Goal: Task Accomplishment & Management: Use online tool/utility

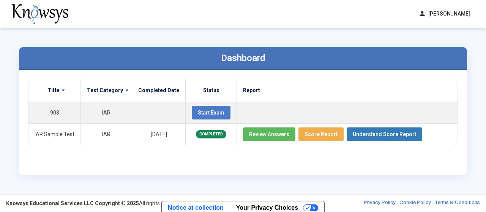
click at [329, 30] on div "Dashboard Title Test Category Completed Date Status Report 903 IAR Start Exam I…" at bounding box center [242, 111] width 463 height 166
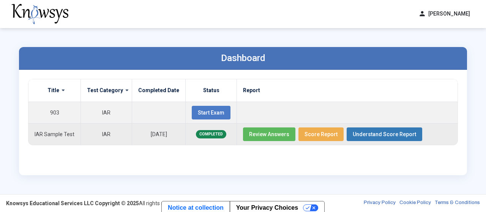
click at [262, 135] on span "Review Answers" at bounding box center [269, 134] width 40 height 6
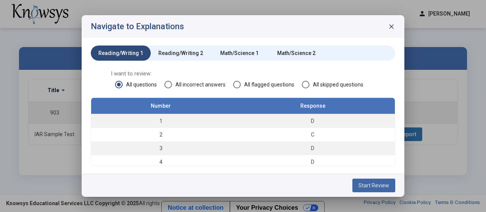
click at [382, 191] on button "Start Review" at bounding box center [373, 186] width 43 height 14
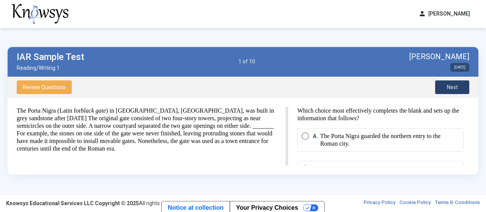
click at [447, 83] on button "Next" at bounding box center [452, 87] width 34 height 14
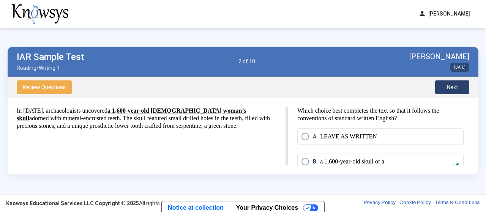
click at [449, 87] on span "Next" at bounding box center [452, 87] width 11 height 6
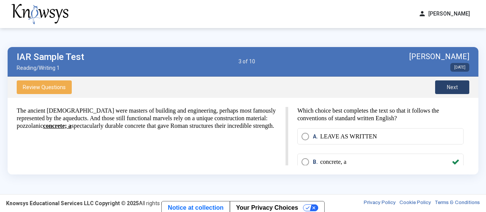
click at [449, 87] on span "Next" at bounding box center [452, 87] width 11 height 6
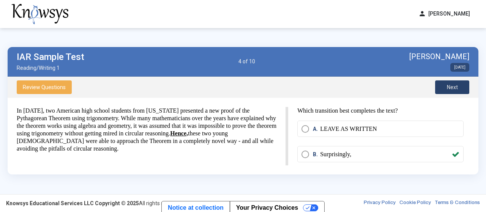
click at [449, 87] on span "Next" at bounding box center [452, 87] width 11 height 6
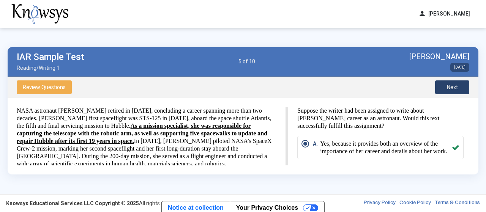
click at [450, 87] on span "Next" at bounding box center [452, 87] width 11 height 6
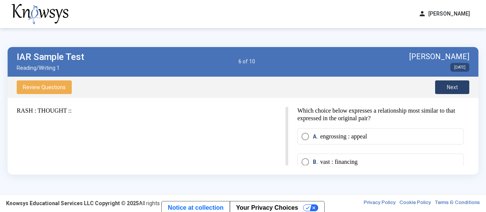
click at [452, 87] on span "Next" at bounding box center [452, 87] width 11 height 6
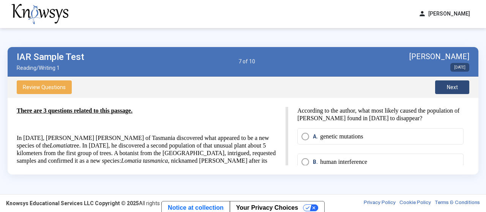
click at [452, 87] on span "Next" at bounding box center [452, 87] width 11 height 6
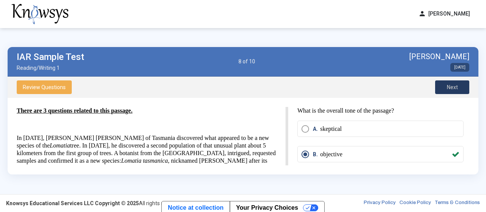
click at [452, 87] on span "Next" at bounding box center [452, 87] width 11 height 6
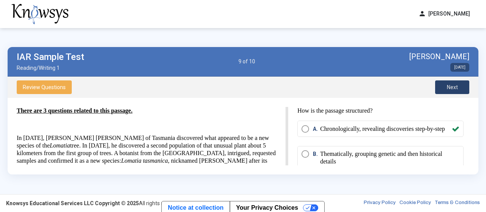
click at [452, 87] on span "Next" at bounding box center [452, 87] width 11 height 6
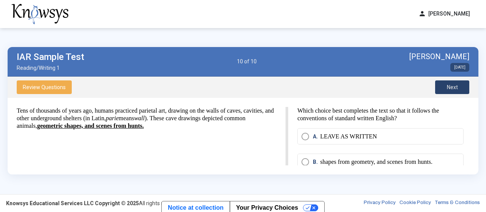
click at [452, 87] on span "Next" at bounding box center [452, 87] width 11 height 6
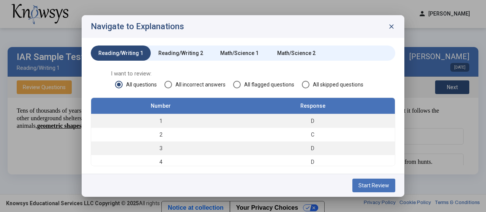
click at [391, 27] on span "close" at bounding box center [392, 27] width 8 height 8
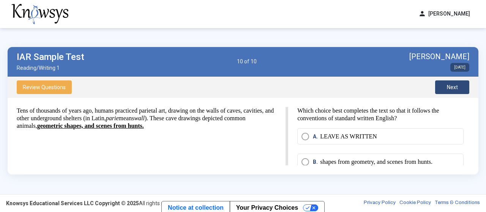
click at [432, 18] on button "person Samuel Lizarazo Sanchez" at bounding box center [444, 14] width 61 height 13
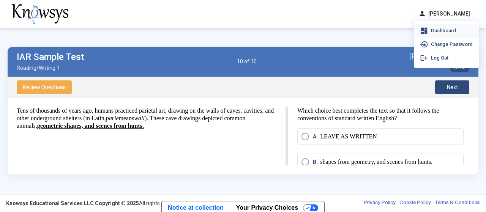
click at [431, 30] on span "Dashboard" at bounding box center [443, 31] width 25 height 6
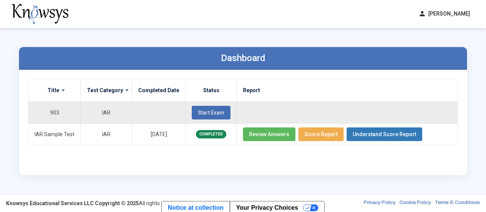
click at [214, 113] on span "Start Exam" at bounding box center [211, 113] width 27 height 6
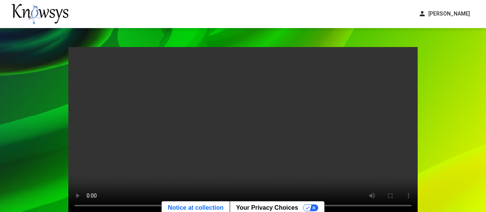
click at [435, 98] on div "Your browser does not support the video tag. Exit Start Pre-Test" at bounding box center [243, 154] width 486 height 252
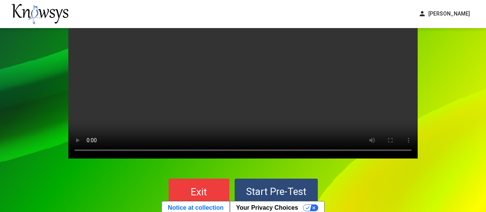
scroll to position [85, 0]
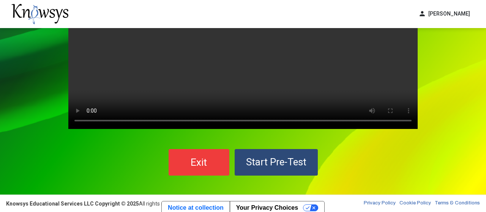
click at [291, 168] on button "Start Pre-Test" at bounding box center [276, 162] width 83 height 27
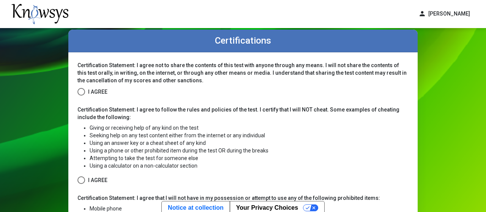
scroll to position [19, 0]
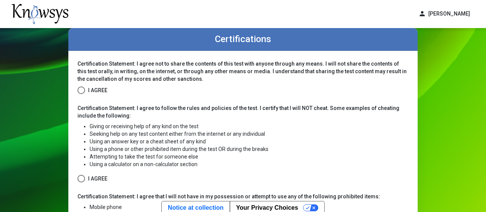
click at [82, 90] on span at bounding box center [81, 91] width 8 height 8
click at [163, 95] on div "Certification Statement: I agree not to share the contents of this test with an…" at bounding box center [242, 77] width 331 height 35
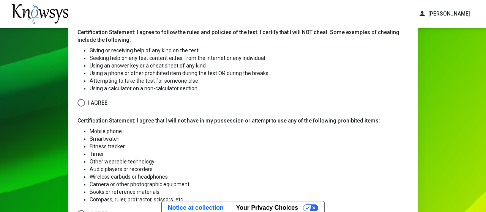
scroll to position [114, 0]
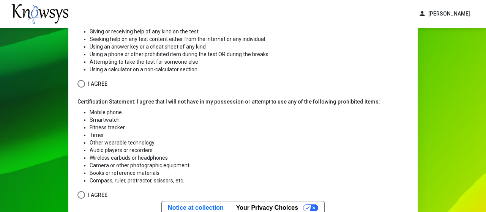
click at [89, 84] on span "I Agree" at bounding box center [97, 83] width 19 height 9
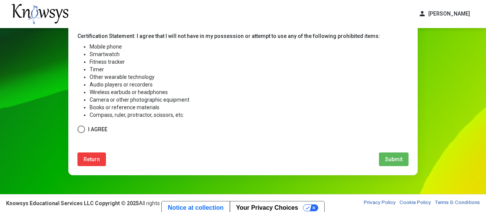
scroll to position [181, 0]
click at [84, 130] on span at bounding box center [81, 130] width 8 height 8
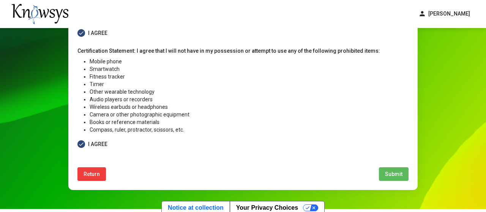
scroll to position [162, 0]
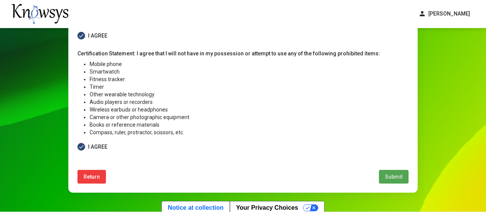
click at [399, 177] on span "Submit" at bounding box center [393, 177] width 17 height 6
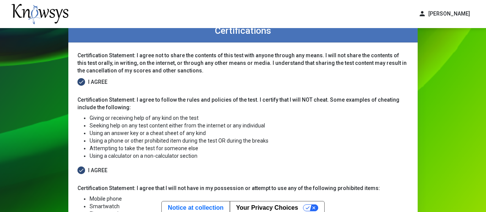
select select
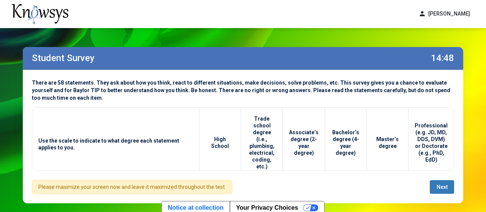
click at [443, 186] on span "Next" at bounding box center [442, 187] width 11 height 6
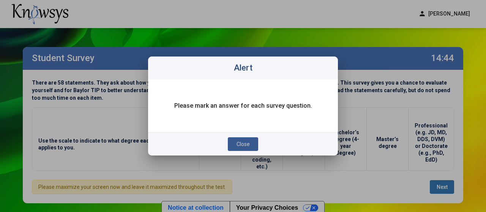
click at [252, 147] on button "Close" at bounding box center [243, 144] width 30 height 14
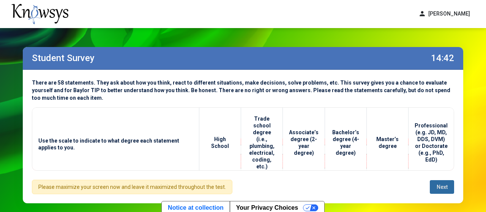
scroll to position [62, 0]
click at [339, 191] on div "Please maximize your screen now and leave it maximized throughout the test. Next" at bounding box center [243, 187] width 422 height 14
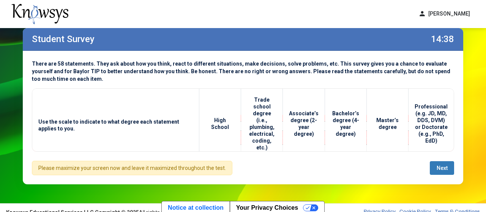
drag, startPoint x: 343, startPoint y: 145, endPoint x: 400, endPoint y: 138, distance: 57.8
click at [400, 138] on tr "Use the scale to indicate to what degree each statement applies to you. High Sc…" at bounding box center [242, 124] width 421 height 70
click at [413, 145] on th "Professional (e.g. JD, MD, DDS, DVM) or Doctorate (e.g., PhD, EdD)" at bounding box center [431, 124] width 46 height 70
drag, startPoint x: 394, startPoint y: 151, endPoint x: 454, endPoint y: 145, distance: 60.6
click at [454, 145] on div "**********" at bounding box center [243, 119] width 422 height 63
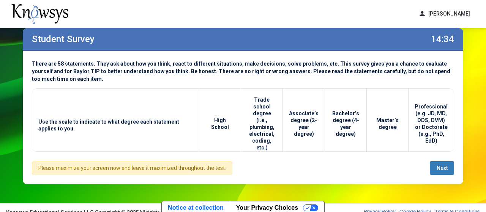
scroll to position [62, 0]
click at [405, 153] on div "**********" at bounding box center [243, 118] width 440 height 134
click at [438, 170] on span "Next" at bounding box center [442, 168] width 11 height 6
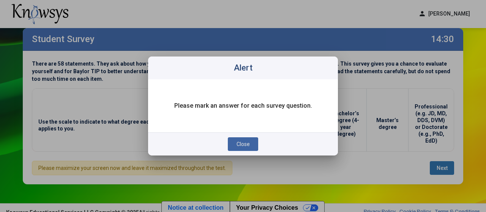
click at [233, 147] on button "Close" at bounding box center [243, 144] width 30 height 14
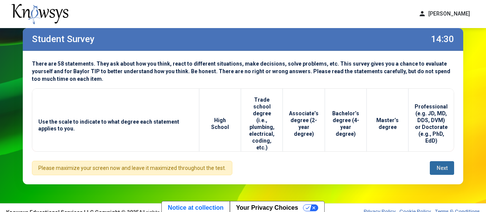
click at [268, 115] on th "Trade school degree (i.e., plumbing, electrical, coding, etc.)" at bounding box center [262, 124] width 42 height 70
click at [317, 116] on th "Associate’s degree (2-year degree)" at bounding box center [304, 124] width 42 height 70
click at [279, 66] on span "There are 58 statements. They ask about how you think, react to different situa…" at bounding box center [241, 71] width 418 height 21
drag, startPoint x: 85, startPoint y: 65, endPoint x: 128, endPoint y: 62, distance: 42.6
click at [128, 62] on span "There are 58 statements. They ask about how you think, react to different situa…" at bounding box center [241, 71] width 418 height 21
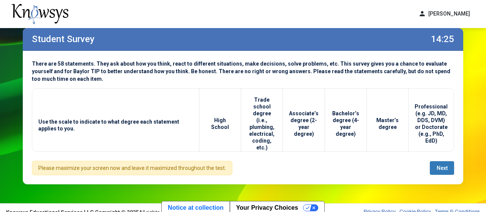
click at [140, 80] on div "**********" at bounding box center [243, 118] width 440 height 134
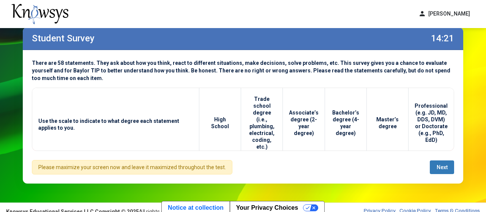
scroll to position [27, 0]
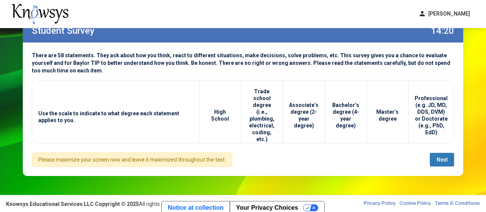
click at [205, 159] on div "Please maximize your screen now and leave it maximized throughout the test." at bounding box center [132, 160] width 200 height 14
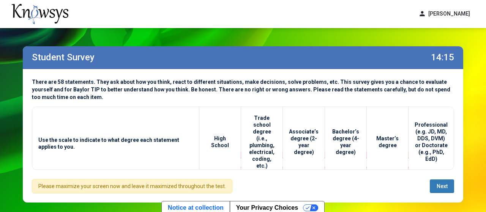
scroll to position [0, 0]
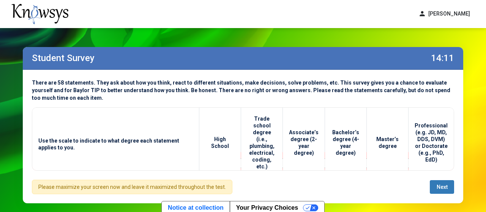
click at [443, 186] on span "Next" at bounding box center [442, 187] width 11 height 6
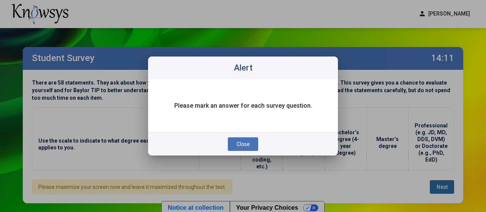
scroll to position [43, 0]
click at [248, 143] on span "Close" at bounding box center [243, 144] width 13 height 6
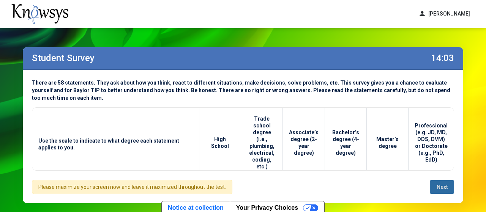
scroll to position [62, 0]
drag, startPoint x: 424, startPoint y: 136, endPoint x: 370, endPoint y: 148, distance: 55.5
click at [370, 148] on tr "Use the scale to indicate to what degree each statement applies to you. High Sc…" at bounding box center [242, 143] width 421 height 70
click at [367, 119] on th "Bachelor’s degree (4-year degree)" at bounding box center [346, 143] width 42 height 70
click at [231, 139] on th "High School" at bounding box center [220, 143] width 42 height 70
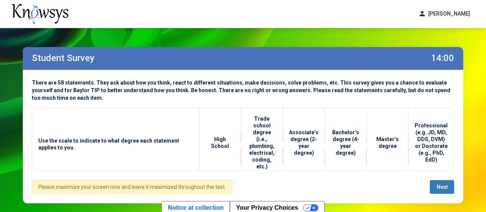
click at [261, 140] on th "Trade school degree (i.e., plumbing, electrical, coding, etc.)" at bounding box center [262, 143] width 42 height 70
click at [166, 137] on span "Use the scale to indicate to what degree each statement applies to you." at bounding box center [115, 144] width 155 height 14
click at [439, 97] on div "**********" at bounding box center [243, 137] width 440 height 134
click at [444, 180] on div "**********" at bounding box center [243, 137] width 440 height 134
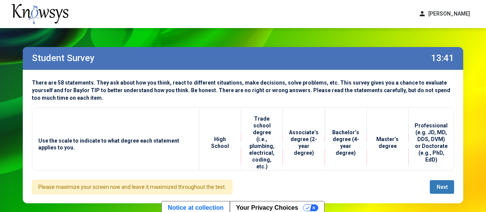
click at [450, 182] on button "Next" at bounding box center [442, 187] width 24 height 14
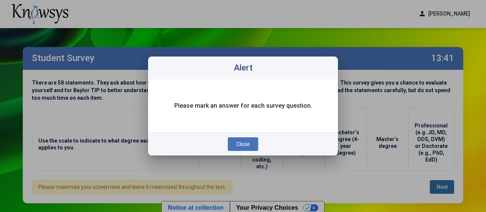
scroll to position [62, 0]
click at [249, 145] on span "Close" at bounding box center [243, 144] width 13 height 6
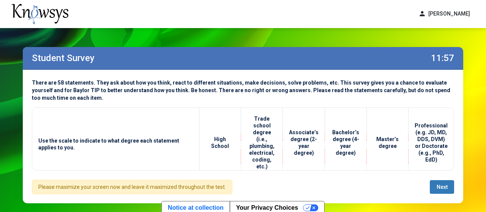
click at [246, 27] on div "person Samuel Lizarazo Sanchez dashboard Dashboard lock_reset Change Password l…" at bounding box center [243, 14] width 486 height 28
click at [252, 25] on div "person Samuel Lizarazo Sanchez dashboard Dashboard lock_reset Change Password l…" at bounding box center [243, 14] width 486 height 28
click at [408, 152] on th "Master’s degree" at bounding box center [388, 143] width 42 height 70
click at [448, 129] on th "Professional (e.g. JD, MD, DDS, DVM) or Doctorate (e.g., PhD, EdD)" at bounding box center [431, 143] width 46 height 70
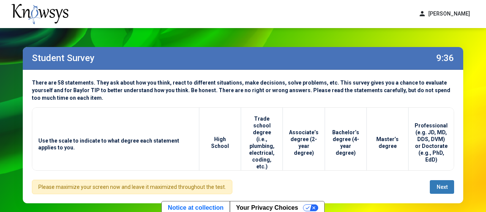
scroll to position [19, 0]
click at [342, 168] on th "Bachelor’s degree (4-year degree)" at bounding box center [346, 143] width 42 height 70
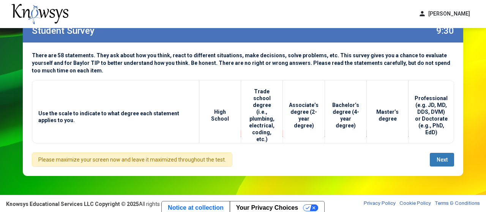
click at [352, 186] on div "**********" at bounding box center [243, 98] width 456 height 194
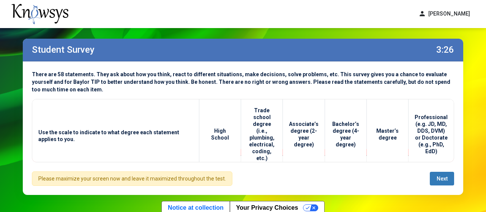
click at [271, 13] on div "person Samuel Lizarazo Sanchez dashboard Dashboard lock_reset Change Password l…" at bounding box center [243, 14] width 486 height 28
click at [190, 47] on div "Student Survey 2:47" at bounding box center [243, 50] width 440 height 23
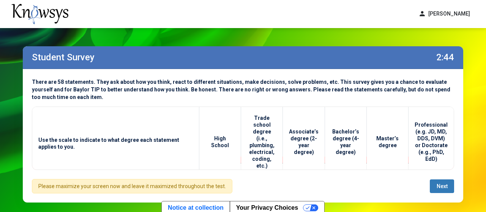
scroll to position [0, 0]
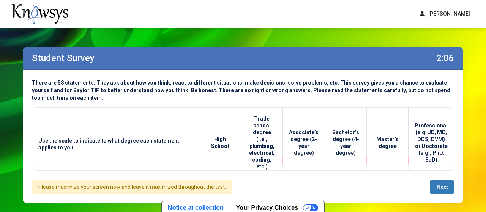
click at [281, 39] on div "**********" at bounding box center [243, 125] width 456 height 194
click at [304, 34] on div "**********" at bounding box center [243, 125] width 456 height 194
click at [428, 98] on div "**********" at bounding box center [243, 137] width 440 height 134
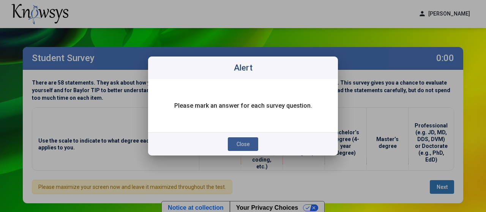
click at [242, 145] on span "Close" at bounding box center [243, 144] width 13 height 6
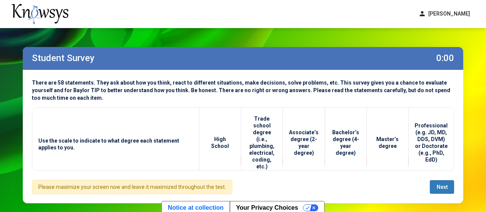
click at [441, 184] on span "Next" at bounding box center [442, 187] width 11 height 6
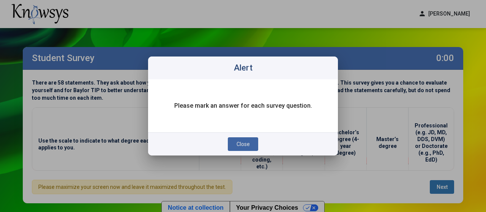
click at [243, 145] on span "Close" at bounding box center [243, 144] width 13 height 6
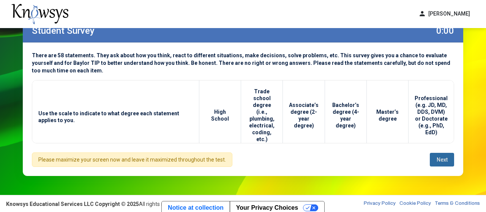
scroll to position [8, 0]
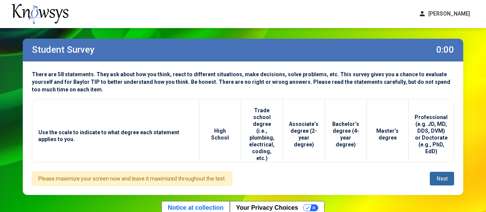
click at [134, 124] on th "Use the scale to indicate to what degree each statement applies to you." at bounding box center [115, 134] width 167 height 70
click at [139, 129] on span "Use the scale to indicate to what degree each statement applies to you." at bounding box center [115, 136] width 155 height 14
click at [34, 80] on span "There are 58 statements. They ask about how you think, react to different situa…" at bounding box center [241, 81] width 418 height 21
click at [52, 77] on span "There are 58 statements. They ask about how you think, react to different situa…" at bounding box center [241, 81] width 418 height 21
click at [131, 104] on th "Use the scale to indicate to what degree each statement applies to you." at bounding box center [115, 134] width 167 height 70
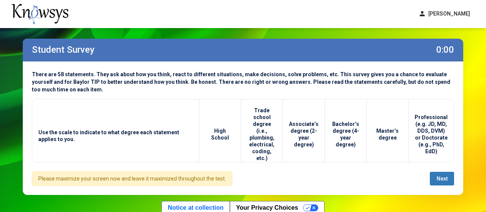
click at [198, 112] on th "Use the scale to indicate to what degree each statement applies to you." at bounding box center [115, 134] width 167 height 70
click at [267, 135] on th "Trade school degree (i.e., plumbing, electrical, coding, etc.)" at bounding box center [262, 134] width 42 height 70
click at [276, 141] on th "Trade school degree (i.e., plumbing, electrical, coding, etc.)" at bounding box center [262, 134] width 42 height 70
click at [303, 132] on th "Associate’s degree (2-year degree)" at bounding box center [304, 134] width 42 height 70
click at [319, 137] on th "Associate’s degree (2-year degree)" at bounding box center [304, 134] width 42 height 70
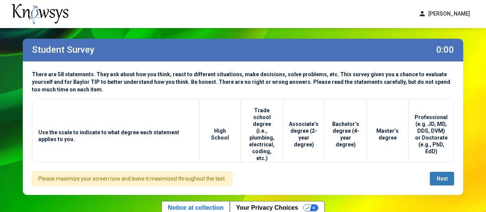
scroll to position [1, 0]
click at [425, 133] on th "Professional (e.g. JD, MD, DDS, DVM) or Doctorate (e.g., PhD, EdD)" at bounding box center [431, 134] width 46 height 70
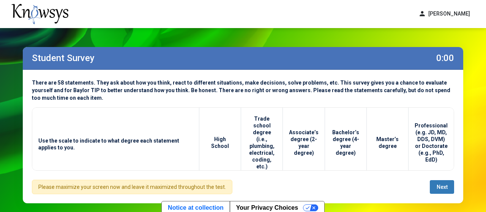
click at [416, 118] on th "Professional (e.g. JD, MD, DDS, DVM) or Doctorate (e.g., PhD, EdD)" at bounding box center [431, 143] width 46 height 70
click at [445, 96] on div "**********" at bounding box center [243, 137] width 440 height 134
click at [461, 82] on div "**********" at bounding box center [243, 137] width 440 height 134
click at [446, 190] on span "Next" at bounding box center [442, 187] width 11 height 6
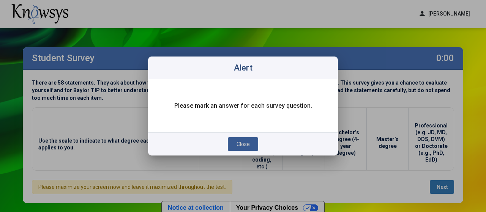
click at [249, 146] on span "Close" at bounding box center [243, 144] width 13 height 6
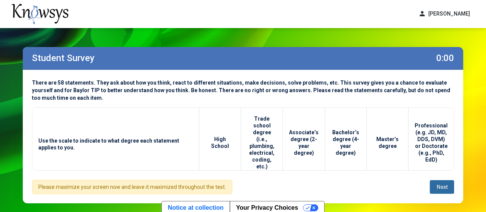
click at [216, 186] on div "Please maximize your screen now and leave it maximized throughout the test." at bounding box center [132, 187] width 200 height 14
click at [445, 54] on label "0:00" at bounding box center [445, 58] width 18 height 11
click at [226, 144] on th "High School" at bounding box center [220, 143] width 42 height 70
click at [447, 189] on span "Next" at bounding box center [442, 187] width 11 height 6
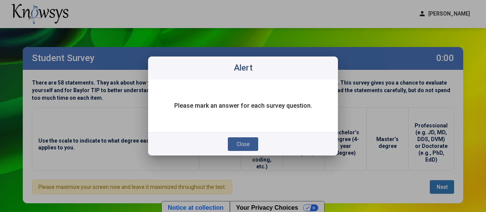
click at [236, 139] on button "Close" at bounding box center [243, 144] width 30 height 14
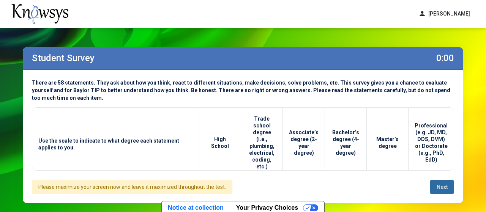
scroll to position [62, 0]
click at [393, 184] on div "Please maximize your screen now and leave it maximized throughout the test. Next" at bounding box center [243, 187] width 422 height 14
click at [241, 136] on th "High School" at bounding box center [220, 143] width 42 height 70
click at [223, 137] on th "High School" at bounding box center [220, 143] width 42 height 70
click at [241, 139] on th "High School" at bounding box center [220, 143] width 42 height 70
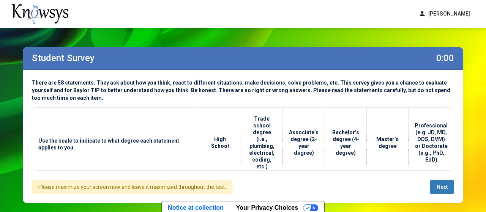
click at [306, 123] on th "Associate’s degree (2-year degree)" at bounding box center [304, 143] width 42 height 70
click at [213, 140] on th "High School" at bounding box center [220, 143] width 42 height 70
drag, startPoint x: 210, startPoint y: 139, endPoint x: 239, endPoint y: 137, distance: 28.9
click at [239, 137] on th "High School" at bounding box center [220, 143] width 42 height 70
click at [448, 189] on button "Next" at bounding box center [442, 187] width 24 height 14
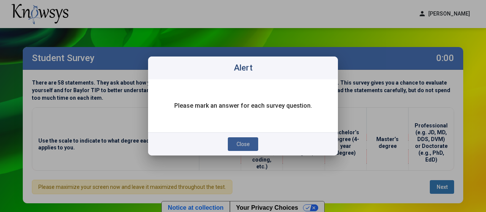
click at [242, 140] on button "Close" at bounding box center [243, 144] width 30 height 14
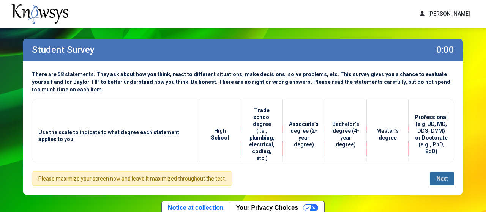
scroll to position [0, 0]
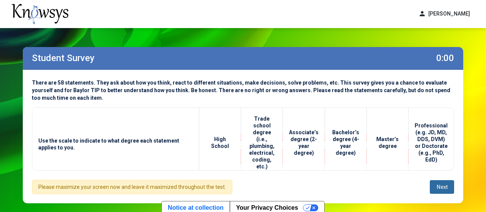
click at [454, 19] on button "person Samuel Lizarazo Sanchez" at bounding box center [444, 14] width 61 height 13
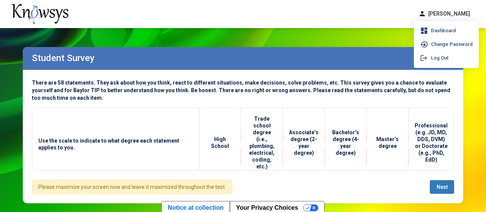
click at [269, 46] on div "**********" at bounding box center [243, 125] width 456 height 194
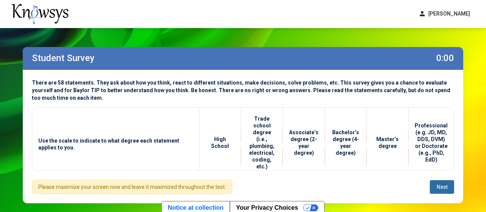
click at [445, 188] on span "Next" at bounding box center [442, 187] width 11 height 6
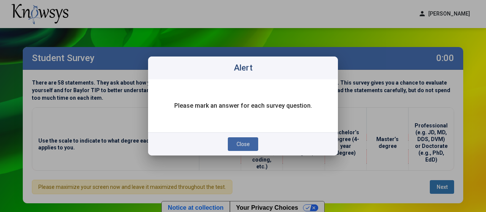
click at [344, 62] on div at bounding box center [243, 106] width 486 height 212
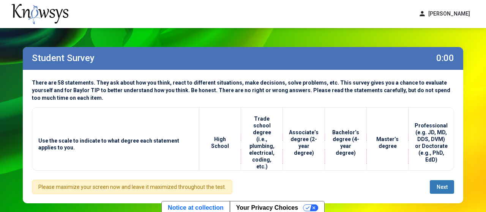
click at [344, 62] on div "Student Survey 0:00" at bounding box center [243, 58] width 440 height 23
click at [440, 186] on span "Next" at bounding box center [442, 187] width 11 height 6
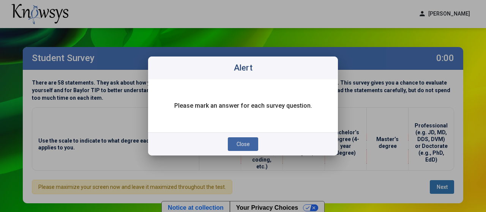
click at [374, 31] on div at bounding box center [243, 106] width 486 height 212
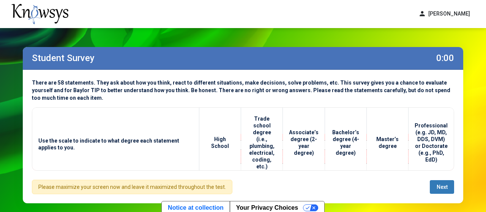
drag, startPoint x: 448, startPoint y: 155, endPoint x: 454, endPoint y: 149, distance: 8.3
click at [454, 149] on div "**********" at bounding box center [243, 138] width 422 height 63
click at [442, 191] on button "Next" at bounding box center [442, 187] width 24 height 14
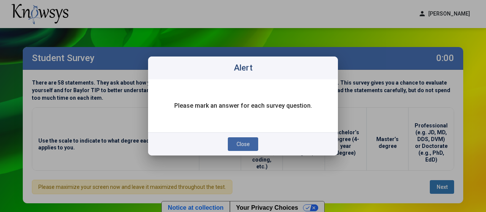
click at [245, 144] on span "Close" at bounding box center [243, 144] width 13 height 6
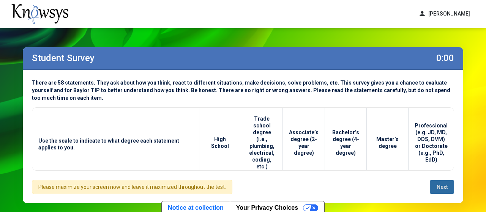
click at [259, 147] on th "Trade school degree (i.e., plumbing, electrical, coding, etc.)" at bounding box center [262, 143] width 42 height 70
click at [291, 142] on th "Associate’s degree (2-year degree)" at bounding box center [304, 143] width 42 height 70
click at [325, 142] on th "Associate’s degree (2-year degree)" at bounding box center [304, 143] width 42 height 70
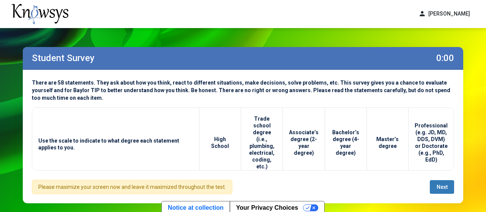
click at [324, 140] on th "Associate’s degree (2-year degree)" at bounding box center [304, 143] width 42 height 70
drag, startPoint x: 200, startPoint y: 144, endPoint x: 279, endPoint y: 144, distance: 78.2
click at [199, 145] on th "Use the scale to indicate to what degree each statement applies to you." at bounding box center [115, 143] width 167 height 70
click at [367, 157] on th "Bachelor’s degree (4-year degree)" at bounding box center [346, 143] width 42 height 70
click at [396, 153] on th "Master’s degree" at bounding box center [388, 143] width 42 height 70
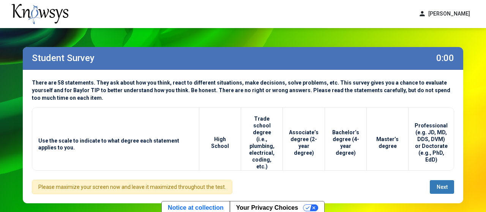
click at [227, 154] on th "High School" at bounding box center [220, 143] width 42 height 70
click at [450, 191] on button "Next" at bounding box center [442, 187] width 24 height 14
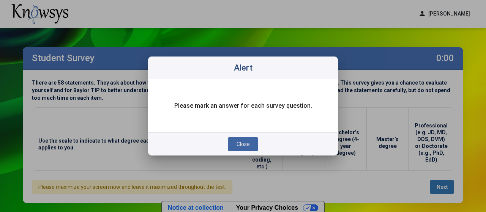
click at [237, 144] on span "Close" at bounding box center [243, 144] width 13 height 6
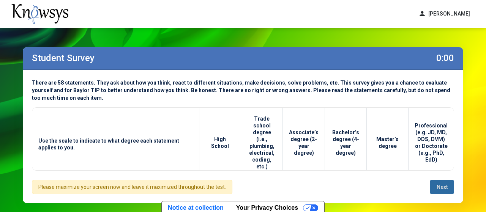
scroll to position [57, 0]
click at [346, 160] on th "Bachelor’s degree (4-year degree)" at bounding box center [346, 143] width 42 height 70
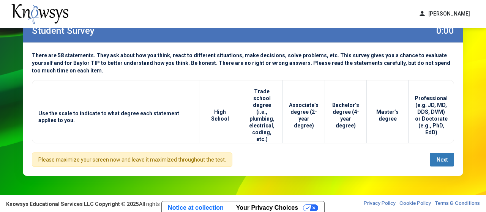
click at [479, 147] on div "**********" at bounding box center [243, 98] width 486 height 194
click at [203, 76] on div "**********" at bounding box center [243, 110] width 440 height 134
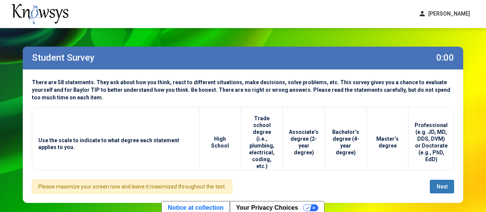
scroll to position [0, 0]
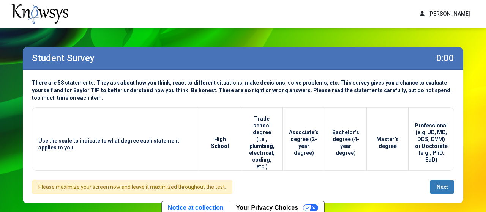
drag, startPoint x: 40, startPoint y: 187, endPoint x: 227, endPoint y: 184, distance: 186.8
click at [227, 184] on div "Please maximize your screen now and leave it maximized throughout the test." at bounding box center [132, 187] width 200 height 14
click at [446, 183] on button "Next" at bounding box center [442, 187] width 24 height 14
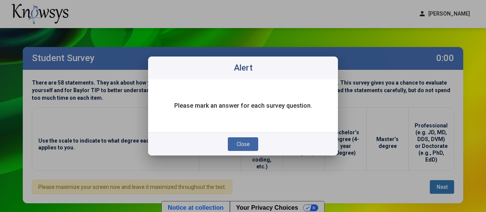
click at [250, 145] on button "Close" at bounding box center [243, 144] width 30 height 14
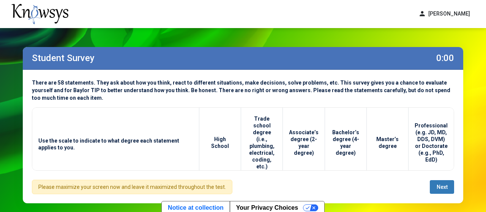
drag, startPoint x: 270, startPoint y: 161, endPoint x: 254, endPoint y: 118, distance: 45.3
click at [254, 118] on th "Trade school degree (i.e., plumbing, electrical, coding, etc.)" at bounding box center [262, 143] width 42 height 70
click at [446, 187] on span "Next" at bounding box center [442, 187] width 11 height 6
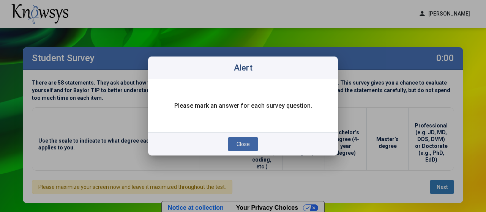
click at [239, 144] on span "Close" at bounding box center [243, 144] width 13 height 6
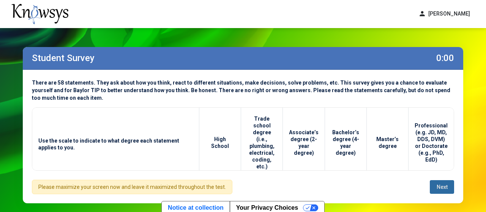
click at [221, 139] on th "High School" at bounding box center [220, 143] width 42 height 70
click at [446, 58] on label "0:00" at bounding box center [445, 58] width 18 height 11
drag, startPoint x: 446, startPoint y: 58, endPoint x: 443, endPoint y: 52, distance: 6.8
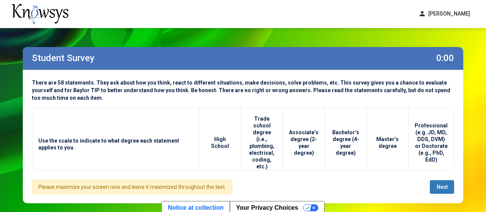
click at [443, 52] on div "Student Survey 0:00" at bounding box center [243, 58] width 440 height 23
click at [416, 66] on div "Student Survey 0:00" at bounding box center [243, 58] width 440 height 23
drag, startPoint x: 434, startPoint y: 58, endPoint x: 462, endPoint y: 61, distance: 27.8
click at [462, 61] on div "Student Survey 0:00" at bounding box center [243, 58] width 440 height 23
click at [462, 71] on div "**********" at bounding box center [243, 137] width 440 height 134
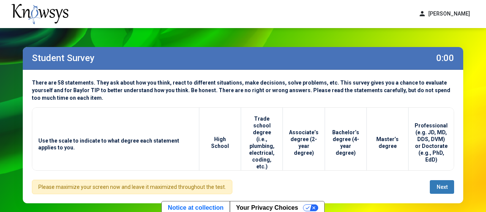
click at [59, 99] on div "**********" at bounding box center [243, 137] width 440 height 134
drag, startPoint x: 56, startPoint y: 99, endPoint x: 32, endPoint y: 83, distance: 28.6
click at [32, 83] on span "There are 58 statements. They ask about how you think, react to different situa…" at bounding box center [241, 90] width 418 height 21
click at [441, 186] on span "Next" at bounding box center [442, 187] width 11 height 6
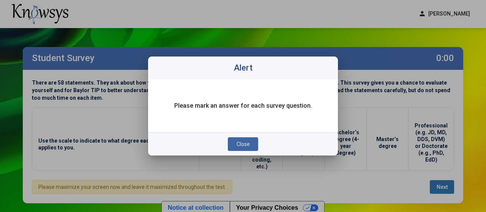
click at [248, 141] on span "Close" at bounding box center [243, 144] width 13 height 6
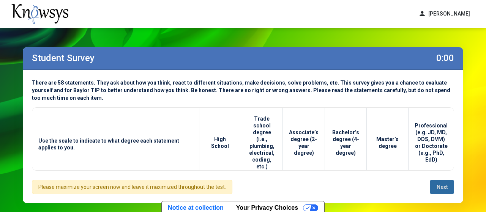
scroll to position [62, 0]
click at [430, 180] on button "Next" at bounding box center [442, 187] width 24 height 14
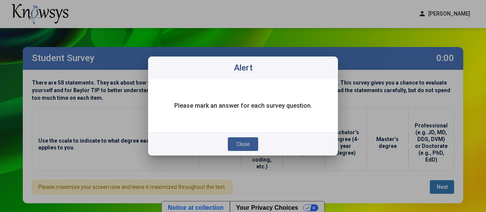
click at [240, 142] on span "Close" at bounding box center [243, 144] width 13 height 6
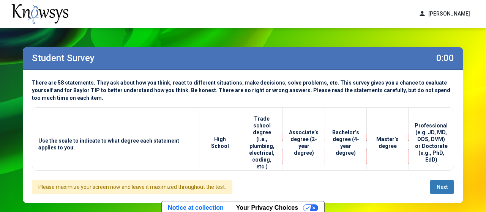
click at [215, 138] on th "High School" at bounding box center [220, 143] width 42 height 70
click at [271, 132] on th "Trade school degree (i.e., plumbing, electrical, coding, etc.)" at bounding box center [262, 143] width 42 height 70
drag, startPoint x: 210, startPoint y: 137, endPoint x: 241, endPoint y: 138, distance: 31.9
click at [241, 138] on th "High School" at bounding box center [220, 143] width 42 height 70
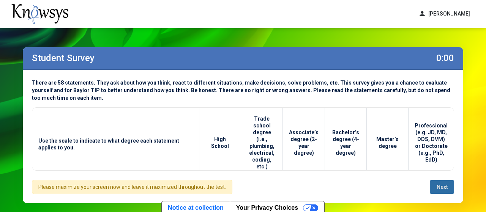
click at [440, 189] on span "Next" at bounding box center [442, 187] width 11 height 6
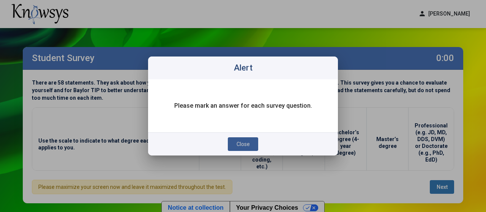
click at [245, 142] on span "Close" at bounding box center [243, 144] width 13 height 6
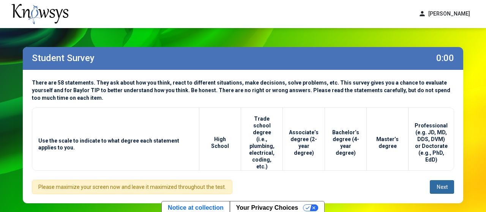
click at [262, 137] on th "Trade school degree (i.e., plumbing, electrical, coding, etc.)" at bounding box center [262, 143] width 42 height 70
click at [219, 142] on th "High School" at bounding box center [220, 143] width 42 height 70
click at [158, 137] on span "Use the scale to indicate to what degree each statement applies to you." at bounding box center [115, 144] width 155 height 14
click at [214, 141] on th "High School" at bounding box center [220, 143] width 42 height 70
click at [249, 150] on th "Trade school degree (i.e., plumbing, electrical, coding, etc.)" at bounding box center [262, 143] width 42 height 70
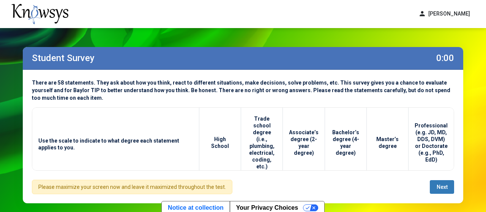
click at [292, 140] on th "Associate’s degree (2-year degree)" at bounding box center [304, 143] width 42 height 70
click at [333, 138] on th "Bachelor’s degree (4-year degree)" at bounding box center [346, 143] width 42 height 70
click at [365, 137] on th "Bachelor’s degree (4-year degree)" at bounding box center [346, 143] width 42 height 70
click at [395, 149] on th "Master’s degree" at bounding box center [388, 143] width 42 height 70
click at [434, 142] on th "Professional (e.g. JD, MD, DDS, DVM) or Doctorate (e.g., PhD, EdD)" at bounding box center [431, 143] width 46 height 70
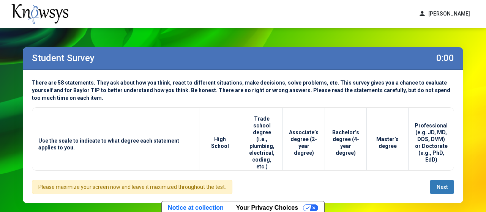
click at [407, 121] on th "Master’s degree" at bounding box center [388, 143] width 42 height 70
click at [388, 96] on div "**********" at bounding box center [243, 137] width 440 height 134
click at [384, 91] on span "There are 58 statements. They ask about how you think, react to different situa…" at bounding box center [241, 90] width 418 height 21
click at [358, 88] on span "There are 58 statements. They ask about how you think, react to different situa…" at bounding box center [241, 90] width 418 height 21
click at [344, 85] on span "There are 58 statements. They ask about how you think, react to different situa…" at bounding box center [241, 90] width 418 height 21
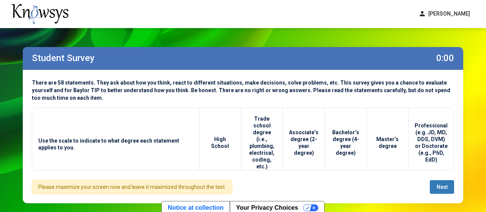
click at [457, 21] on div "person Samuel Lizarazo Sanchez dashboard Dashboard lock_reset Change Password l…" at bounding box center [243, 14] width 486 height 28
click at [449, 15] on button "person Samuel Lizarazo Sanchez" at bounding box center [444, 14] width 61 height 13
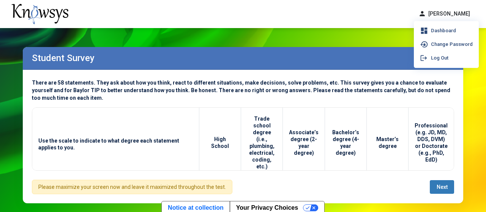
click at [354, 155] on th "Bachelor’s degree (4-year degree)" at bounding box center [346, 143] width 42 height 70
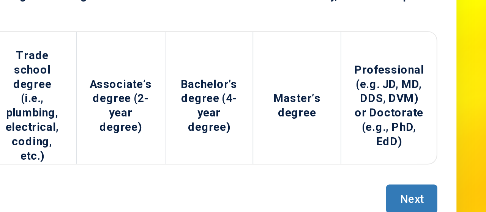
click at [438, 182] on button "Next" at bounding box center [442, 187] width 24 height 14
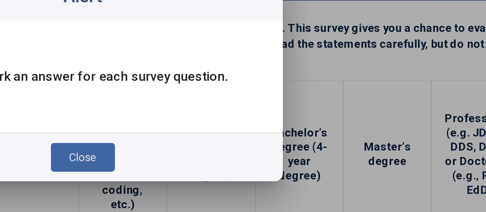
click at [250, 147] on button "Close" at bounding box center [243, 144] width 30 height 14
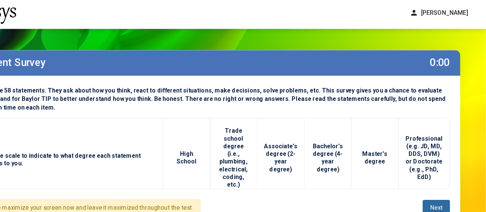
scroll to position [2, 0]
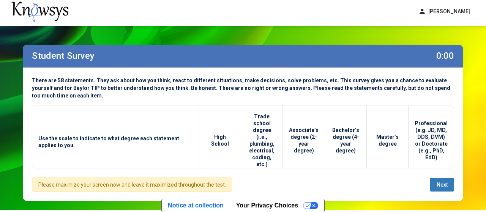
drag, startPoint x: 0, startPoint y: 38, endPoint x: 196, endPoint y: 27, distance: 196.2
click at [196, 27] on div "**********" at bounding box center [243, 123] width 486 height 194
click at [153, 27] on div "**********" at bounding box center [243, 123] width 456 height 194
drag, startPoint x: 0, startPoint y: 74, endPoint x: 144, endPoint y: 72, distance: 144.3
click at [144, 72] on div "**********" at bounding box center [243, 123] width 486 height 194
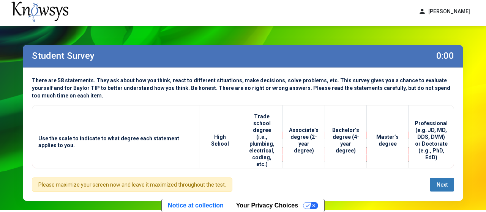
scroll to position [0, 0]
click at [70, 54] on label "Student Survey" at bounding box center [63, 55] width 63 height 11
click at [224, 136] on th "High School" at bounding box center [220, 141] width 42 height 70
click at [159, 136] on span "Use the scale to indicate to what degree each statement applies to you." at bounding box center [115, 142] width 155 height 14
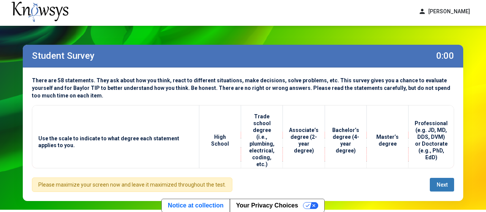
click at [200, 186] on div "Please maximize your screen now and leave it maximized throughout the test." at bounding box center [132, 185] width 200 height 14
drag, startPoint x: 47, startPoint y: 132, endPoint x: 241, endPoint y: 164, distance: 197.0
click at [241, 164] on tr "Use the scale to indicate to what degree each statement applies to you. High Sc…" at bounding box center [242, 141] width 421 height 70
click at [438, 181] on button "Next" at bounding box center [442, 185] width 24 height 14
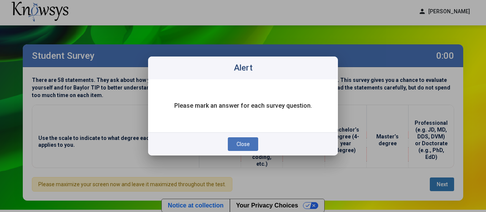
scroll to position [0, 0]
click at [246, 148] on button "Close" at bounding box center [243, 144] width 30 height 14
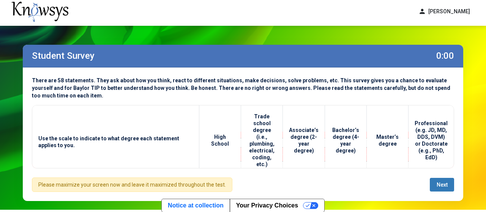
click at [427, 10] on button "person Samuel Lizarazo Sanchez" at bounding box center [444, 11] width 61 height 13
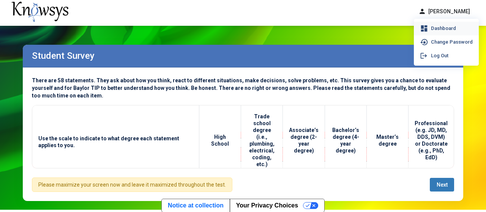
click at [431, 29] on span "Dashboard" at bounding box center [443, 29] width 25 height 6
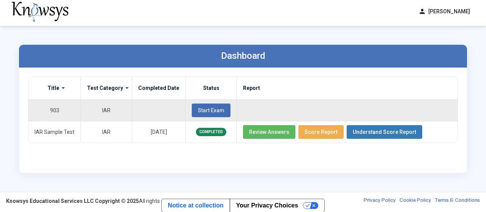
click at [202, 111] on span "Start Exam" at bounding box center [211, 110] width 27 height 6
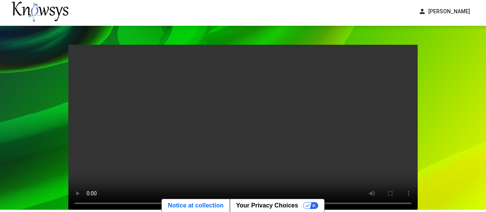
click at [57, 129] on div "Your browser does not support the video tag. Exit Start Pre-Test" at bounding box center [243, 152] width 486 height 252
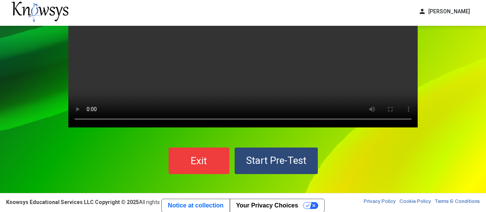
scroll to position [85, 0]
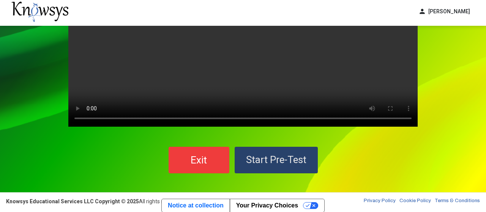
click at [273, 159] on span "Start Pre-Test" at bounding box center [276, 159] width 60 height 11
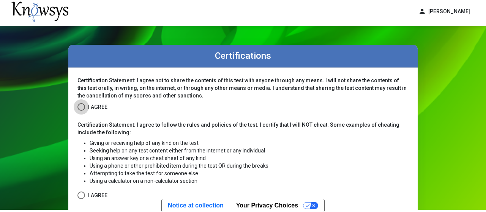
click at [84, 104] on span at bounding box center [81, 107] width 8 height 8
click at [5, 149] on div "Certifications Certification Statement: I agree not to share the contents of th…" at bounding box center [243, 199] width 486 height 346
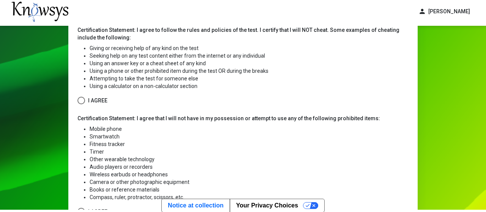
scroll to position [114, 0]
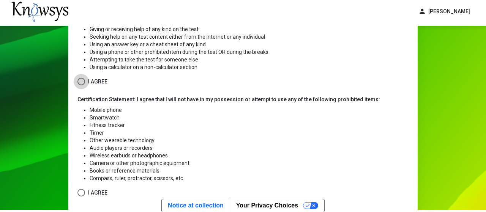
click at [90, 85] on span "I Agree" at bounding box center [97, 81] width 19 height 9
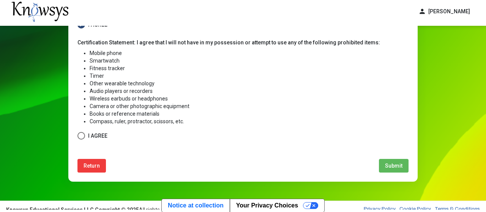
scroll to position [152, 0]
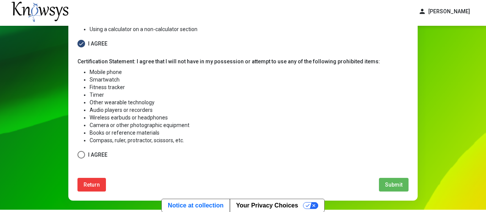
click at [81, 155] on span at bounding box center [81, 155] width 8 height 8
click at [392, 184] on span "Submit" at bounding box center [393, 185] width 17 height 6
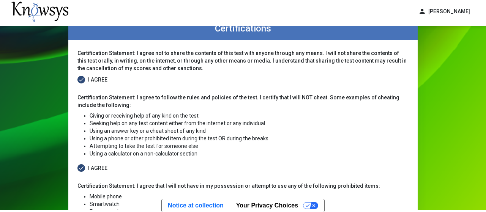
select select
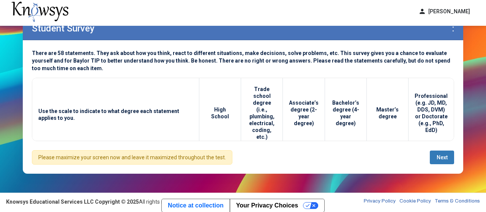
scroll to position [62, 0]
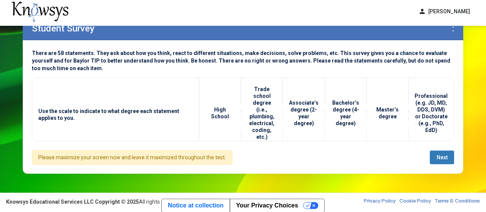
click at [361, 175] on div "**********" at bounding box center [243, 95] width 456 height 194
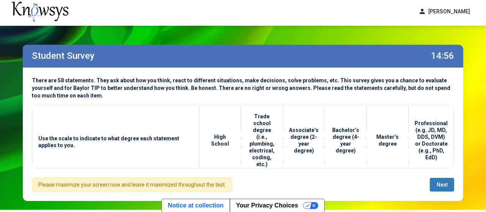
click at [260, 137] on th "Trade school degree (i.e., plumbing, electrical, coding, etc.)" at bounding box center [262, 141] width 42 height 70
click at [224, 137] on th "High School" at bounding box center [220, 141] width 42 height 70
click at [136, 137] on span "Use the scale to indicate to what degree each statement applies to you." at bounding box center [115, 142] width 155 height 14
click at [48, 140] on span "Use the scale to indicate to what degree each statement applies to you." at bounding box center [115, 142] width 155 height 14
click at [442, 179] on button "Next" at bounding box center [442, 185] width 24 height 14
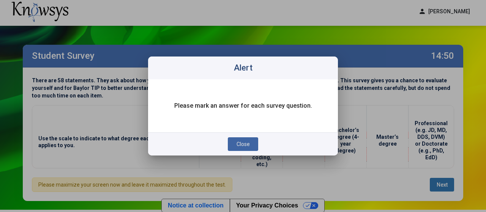
click at [255, 143] on button "Close" at bounding box center [243, 144] width 30 height 14
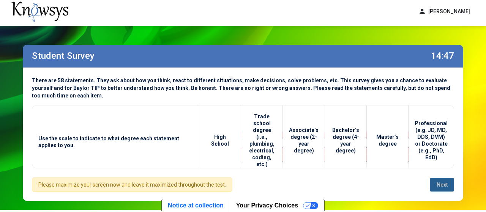
click at [446, 178] on button "Next" at bounding box center [442, 185] width 24 height 14
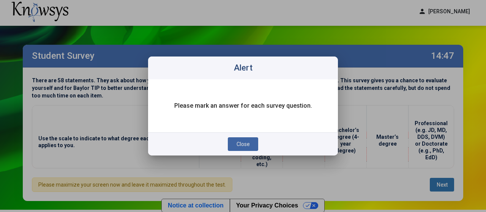
scroll to position [0, 0]
click at [250, 141] on button "Close" at bounding box center [243, 144] width 30 height 14
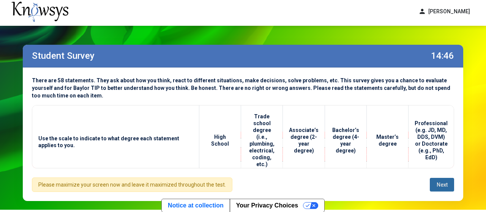
scroll to position [62, 0]
click at [350, 137] on th "Bachelor’s degree (4-year degree)" at bounding box center [346, 141] width 42 height 70
click at [338, 130] on th "Bachelor’s degree (4-year degree)" at bounding box center [346, 141] width 42 height 70
click at [352, 130] on th "Bachelor’s degree (4-year degree)" at bounding box center [346, 141] width 42 height 70
click at [344, 131] on th "Bachelor’s degree (4-year degree)" at bounding box center [346, 141] width 42 height 70
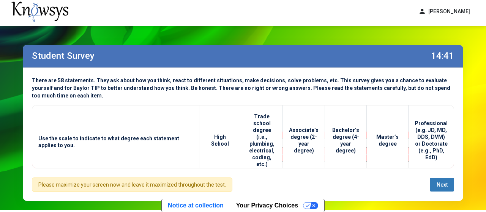
click at [395, 138] on th "Master’s degree" at bounding box center [388, 141] width 42 height 70
click at [438, 132] on th "Professional (e.g. JD, MD, DDS, DVM) or Doctorate (e.g., PhD, EdD)" at bounding box center [431, 141] width 46 height 70
click at [444, 180] on button "Next" at bounding box center [442, 185] width 24 height 14
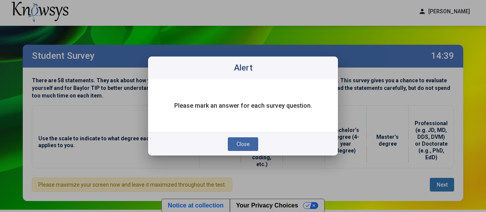
scroll to position [0, 0]
click at [246, 147] on span "Close" at bounding box center [243, 144] width 13 height 6
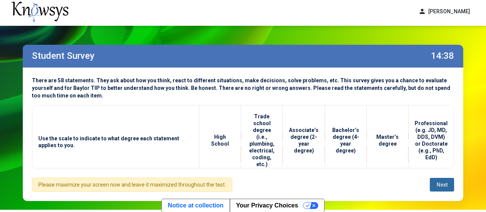
click at [267, 132] on th "Trade school degree (i.e., plumbing, electrical, coding, etc.)" at bounding box center [262, 141] width 42 height 70
click at [444, 183] on span "Next" at bounding box center [442, 185] width 11 height 6
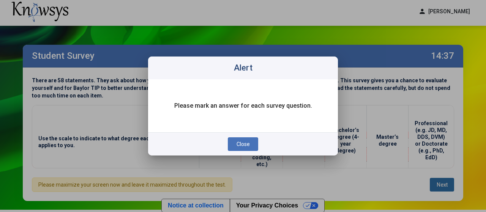
scroll to position [0, 0]
click at [251, 140] on button "Close" at bounding box center [243, 144] width 30 height 14
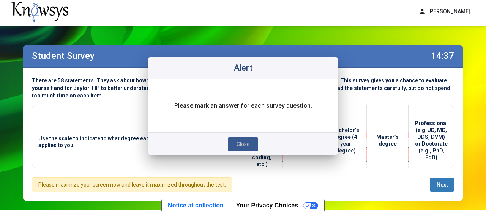
scroll to position [2, 0]
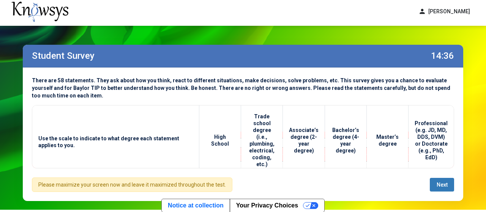
click at [219, 138] on th "High School" at bounding box center [220, 141] width 42 height 70
drag, startPoint x: 219, startPoint y: 138, endPoint x: 222, endPoint y: 124, distance: 14.2
click at [222, 124] on th "High School" at bounding box center [220, 141] width 42 height 70
drag, startPoint x: 237, startPoint y: 136, endPoint x: 209, endPoint y: 134, distance: 27.8
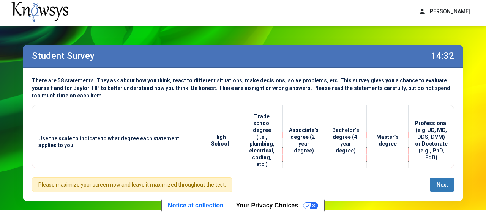
click at [209, 134] on th "High School" at bounding box center [220, 141] width 42 height 70
click at [429, 175] on div "**********" at bounding box center [243, 135] width 440 height 134
drag, startPoint x: 238, startPoint y: 137, endPoint x: 208, endPoint y: 135, distance: 29.7
click at [208, 135] on th "High School" at bounding box center [220, 141] width 42 height 70
click at [442, 183] on span "Next" at bounding box center [442, 185] width 11 height 6
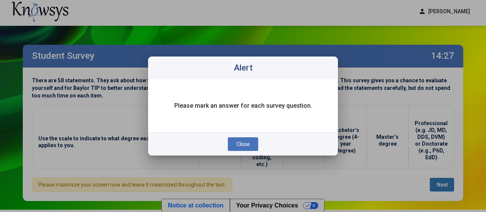
scroll to position [0, 0]
click at [254, 143] on button "Close" at bounding box center [243, 144] width 30 height 14
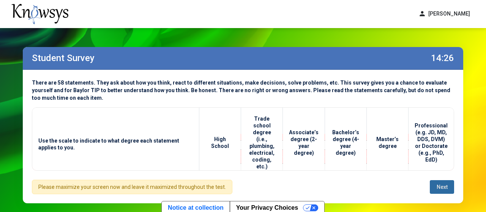
scroll to position [2, 0]
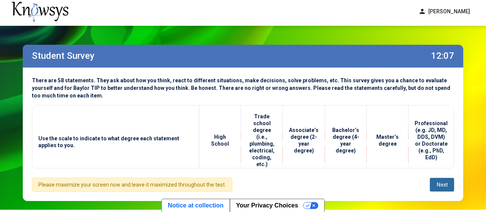
click at [214, 41] on div "**********" at bounding box center [243, 123] width 456 height 194
click at [439, 186] on span "Next" at bounding box center [442, 185] width 11 height 6
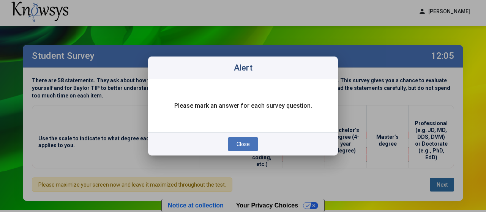
scroll to position [62, 0]
click at [237, 144] on span "Close" at bounding box center [243, 144] width 13 height 6
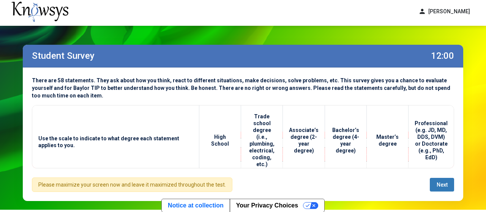
drag, startPoint x: 440, startPoint y: 153, endPoint x: 416, endPoint y: 114, distance: 46.0
click at [416, 114] on th "Professional (e.g. JD, MD, DDS, DVM) or Doctorate (e.g., PhD, EdD)" at bounding box center [431, 141] width 46 height 70
click at [447, 189] on button "Next" at bounding box center [442, 185] width 24 height 14
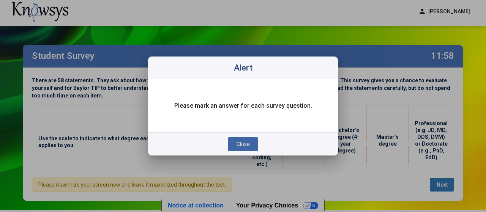
click at [243, 133] on div "Close" at bounding box center [243, 143] width 190 height 23
click at [252, 155] on div "Close" at bounding box center [243, 143] width 190 height 23
click at [251, 144] on button "Close" at bounding box center [243, 144] width 30 height 14
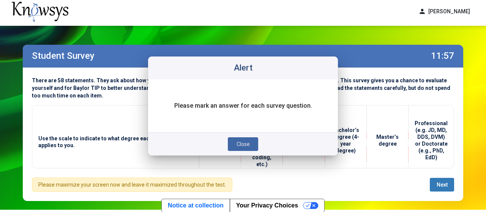
scroll to position [2, 0]
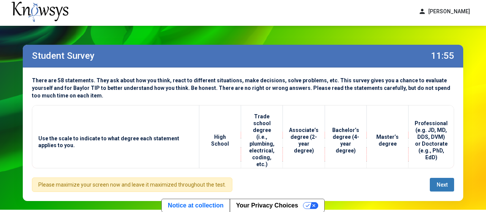
drag, startPoint x: 397, startPoint y: 139, endPoint x: 378, endPoint y: 132, distance: 21.2
click at [378, 132] on th "Master’s degree" at bounding box center [388, 141] width 42 height 70
click at [408, 147] on th "Master’s degree" at bounding box center [388, 141] width 42 height 70
drag, startPoint x: 398, startPoint y: 140, endPoint x: 381, endPoint y: 133, distance: 18.4
click at [381, 133] on th "Master’s degree" at bounding box center [388, 141] width 42 height 70
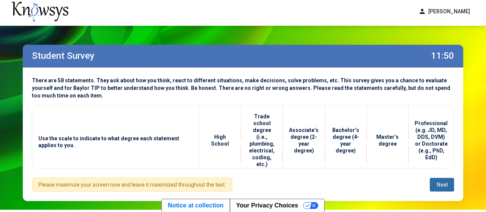
click at [436, 181] on button "Next" at bounding box center [442, 185] width 24 height 14
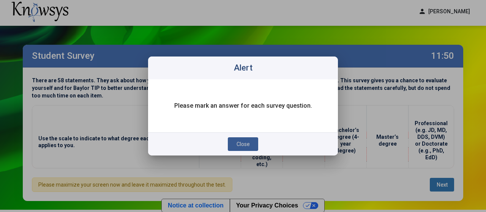
click at [249, 138] on button "Close" at bounding box center [243, 144] width 30 height 14
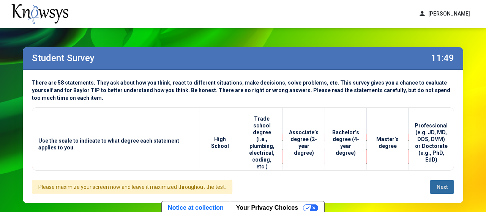
scroll to position [2, 0]
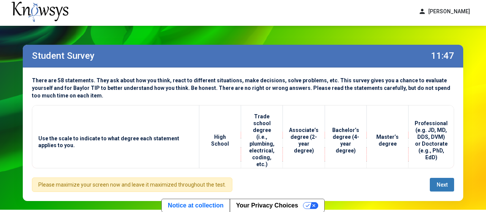
drag, startPoint x: 357, startPoint y: 146, endPoint x: 338, endPoint y: 120, distance: 32.0
click at [338, 120] on th "Bachelor’s degree (4-year degree)" at bounding box center [346, 141] width 42 height 70
click at [442, 180] on button "Next" at bounding box center [442, 185] width 24 height 14
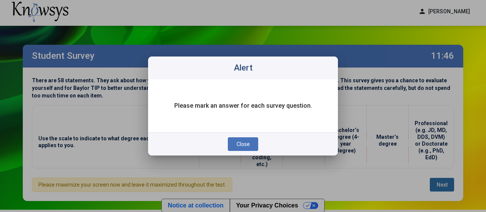
scroll to position [0, 0]
click at [239, 147] on span "Close" at bounding box center [243, 144] width 13 height 6
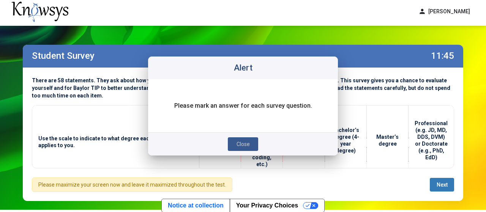
scroll to position [2, 0]
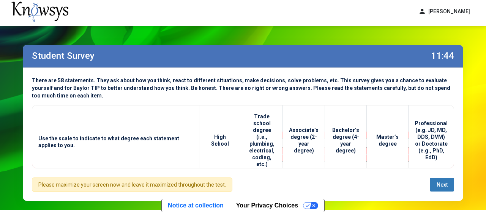
drag, startPoint x: 315, startPoint y: 147, endPoint x: 295, endPoint y: 124, distance: 30.9
click at [295, 124] on th "Associate’s degree (2-year degree)" at bounding box center [304, 141] width 42 height 70
click at [446, 183] on span "Next" at bounding box center [442, 185] width 11 height 6
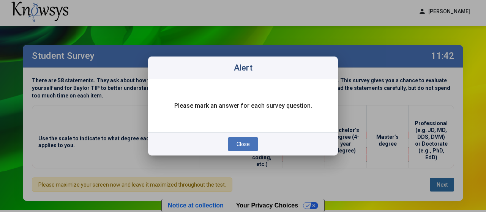
scroll to position [0, 0]
click at [255, 145] on button "Close" at bounding box center [243, 144] width 30 height 14
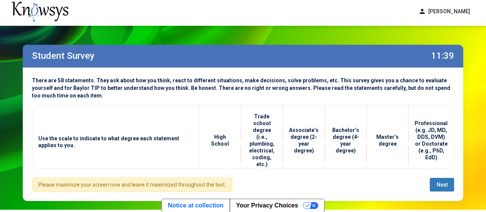
drag, startPoint x: 270, startPoint y: 157, endPoint x: 257, endPoint y: 112, distance: 46.5
click at [257, 112] on th "Trade school degree (i.e., plumbing, electrical, coding, etc.)" at bounding box center [262, 141] width 42 height 70
click at [442, 181] on button "Next" at bounding box center [442, 185] width 24 height 14
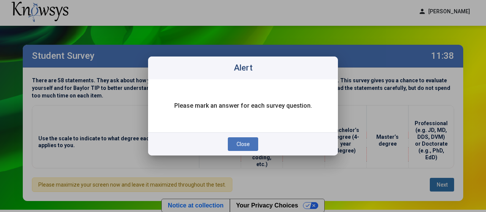
scroll to position [0, 0]
click at [237, 142] on span "Close" at bounding box center [243, 144] width 13 height 6
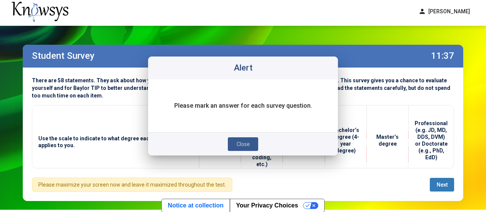
scroll to position [2, 0]
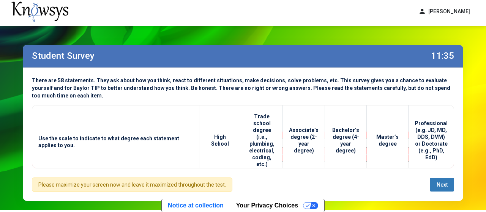
drag, startPoint x: 237, startPoint y: 137, endPoint x: 208, endPoint y: 137, distance: 29.2
click at [208, 137] on th "High School" at bounding box center [220, 141] width 42 height 70
click at [240, 140] on th "High School" at bounding box center [220, 141] width 42 height 70
drag, startPoint x: 237, startPoint y: 136, endPoint x: 210, endPoint y: 138, distance: 27.8
click at [210, 138] on th "High School" at bounding box center [220, 141] width 42 height 70
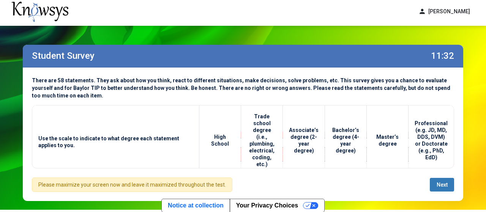
click at [254, 139] on th "Trade school degree (i.e., plumbing, electrical, coding, etc.)" at bounding box center [262, 141] width 42 height 70
drag, startPoint x: 238, startPoint y: 136, endPoint x: 209, endPoint y: 137, distance: 28.9
click at [209, 137] on th "High School" at bounding box center [220, 141] width 42 height 70
click at [431, 186] on button "Next" at bounding box center [442, 185] width 24 height 14
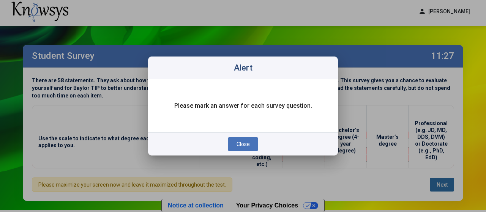
scroll to position [0, 0]
click at [255, 142] on button "Close" at bounding box center [243, 144] width 30 height 14
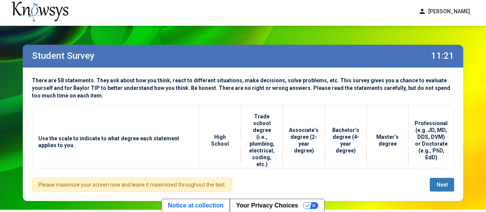
drag, startPoint x: 190, startPoint y: 135, endPoint x: 38, endPoint y: 140, distance: 151.9
click at [38, 140] on span "Use the scale to indicate to what degree each statement applies to you." at bounding box center [115, 142] width 155 height 14
click at [79, 140] on span "Use the scale to indicate to what degree each statement applies to you." at bounding box center [115, 142] width 155 height 14
drag, startPoint x: 54, startPoint y: 142, endPoint x: 38, endPoint y: 136, distance: 16.8
click at [38, 136] on span "Use the scale to indicate to what degree each statement applies to you." at bounding box center [115, 142] width 155 height 14
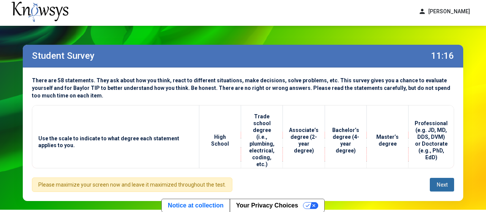
click at [439, 184] on span "Next" at bounding box center [442, 185] width 11 height 6
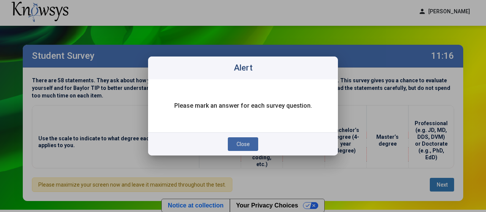
scroll to position [0, 0]
click at [240, 139] on button "Close" at bounding box center [243, 144] width 30 height 14
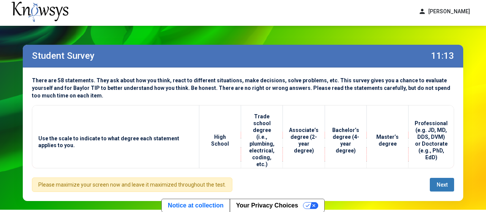
drag, startPoint x: 237, startPoint y: 136, endPoint x: 210, endPoint y: 137, distance: 26.6
click at [210, 137] on th "High School" at bounding box center [220, 141] width 42 height 70
click at [237, 135] on th "High School" at bounding box center [220, 141] width 42 height 70
drag, startPoint x: 237, startPoint y: 137, endPoint x: 209, endPoint y: 136, distance: 28.1
click at [209, 136] on th "High School" at bounding box center [220, 141] width 42 height 70
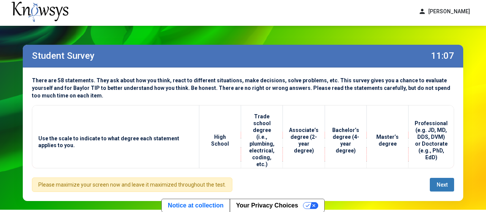
click at [443, 178] on button "Next" at bounding box center [442, 185] width 24 height 14
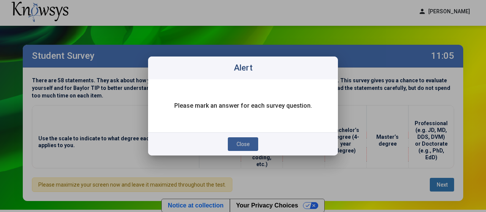
click at [241, 144] on span "Close" at bounding box center [243, 144] width 13 height 6
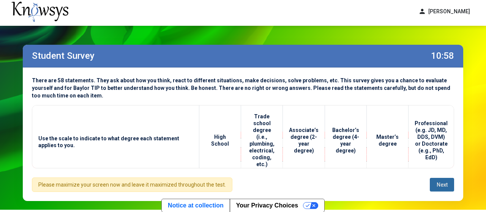
click at [433, 10] on button "person Samuel Lizarazo Sanchez" at bounding box center [444, 11] width 61 height 13
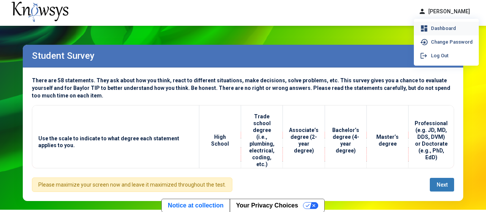
click at [431, 28] on span "Dashboard" at bounding box center [443, 29] width 25 height 6
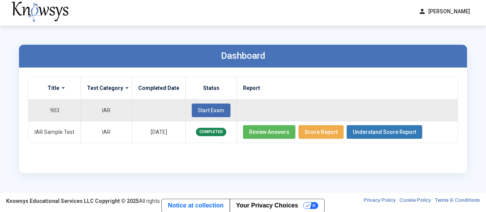
click at [200, 114] on button "Start Exam" at bounding box center [211, 111] width 39 height 14
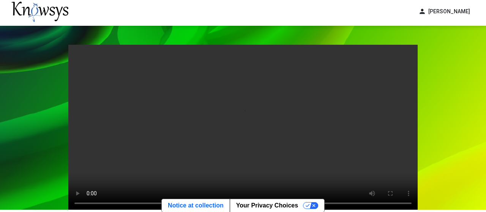
click at [66, 157] on div "Your browser does not support the video tag. Exit Start Pre-Test" at bounding box center [243, 152] width 364 height 252
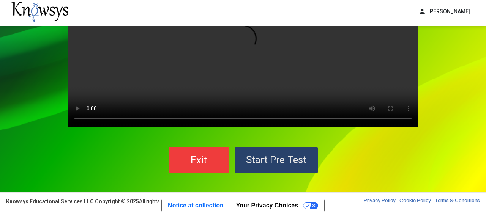
click at [275, 162] on span "Start Pre-Test" at bounding box center [276, 159] width 60 height 11
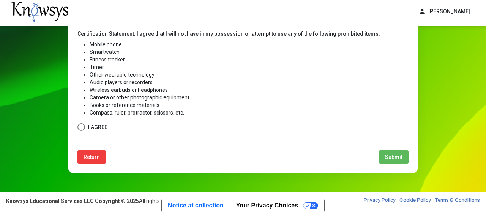
scroll to position [162, 0]
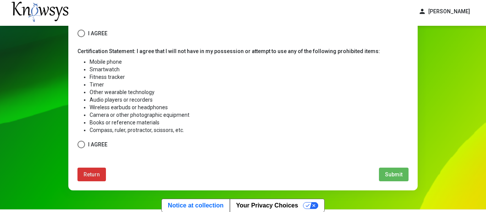
click at [87, 176] on span "Return" at bounding box center [92, 175] width 16 height 6
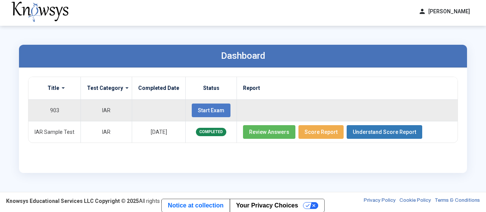
click at [209, 108] on span "Start Exam" at bounding box center [211, 110] width 27 height 6
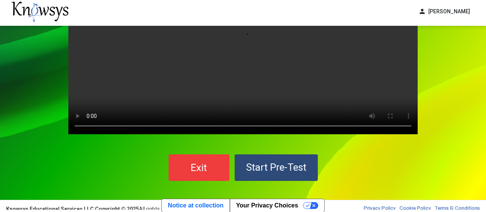
scroll to position [85, 0]
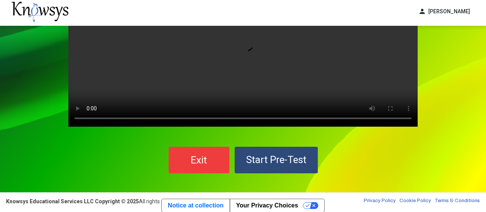
click at [34, 16] on img at bounding box center [39, 12] width 57 height 21
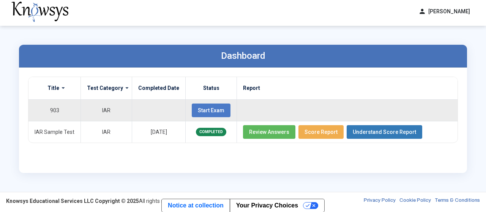
click at [202, 107] on span "Start Exam" at bounding box center [211, 110] width 27 height 6
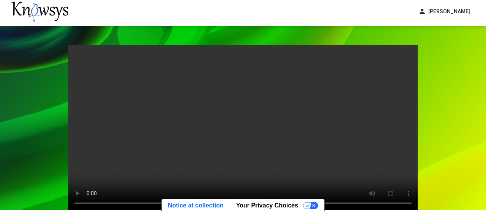
click at [50, 86] on div "Your browser does not support the video tag. Exit Start Pre-Test" at bounding box center [243, 152] width 486 height 252
click at [3, 85] on div "Your browser does not support the video tag. Exit Start Pre-Test" at bounding box center [243, 152] width 486 height 252
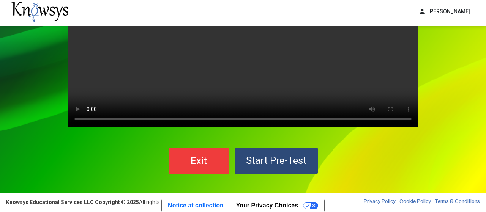
scroll to position [85, 0]
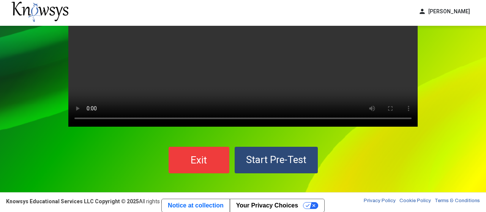
click at [288, 157] on span "Start Pre-Test" at bounding box center [276, 159] width 60 height 11
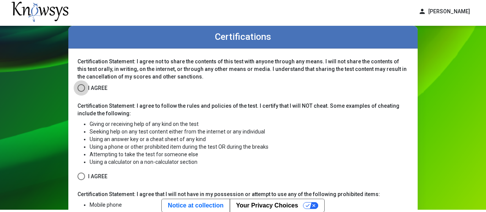
click at [88, 87] on span "I Agree" at bounding box center [97, 88] width 19 height 9
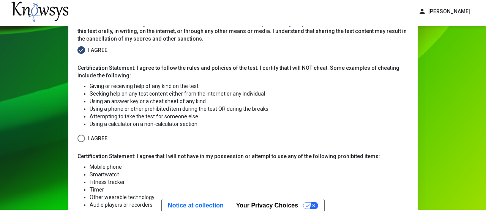
scroll to position [76, 0]
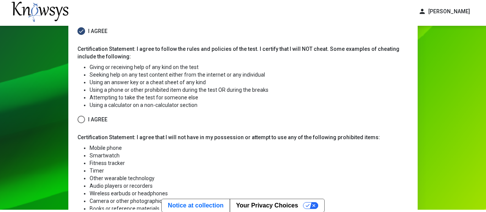
click at [81, 118] on span at bounding box center [81, 120] width 8 height 8
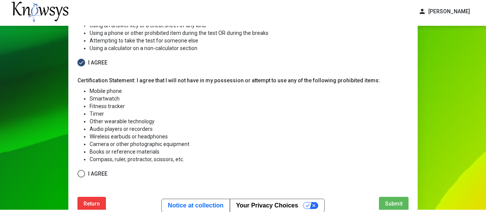
scroll to position [152, 0]
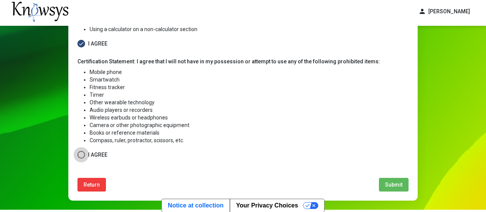
click at [86, 156] on label "I Agree" at bounding box center [92, 154] width 30 height 9
click at [94, 191] on button "Return" at bounding box center [91, 185] width 28 height 14
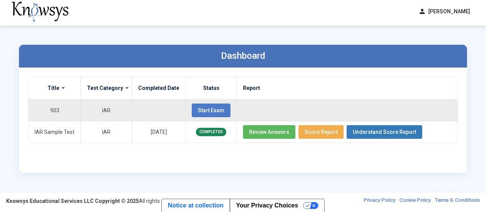
click at [204, 109] on span "Start Exam" at bounding box center [211, 110] width 27 height 6
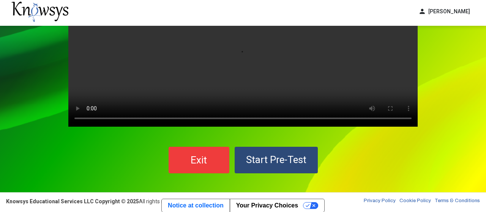
click at [292, 154] on button "Start Pre-Test" at bounding box center [276, 160] width 83 height 27
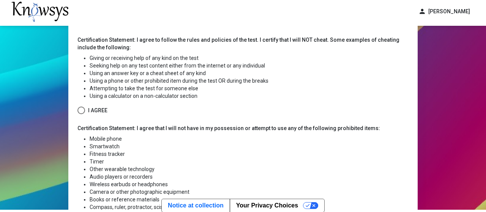
scroll to position [181, 0]
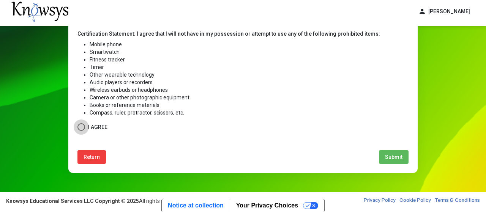
click at [82, 126] on span at bounding box center [81, 127] width 8 height 8
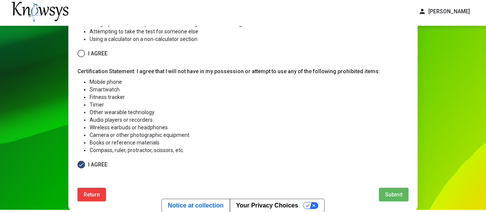
scroll to position [124, 0]
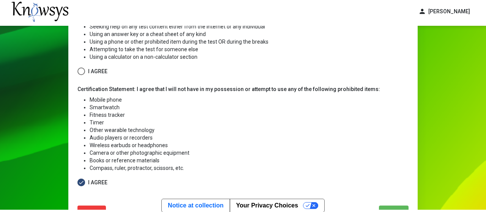
click at [83, 79] on form "Certification Statement: I agree not to share the contents of this test with an…" at bounding box center [242, 70] width 331 height 235
click at [85, 75] on span at bounding box center [81, 72] width 8 height 8
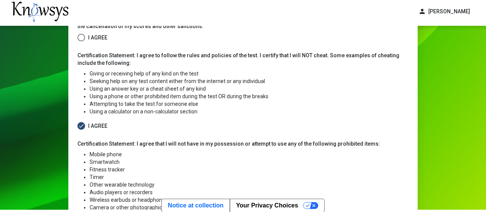
scroll to position [67, 0]
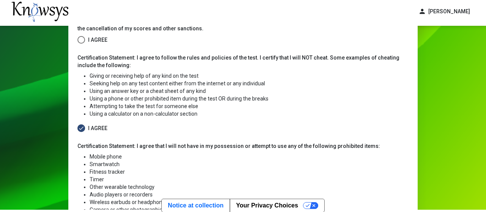
click at [88, 41] on label "I Agree" at bounding box center [92, 39] width 30 height 9
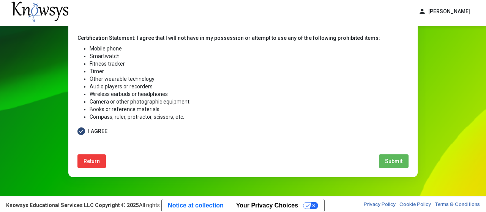
scroll to position [181, 0]
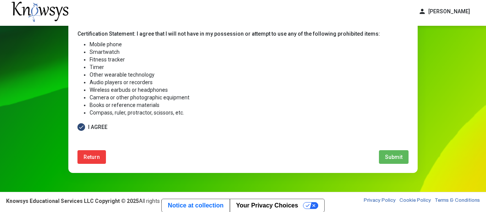
click at [391, 153] on button "Submit" at bounding box center [394, 157] width 30 height 14
select select
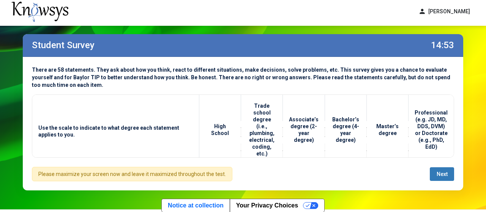
scroll to position [8, 0]
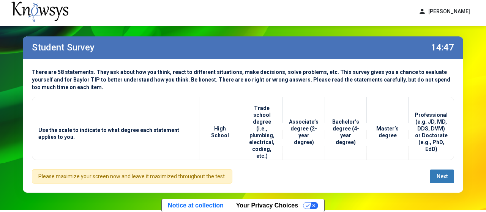
drag, startPoint x: 226, startPoint y: 158, endPoint x: 271, endPoint y: 153, distance: 45.4
click at [271, 153] on tr "Use the scale to indicate to what degree each statement applies to you. High Sc…" at bounding box center [242, 132] width 421 height 70
click at [222, 149] on th "High School" at bounding box center [220, 132] width 42 height 70
click at [446, 174] on span "Next" at bounding box center [442, 176] width 11 height 6
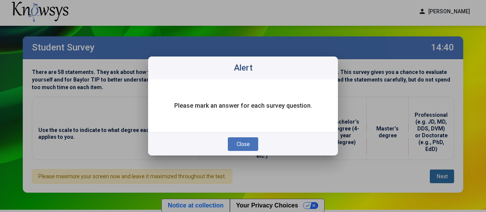
scroll to position [0, 0]
click at [246, 142] on span "Close" at bounding box center [243, 144] width 13 height 6
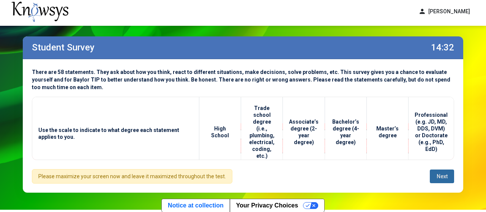
scroll to position [8, 0]
click at [430, 170] on button "Next" at bounding box center [442, 177] width 24 height 14
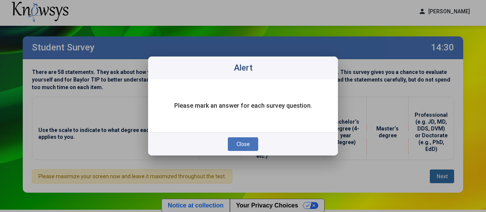
scroll to position [0, 0]
click at [245, 140] on button "Close" at bounding box center [243, 144] width 30 height 14
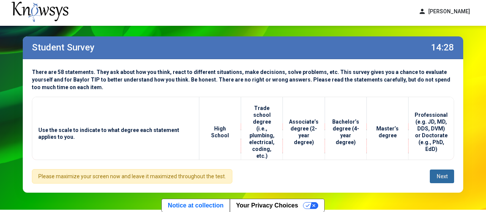
scroll to position [8, 0]
click at [430, 170] on button "Next" at bounding box center [442, 177] width 24 height 14
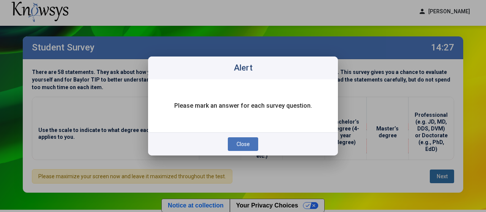
scroll to position [62, 0]
click at [228, 137] on button "Close" at bounding box center [243, 144] width 30 height 14
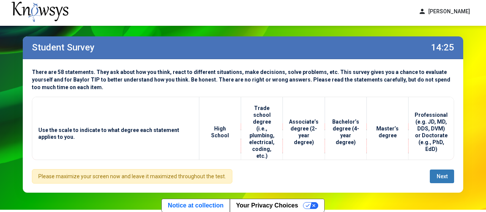
click at [464, 134] on div "**********" at bounding box center [243, 114] width 456 height 194
click at [195, 138] on th "Use the scale to indicate to what degree each statement applies to you." at bounding box center [115, 132] width 167 height 70
click at [163, 144] on th "Use the scale to indicate to what degree each statement applies to you." at bounding box center [115, 132] width 167 height 70
click at [39, 151] on th "Use the scale to indicate to what degree each statement applies to you." at bounding box center [115, 132] width 167 height 70
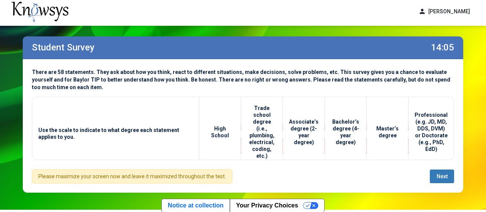
click at [39, 151] on th "Use the scale to indicate to what degree each statement applies to you." at bounding box center [115, 132] width 167 height 70
click at [136, 151] on th "Use the scale to indicate to what degree each statement applies to you." at bounding box center [115, 132] width 167 height 70
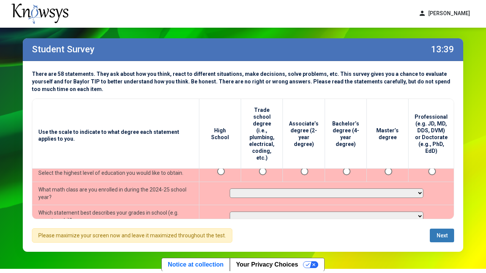
scroll to position [1, 0]
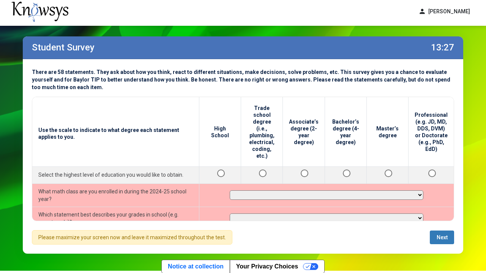
click at [230, 191] on select "**********" at bounding box center [327, 195] width 194 height 9
select select "**********"
click option "**********" at bounding box center [0, 0] width 0 height 0
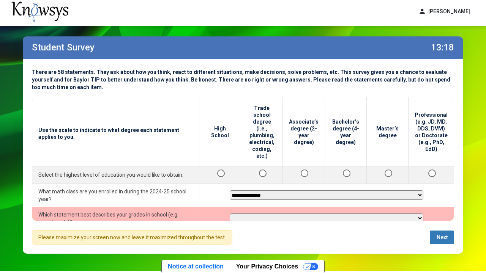
click at [230, 212] on select "**********" at bounding box center [327, 218] width 194 height 9
click option "********" at bounding box center [0, 0] width 0 height 0
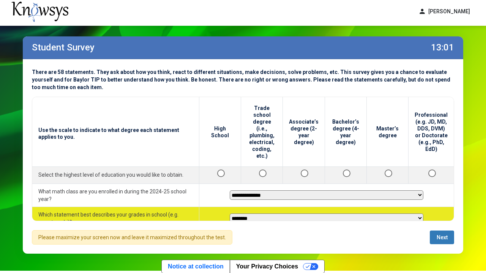
click at [230, 212] on select "**********" at bounding box center [327, 218] width 194 height 9
click option "********" at bounding box center [0, 0] width 0 height 0
click at [230, 212] on select "**********" at bounding box center [327, 218] width 194 height 9
click option "********" at bounding box center [0, 0] width 0 height 0
click at [230, 212] on select "**********" at bounding box center [327, 218] width 194 height 9
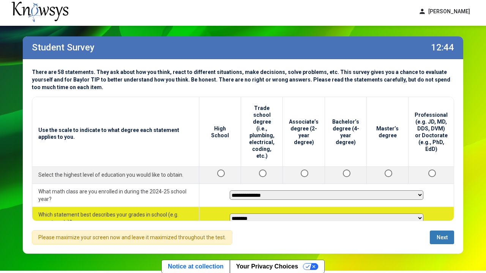
select select "**********"
click option "**********" at bounding box center [0, 0] width 0 height 0
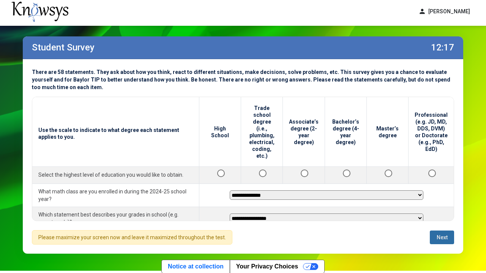
click at [448, 212] on button "Next" at bounding box center [442, 238] width 24 height 14
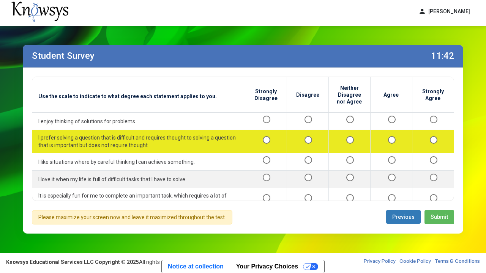
click at [391, 142] on div at bounding box center [391, 141] width 29 height 9
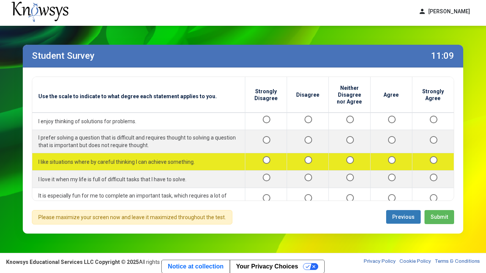
click at [346, 157] on div at bounding box center [349, 161] width 29 height 9
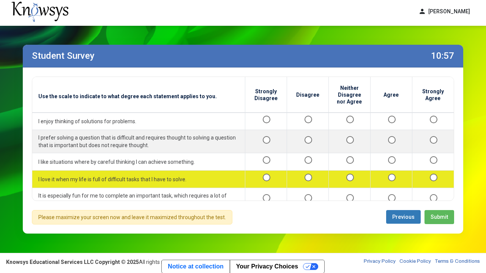
click at [383, 175] on div at bounding box center [391, 179] width 29 height 9
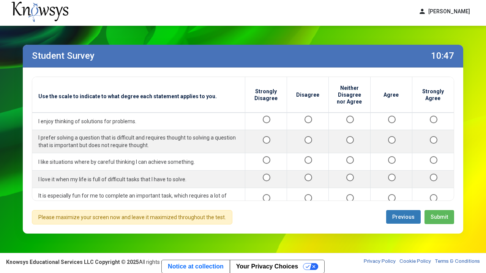
click at [445, 212] on span "Submit" at bounding box center [439, 217] width 17 height 6
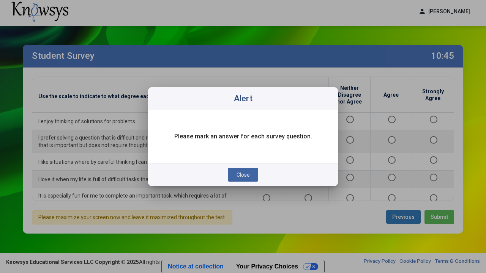
click at [245, 175] on span "Close" at bounding box center [243, 175] width 13 height 6
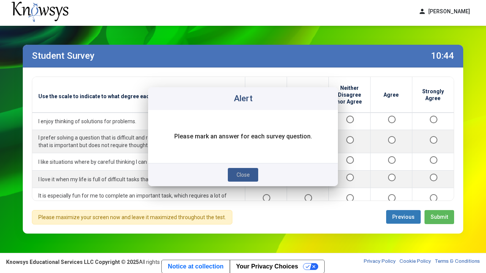
scroll to position [2, 0]
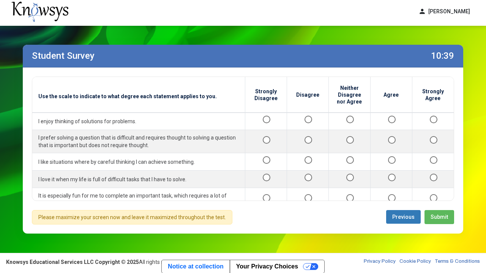
click at [444, 212] on span "Submit" at bounding box center [439, 217] width 17 height 6
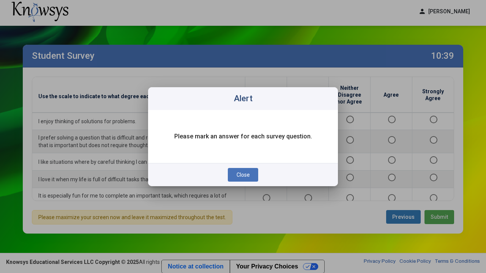
scroll to position [0, 0]
click at [252, 176] on button "Close" at bounding box center [243, 175] width 30 height 14
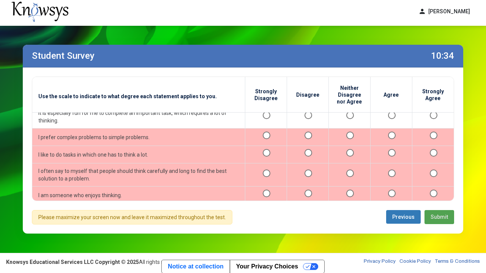
scroll to position [89, 0]
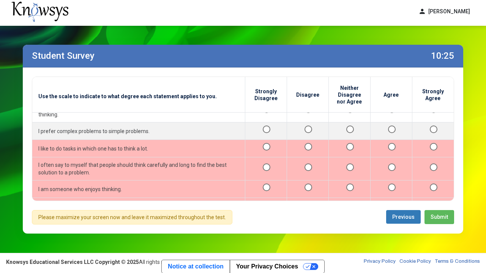
click at [346, 144] on div at bounding box center [349, 148] width 29 height 9
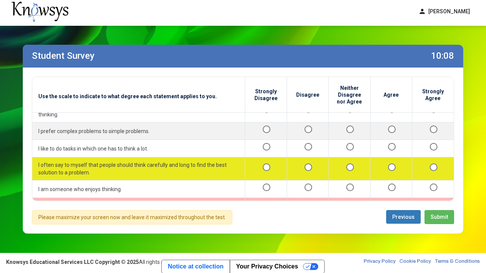
click at [387, 164] on div at bounding box center [391, 168] width 29 height 9
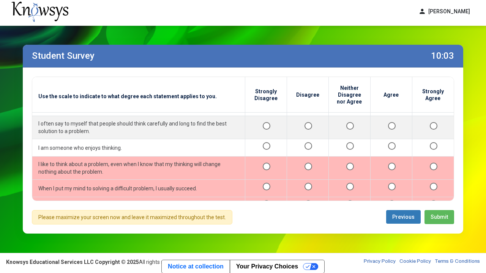
scroll to position [132, 0]
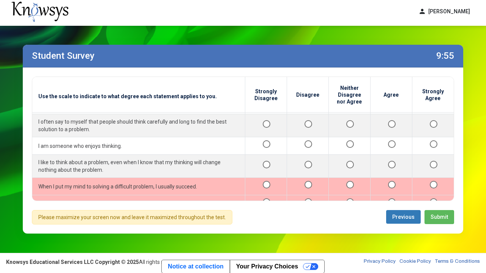
drag, startPoint x: 448, startPoint y: 103, endPoint x: 446, endPoint y: 112, distance: 8.4
click at [446, 112] on th "Strongly Agree" at bounding box center [433, 95] width 42 height 36
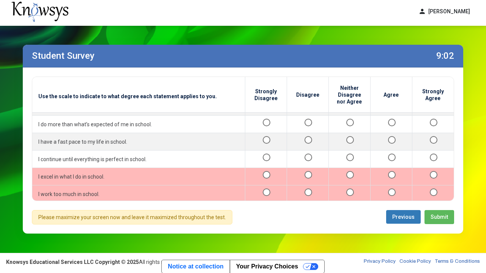
scroll to position [373, 0]
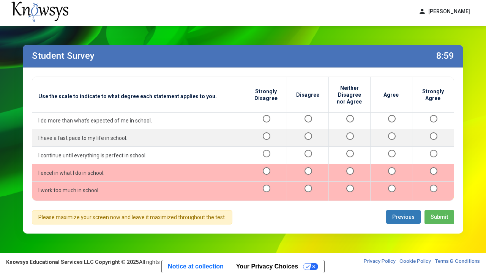
click at [394, 186] on div at bounding box center [391, 190] width 29 height 9
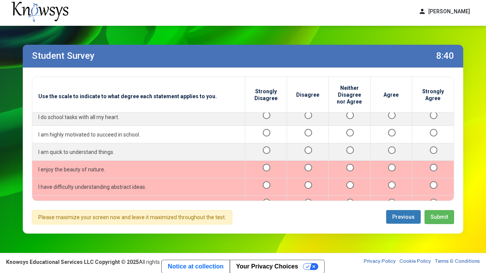
scroll to position [468, 0]
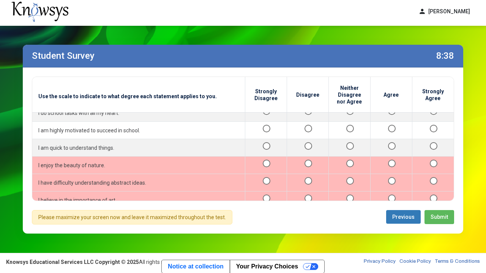
click at [430, 161] on div at bounding box center [433, 165] width 30 height 9
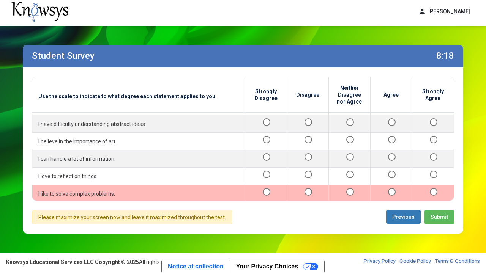
scroll to position [528, 0]
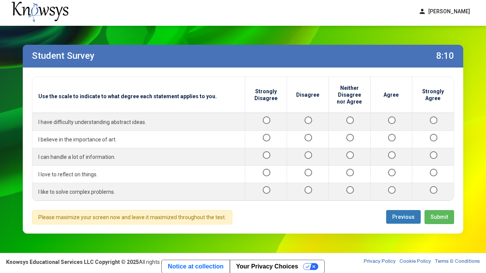
click at [310, 212] on div at bounding box center [307, 226] width 29 height 9
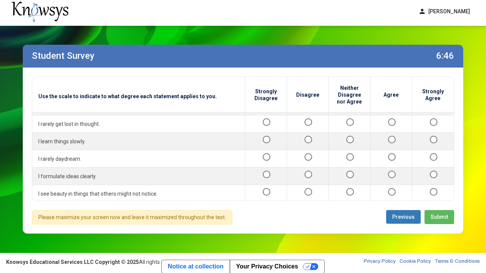
scroll to position [791, 0]
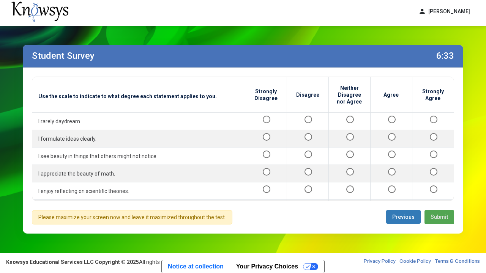
click at [440, 212] on button "Submit" at bounding box center [439, 217] width 30 height 14
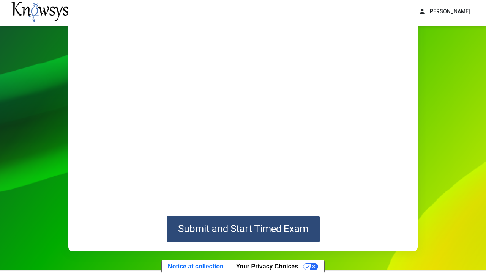
scroll to position [76, 0]
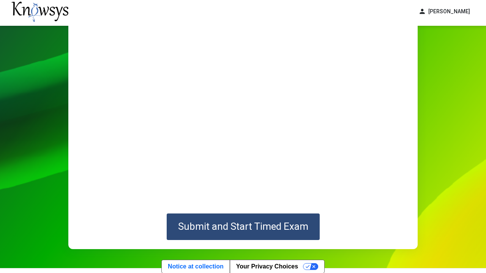
click at [450, 142] on div "Guidelines 3:51 Submit and Start Timed Exam" at bounding box center [243, 109] width 486 height 319
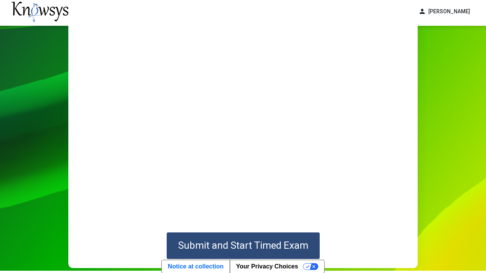
scroll to position [38, 0]
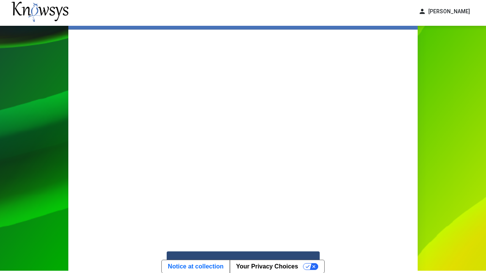
click at [17, 104] on div "Guidelines 2:08 Submit and Start Timed Exam" at bounding box center [243, 147] width 486 height 319
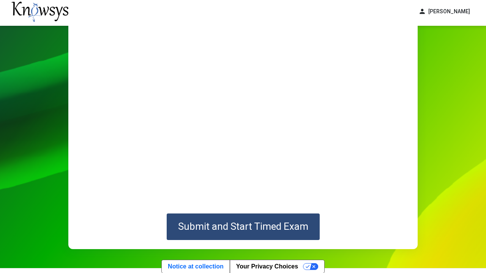
scroll to position [91, 0]
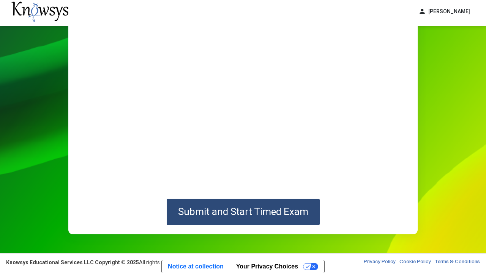
click at [17, 104] on div "Guidelines 1:52 Submit and Start Timed Exam" at bounding box center [243, 94] width 486 height 319
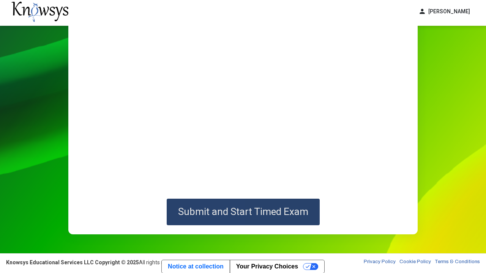
click at [186, 212] on span "Submit and Start Timed Exam" at bounding box center [243, 211] width 130 height 11
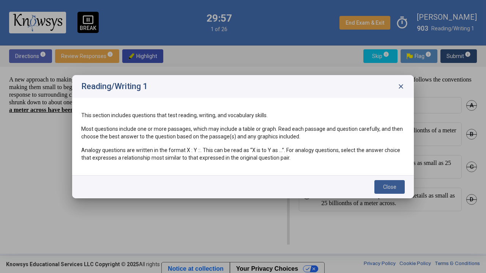
click at [383, 189] on span "Close" at bounding box center [389, 187] width 13 height 6
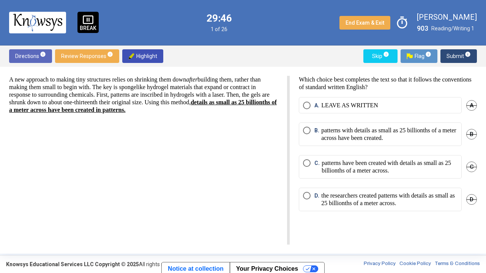
click at [136, 57] on span "Highlight" at bounding box center [142, 56] width 29 height 14
drag, startPoint x: 8, startPoint y: 110, endPoint x: 105, endPoint y: 113, distance: 96.5
click at [105, 113] on div "A new approach to making tiny structures relies on shrinking them down after bu…" at bounding box center [243, 160] width 486 height 187
click at [142, 57] on span "Highlight" at bounding box center [142, 56] width 29 height 14
drag, startPoint x: 103, startPoint y: 111, endPoint x: 256, endPoint y: 114, distance: 153.0
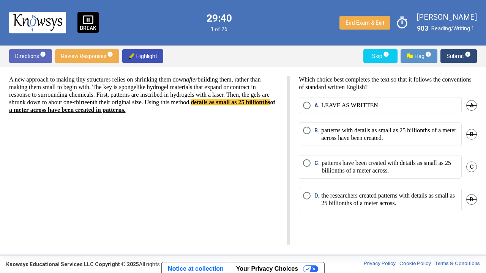
click at [256, 114] on div "A new approach to making tiny structures relies on shrinking them down after bu…" at bounding box center [149, 160] width 281 height 169
click at [209, 145] on div "A new approach to making tiny structures relies on shrinking them down after bu…" at bounding box center [149, 160] width 281 height 169
drag, startPoint x: 107, startPoint y: 108, endPoint x: 257, endPoint y: 113, distance: 150.4
click at [257, 113] on p "A new approach to making tiny structures relies on shrinking them down after bu…" at bounding box center [143, 95] width 269 height 38
click at [245, 108] on strong "details as small as 25 billionths of a meter across have been created in patter…" at bounding box center [142, 106] width 266 height 14
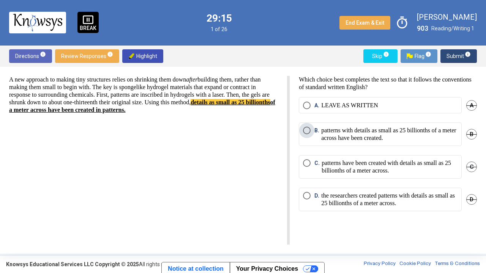
click at [375, 139] on p "patterns with details as small as 25 billionths of a meter across have been cre…" at bounding box center [389, 134] width 136 height 15
click at [455, 59] on span "Submit info" at bounding box center [458, 56] width 24 height 14
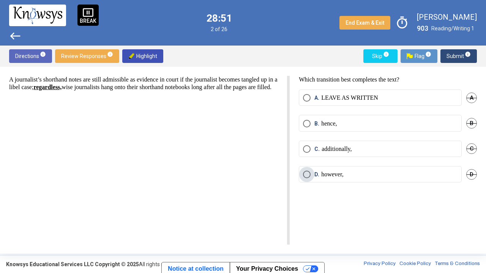
click at [354, 175] on label "D. however," at bounding box center [380, 175] width 155 height 8
click at [456, 59] on span "Submit info" at bounding box center [458, 56] width 24 height 14
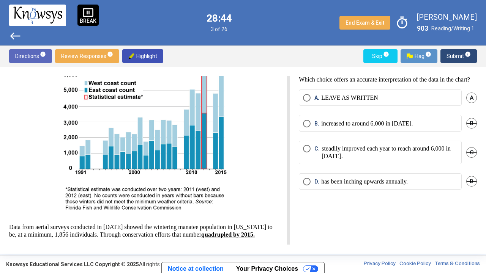
scroll to position [37, 0]
click at [371, 128] on p "increased to around 6,000 in 2015." at bounding box center [366, 124] width 91 height 8
click at [456, 55] on span "Submit info" at bounding box center [458, 56] width 24 height 14
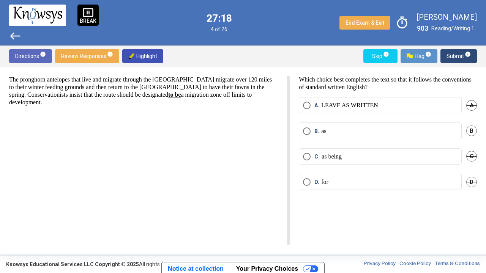
scroll to position [0, 0]
click at [346, 109] on p "LEAVE AS WRITTEN" at bounding box center [349, 106] width 57 height 8
click at [456, 59] on span "Submit info" at bounding box center [458, 56] width 24 height 14
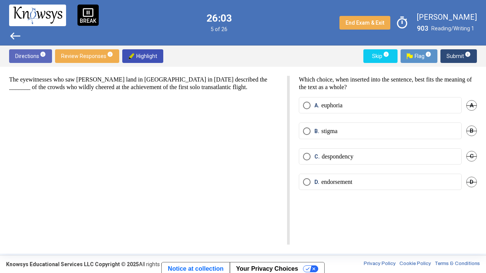
click at [263, 93] on div "The eyewitnesses who saw Charles Lindberg land in Paris in May 1927 described t…" at bounding box center [149, 160] width 281 height 169
click at [321, 104] on span "A." at bounding box center [317, 106] width 7 height 8
click at [451, 57] on span "Submit info" at bounding box center [458, 56] width 24 height 14
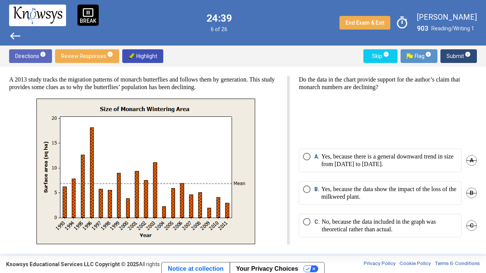
click at [273, 104] on div at bounding box center [143, 172] width 269 height 146
click at [269, 125] on div at bounding box center [143, 172] width 269 height 146
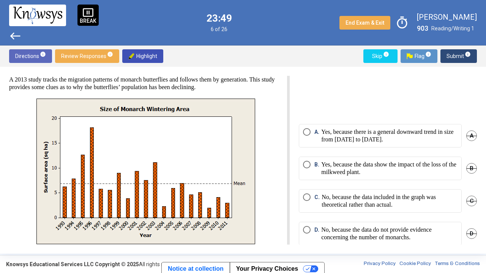
scroll to position [33, 0]
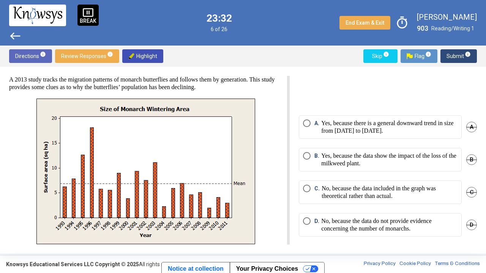
click at [349, 189] on p "No, because the data included in the graph was theoretical rather than actual." at bounding box center [390, 192] width 136 height 15
click at [394, 212] on p "No, because the data do not provide evidence concerning the number of monarchs." at bounding box center [389, 225] width 136 height 15
click at [457, 56] on span "Submit info" at bounding box center [458, 56] width 24 height 14
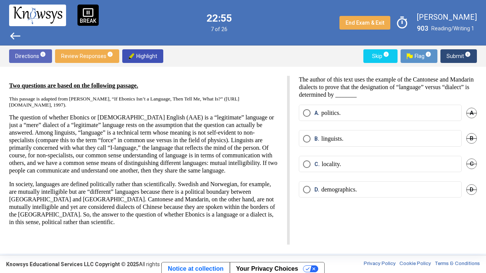
click at [350, 145] on mat-radio-button "B. linguists." at bounding box center [380, 138] width 163 height 16
click at [343, 136] on p "linguists." at bounding box center [332, 139] width 22 height 8
click at [458, 54] on span "Submit info" at bounding box center [458, 56] width 24 height 14
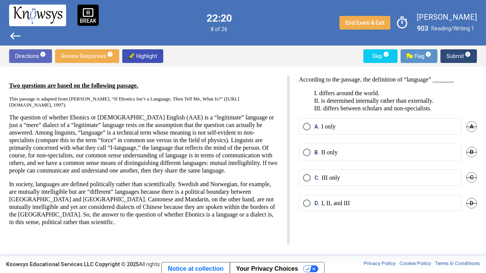
click at [322, 177] on p "III only" at bounding box center [331, 178] width 18 height 8
click at [458, 57] on span "Submit info" at bounding box center [458, 56] width 24 height 14
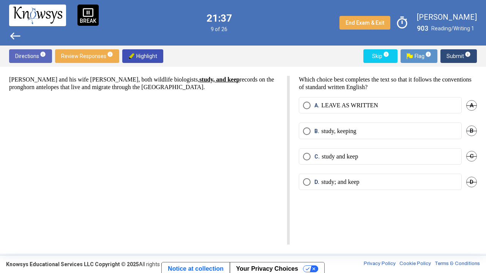
click at [377, 104] on p "LEAVE AS WRITTEN" at bounding box center [349, 106] width 57 height 8
click at [462, 56] on span "Submit info" at bounding box center [458, 56] width 24 height 14
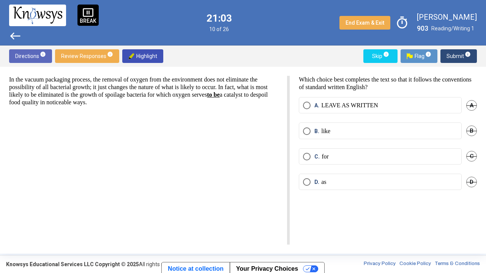
click at [353, 180] on label "D. as" at bounding box center [380, 182] width 155 height 8
click at [453, 55] on span "Submit info" at bounding box center [458, 56] width 24 height 14
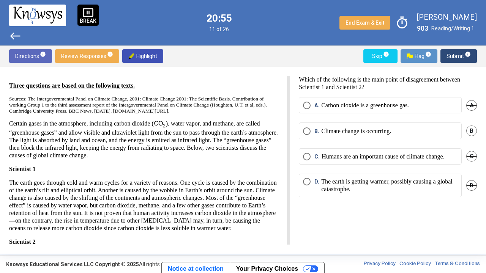
click at [262, 159] on p "Certain gases in the atmosphere, including carbon dioxide ( ), water vapor, and…" at bounding box center [143, 139] width 269 height 39
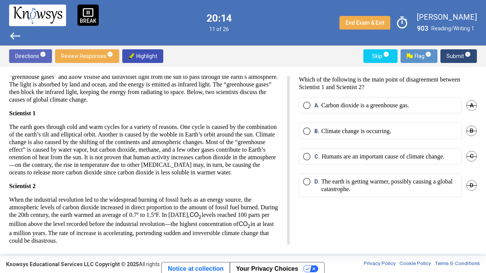
scroll to position [56, 0]
click at [312, 128] on span "B. Climate change is occurring." at bounding box center [351, 132] width 80 height 8
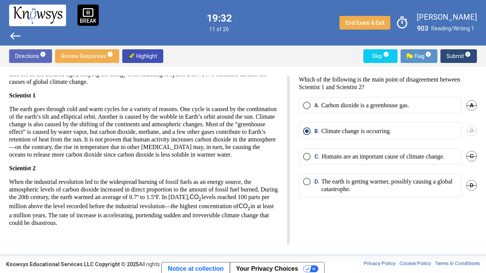
scroll to position [90, 0]
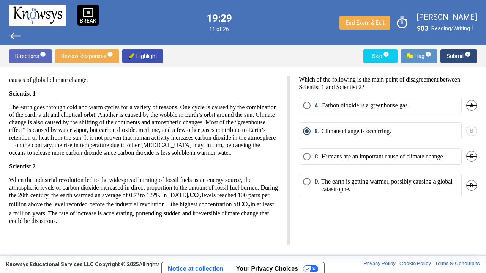
click at [290, 170] on div "Three questions are based on the following texts. Sources: The Intergovernmenta…" at bounding box center [149, 160] width 281 height 169
click at [402, 103] on p "Carbon dioxide is a greenhouse gas." at bounding box center [365, 106] width 88 height 8
click at [379, 129] on p "Climate change is occurring." at bounding box center [356, 132] width 70 height 8
click at [454, 57] on span "Submit info" at bounding box center [458, 56] width 24 height 14
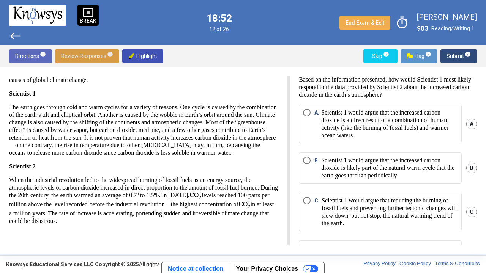
click at [91, 61] on span "Review Responses info" at bounding box center [87, 56] width 52 height 14
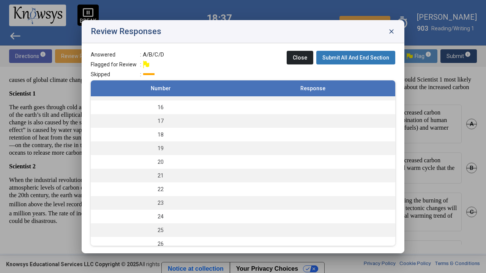
scroll to position [206, 0]
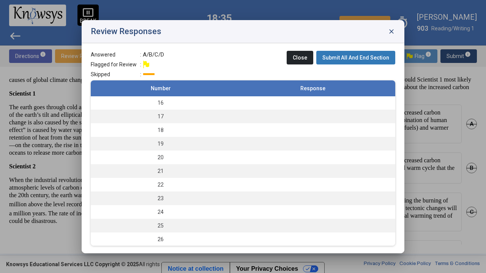
click at [385, 29] on div "Review Responses close" at bounding box center [243, 31] width 323 height 23
click at [391, 30] on span "close" at bounding box center [392, 32] width 8 height 8
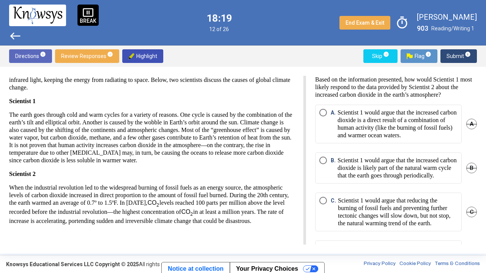
scroll to position [84, 0]
drag, startPoint x: 287, startPoint y: 118, endPoint x: 347, endPoint y: 107, distance: 60.9
click at [306, 107] on div "Three questions are based on the following texts. Sources: The Intergovernmenta…" at bounding box center [157, 160] width 297 height 169
click at [279, 74] on div "Three questions are based on the following texts. Sources: The Intergovernmenta…" at bounding box center [243, 160] width 486 height 187
click at [283, 155] on p "The earth goes through cold and warm cycles for a variety of reasons. One cycle…" at bounding box center [151, 137] width 285 height 53
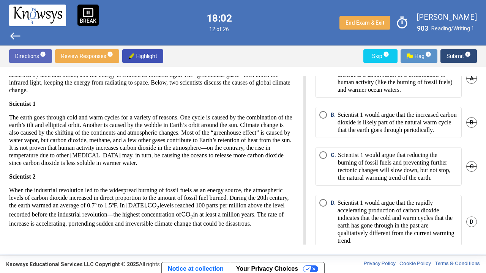
scroll to position [44, 0]
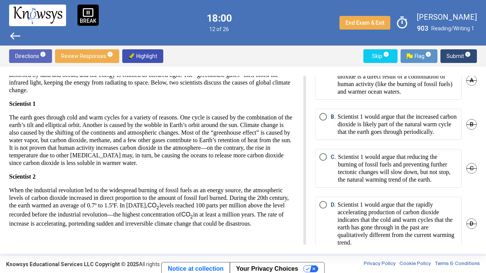
click at [413, 136] on p "Scientist 1 would argue that the increased carbon dioxide is likely part of the…" at bounding box center [397, 124] width 120 height 23
click at [462, 59] on span "Submit info" at bounding box center [458, 56] width 24 height 14
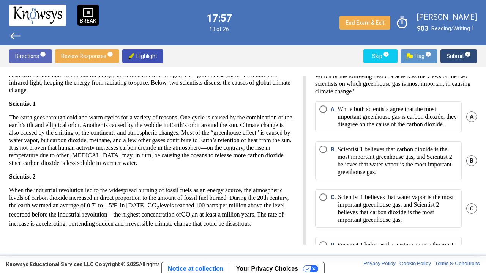
scroll to position [0, 0]
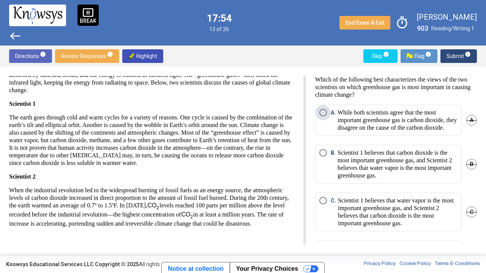
click at [412, 129] on p "While both scientists agree that the most important greenhouse gas is carbon di…" at bounding box center [397, 120] width 120 height 23
click at [459, 57] on span "Submit info" at bounding box center [458, 56] width 24 height 14
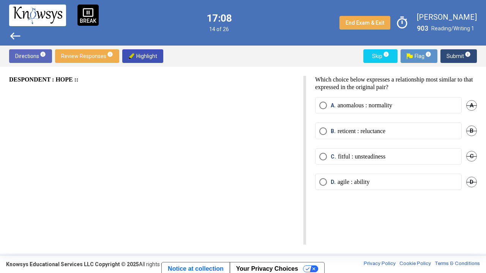
click at [385, 158] on p "fitful : unsteadiness" at bounding box center [361, 157] width 47 height 8
click at [385, 128] on p "reticent : reluctance" at bounding box center [361, 132] width 48 height 8
click at [369, 156] on p "fitful : unsteadiness" at bounding box center [361, 157] width 47 height 8
click at [458, 58] on span "Submit info" at bounding box center [458, 56] width 24 height 14
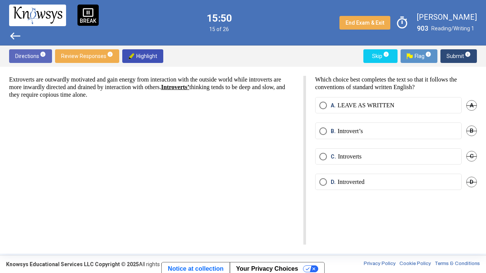
click at [360, 158] on p "Introverts" at bounding box center [350, 157] width 24 height 8
click at [460, 58] on span "Submit info" at bounding box center [458, 56] width 24 height 14
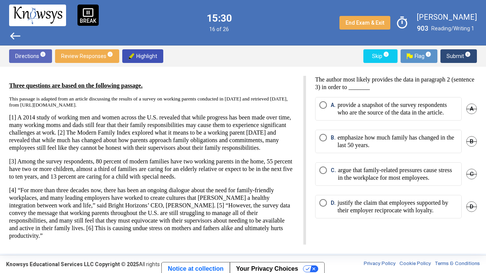
click at [285, 69] on div "Three questions are based on the following passage. This passage is adapted fro…" at bounding box center [243, 160] width 486 height 187
click at [341, 56] on div "Directions info Review Responses info Highlight Skip info Flag info Submit info" at bounding box center [243, 56] width 486 height 21
drag, startPoint x: 484, startPoint y: 110, endPoint x: 474, endPoint y: 106, distance: 11.2
click at [474, 106] on div "Three questions are based on the following passage. This passage is adapted fro…" at bounding box center [243, 160] width 486 height 187
click at [294, 55] on div "Directions info Review Responses info Highlight Skip info Flag info Submit info" at bounding box center [243, 56] width 486 height 21
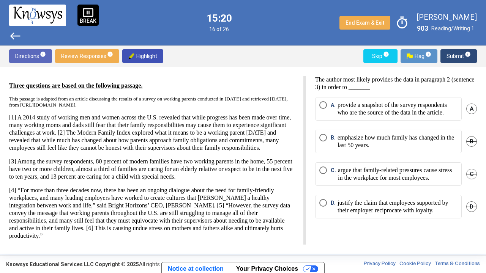
click at [227, 108] on p "This passage is adapted from an article discussing the results of a survey on w…" at bounding box center [151, 102] width 285 height 12
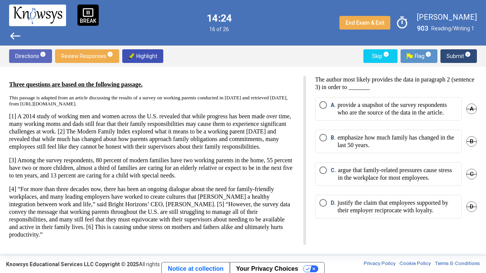
click at [288, 95] on span "This passage is adapted from an article discussing the results of a survey on w…" at bounding box center [148, 101] width 279 height 12
click at [104, 56] on span "Review Responses info" at bounding box center [87, 56] width 52 height 14
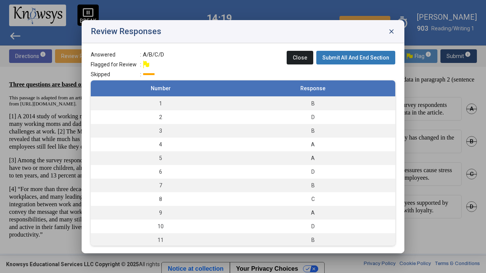
click at [391, 29] on span "close" at bounding box center [392, 32] width 8 height 8
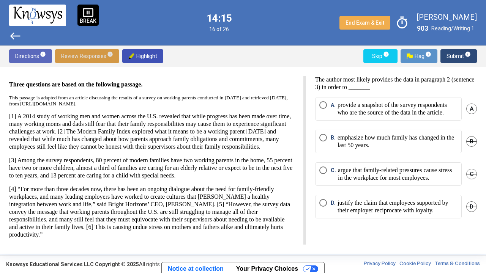
click at [359, 177] on p "argue that family-related pressures cause stress in the workplace for most empl…" at bounding box center [398, 174] width 120 height 15
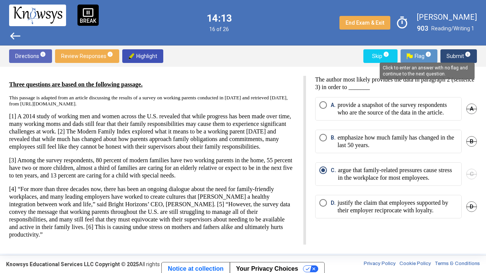
click at [454, 58] on mat-tooltip-component "Click to enter an answer with no flag and continue to the next question." at bounding box center [427, 70] width 106 height 27
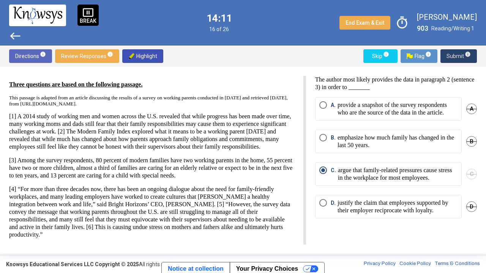
click at [457, 61] on span "Submit info" at bounding box center [458, 56] width 24 height 14
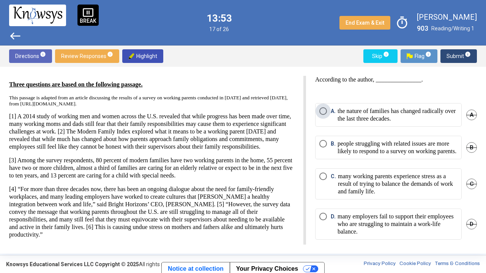
click at [353, 108] on p "the nature of families has changed radically over the last three decades." at bounding box center [397, 114] width 120 height 15
click at [464, 55] on span "Submit info" at bounding box center [458, 56] width 24 height 14
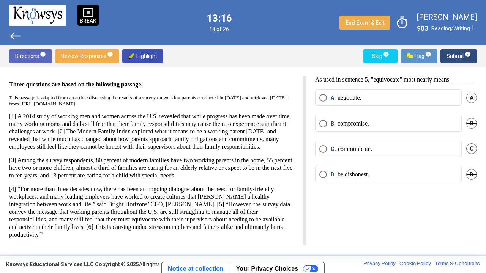
click at [360, 178] on p "be dishonest." at bounding box center [353, 175] width 32 height 8
click at [450, 54] on span "Submit info" at bounding box center [458, 56] width 24 height 14
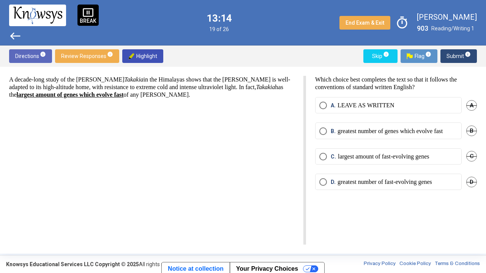
scroll to position [0, 0]
click at [379, 135] on p "greatest number of genes which evolve fast" at bounding box center [389, 132] width 105 height 8
click at [458, 55] on span "Submit info" at bounding box center [458, 56] width 24 height 14
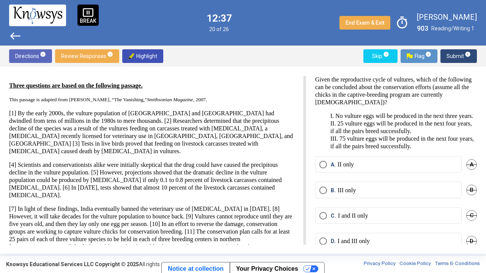
click at [388, 194] on label "B. III only" at bounding box center [388, 191] width 138 height 8
click at [454, 57] on span "Submit info" at bounding box center [458, 56] width 24 height 14
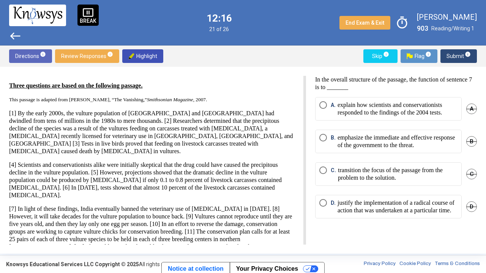
click at [460, 89] on p "In the overall structure of the passage, the function of sentence 7 is to _____…" at bounding box center [396, 83] width 162 height 15
click at [424, 149] on p "emphasize the immediate and effective response of the government to the threat." at bounding box center [397, 141] width 120 height 15
click at [434, 105] on p "explain how scientists and conservationists responded to the findings of the 20…" at bounding box center [397, 108] width 120 height 15
click at [453, 61] on span "Submit info" at bounding box center [458, 56] width 24 height 14
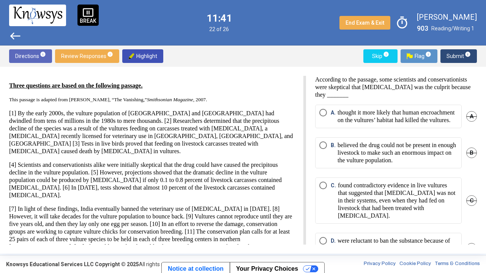
click at [284, 161] on p "[4] Scientists and conservationists alike were initially skeptical that the dru…" at bounding box center [151, 180] width 285 height 38
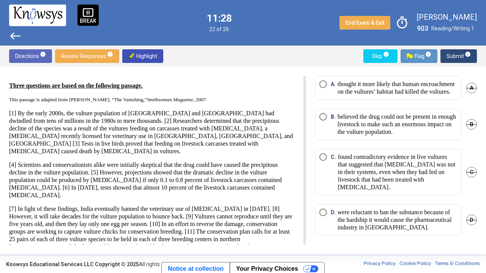
click at [411, 212] on p "were reluctant to ban the substance because of the hardship it would cause the …" at bounding box center [397, 220] width 120 height 23
click at [452, 60] on span "Submit info" at bounding box center [458, 56] width 24 height 14
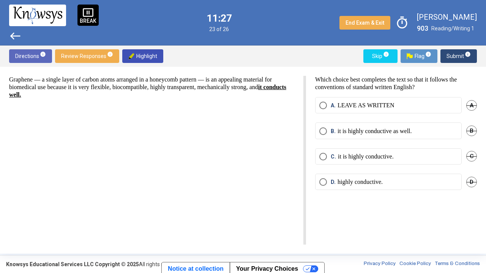
scroll to position [0, 0]
click at [422, 134] on label "B. it is highly conductive as well." at bounding box center [388, 132] width 138 height 8
click at [460, 54] on span "Submit info" at bounding box center [458, 56] width 24 height 14
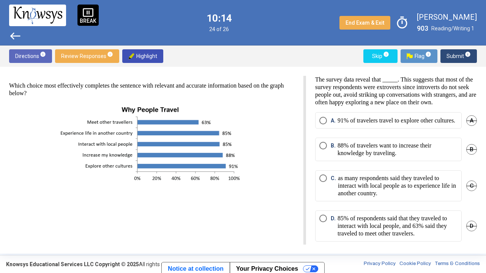
scroll to position [20, 0]
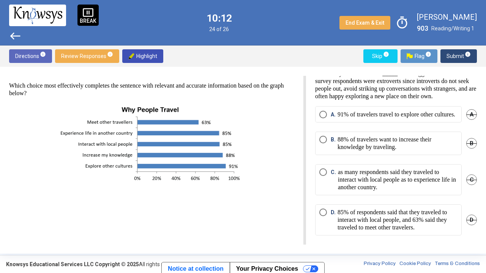
click at [419, 212] on p "85% of respondents said that they traveled to interact with local people, and 6…" at bounding box center [397, 220] width 120 height 23
click at [457, 57] on span "Submit info" at bounding box center [458, 56] width 24 height 14
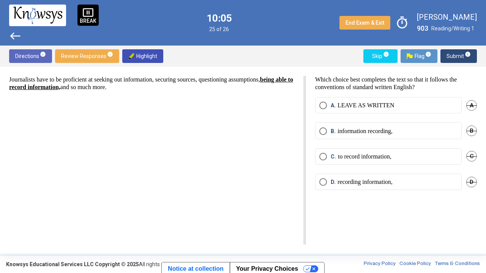
click at [391, 158] on p "to record information," at bounding box center [365, 157] width 54 height 8
click at [405, 185] on mat-radio-button "D. recording information," at bounding box center [388, 182] width 147 height 16
click at [388, 178] on p "recording information," at bounding box center [364, 182] width 55 height 8
click at [455, 57] on span "Submit info" at bounding box center [458, 56] width 24 height 14
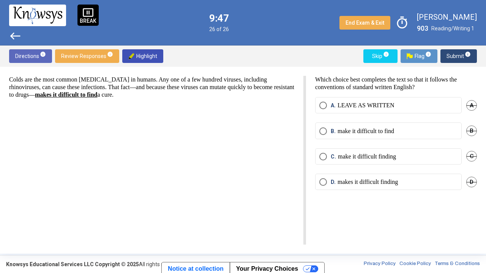
click at [356, 130] on p "make it difficult to find" at bounding box center [365, 132] width 57 height 8
click at [395, 184] on p "makes it difficult finding" at bounding box center [367, 182] width 60 height 8
click at [454, 58] on span "Submit info" at bounding box center [458, 56] width 24 height 14
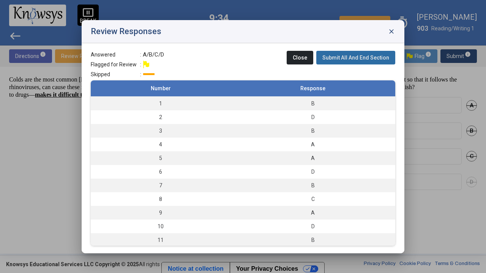
click at [365, 60] on span "Submit All And End Section" at bounding box center [355, 58] width 67 height 6
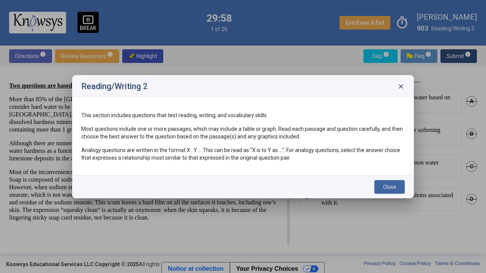
click at [392, 187] on span "Close" at bounding box center [389, 187] width 13 height 6
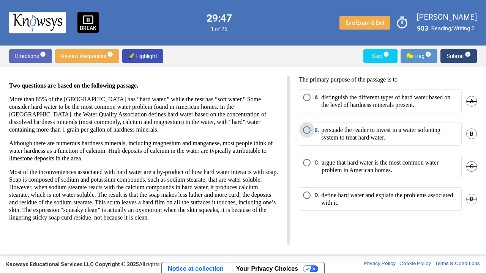
click at [375, 133] on p "persuade the reader to invest in a water softening system to treat hard water." at bounding box center [389, 133] width 136 height 15
click at [457, 55] on span "Submit info" at bounding box center [458, 56] width 24 height 14
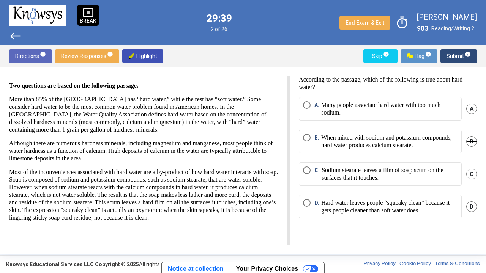
click at [356, 109] on p "Many people associate hard water with too much sodium." at bounding box center [389, 108] width 136 height 15
click at [454, 59] on span "Submit info" at bounding box center [458, 56] width 24 height 14
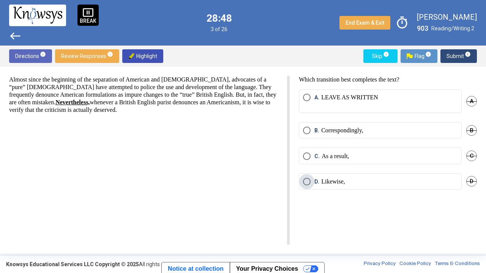
click at [345, 178] on p "Likewise," at bounding box center [333, 182] width 24 height 8
click at [360, 155] on label "C. As a result," at bounding box center [380, 157] width 155 height 8
click at [462, 53] on span "Submit info" at bounding box center [458, 56] width 24 height 14
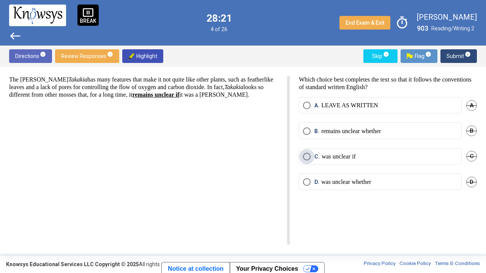
click at [373, 155] on label "C. was unclear if" at bounding box center [380, 157] width 155 height 8
click at [453, 54] on span "Submit info" at bounding box center [458, 56] width 24 height 14
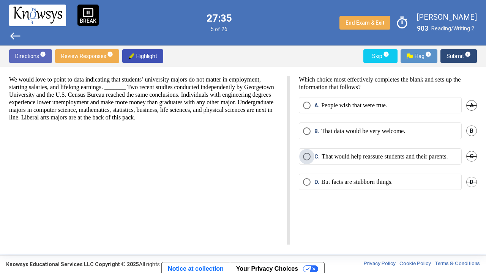
click at [348, 158] on p "That would help reassure students and their parents." at bounding box center [385, 157] width 126 height 8
click at [405, 130] on p "That data would be very welcome." at bounding box center [363, 132] width 84 height 8
click at [454, 53] on span "Submit info" at bounding box center [458, 56] width 24 height 14
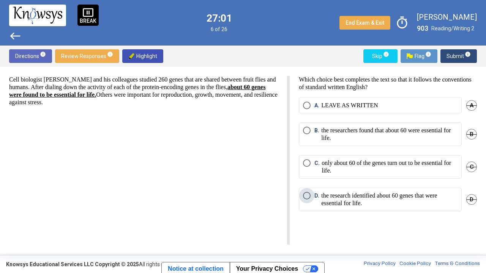
click at [333, 200] on p "the research identified about 60 genes that were essential for life." at bounding box center [389, 199] width 136 height 15
click at [375, 136] on p "the researchers found that about 60 were essential for life." at bounding box center [389, 134] width 136 height 15
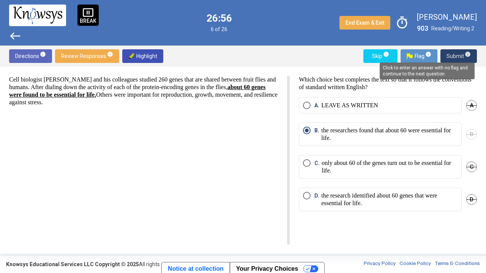
click at [466, 57] on span "info" at bounding box center [468, 54] width 6 height 6
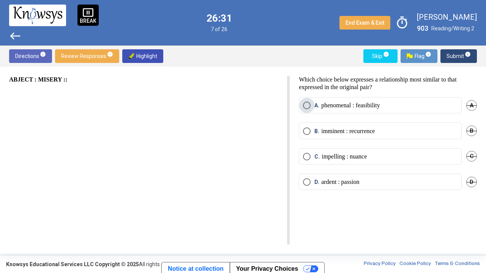
click at [365, 104] on p "phenomenal : feasibility" at bounding box center [350, 106] width 59 height 8
click at [458, 60] on span "Submit info" at bounding box center [458, 56] width 24 height 14
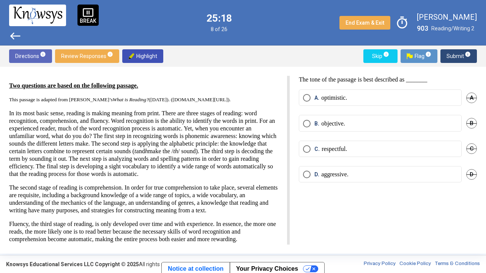
click at [355, 127] on mat-radio-button "B. objective." at bounding box center [380, 123] width 163 height 16
click at [356, 122] on label "B. objective." at bounding box center [380, 124] width 155 height 8
click at [460, 57] on span "Submit info" at bounding box center [458, 56] width 24 height 14
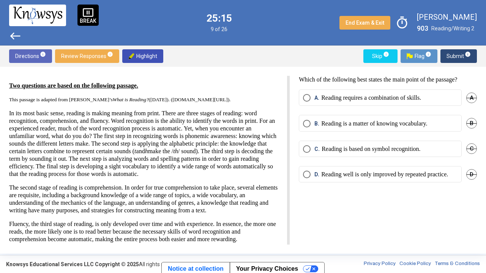
click at [346, 144] on mat-radio-button "C. Reading is based on symbol recognition." at bounding box center [380, 149] width 163 height 16
click at [337, 146] on p "Reading is based on symbol recognition." at bounding box center [371, 149] width 99 height 8
click at [454, 60] on span "Submit info" at bounding box center [458, 56] width 24 height 14
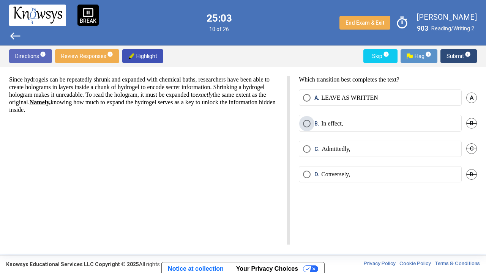
click at [336, 121] on p "In effect," at bounding box center [332, 124] width 22 height 8
click at [454, 56] on span "Submit info" at bounding box center [458, 56] width 24 height 14
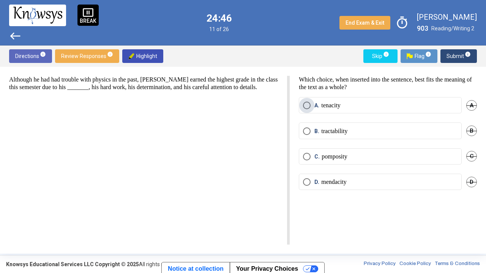
click at [341, 104] on p "tenacity" at bounding box center [330, 106] width 19 height 8
click at [459, 55] on span "Submit info" at bounding box center [458, 56] width 24 height 14
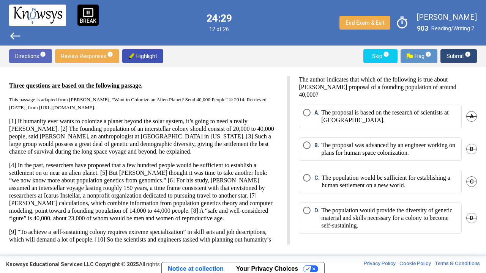
click at [349, 117] on mat-radio-button "A. The proposal is based on the research of scientists at Icarus Instellar." at bounding box center [380, 117] width 163 height 24
click at [364, 110] on p "The proposal is based on the research of scientists at Icarus Instellar." at bounding box center [389, 116] width 136 height 15
click at [465, 54] on span "info" at bounding box center [468, 54] width 6 height 6
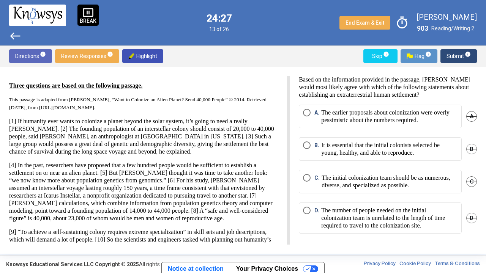
click at [399, 179] on p "The initial colonization team should be as numerous, diverse, and specialized a…" at bounding box center [390, 181] width 136 height 15
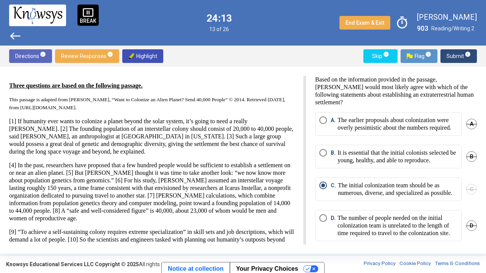
drag, startPoint x: 288, startPoint y: 116, endPoint x: 421, endPoint y: 137, distance: 134.6
click at [306, 137] on div "Three questions are based on the following passage. This passage is adapted fro…" at bounding box center [157, 160] width 297 height 169
click at [282, 82] on p "Three questions are based on the following passage." at bounding box center [151, 86] width 285 height 8
click at [298, 114] on div "Three questions are based on the following passage. This passage is adapted fro…" at bounding box center [157, 160] width 297 height 169
click at [454, 55] on span "Submit info" at bounding box center [458, 56] width 24 height 14
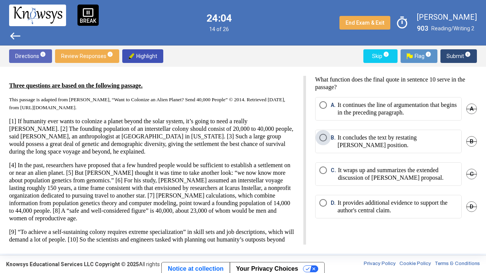
click at [371, 138] on p "It concludes the text by restating Smith’s position." at bounding box center [397, 141] width 120 height 15
click at [460, 53] on span "Submit info" at bounding box center [458, 56] width 24 height 14
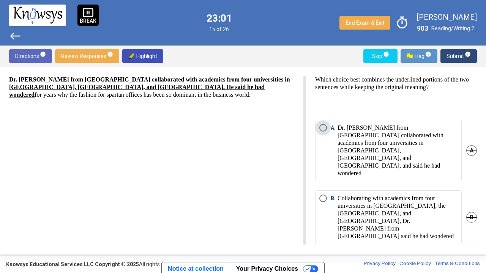
click at [397, 137] on p "Dr. Chris Knight from Exeter University collaborated with academics from four u…" at bounding box center [397, 150] width 120 height 53
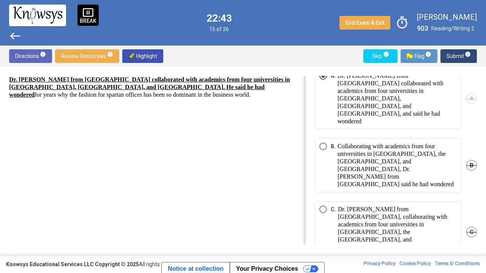
scroll to position [65, 0]
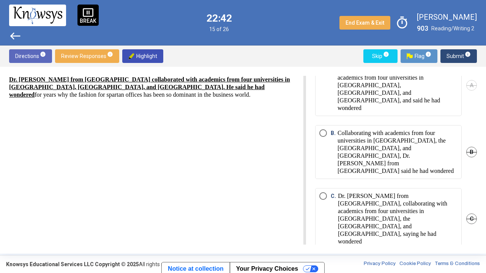
click at [454, 55] on span "Submit info" at bounding box center [458, 56] width 24 height 14
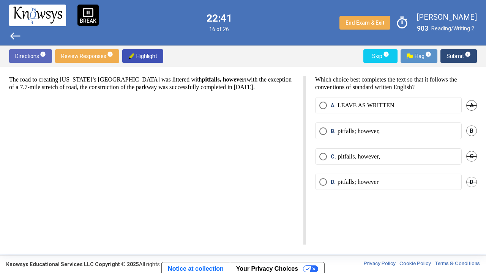
scroll to position [0, 0]
click at [349, 153] on p "pitfalls, however," at bounding box center [359, 157] width 42 height 8
click at [451, 60] on span "Submit info" at bounding box center [458, 56] width 24 height 14
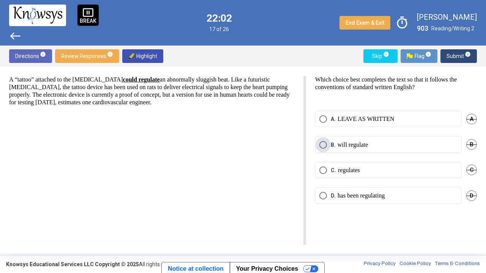
click at [356, 146] on p "will regulate" at bounding box center [352, 145] width 30 height 8
click at [385, 197] on p "has been regulating" at bounding box center [360, 196] width 47 height 8
click at [459, 61] on span "Submit info" at bounding box center [458, 56] width 24 height 14
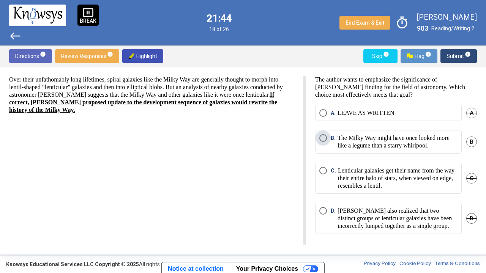
click at [360, 143] on p "The Milky Way might have once looked more like a legume than a starry whirlpool." at bounding box center [397, 141] width 120 height 15
click at [460, 56] on span "Submit info" at bounding box center [458, 56] width 24 height 14
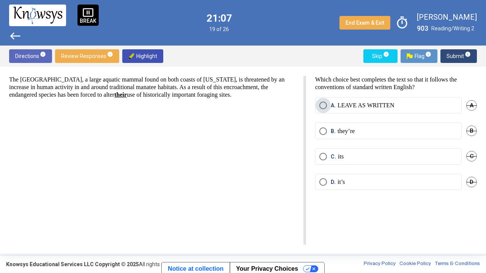
click at [382, 104] on p "LEAVE AS WRITTEN" at bounding box center [365, 106] width 57 height 8
click at [460, 55] on span "Submit info" at bounding box center [458, 56] width 24 height 14
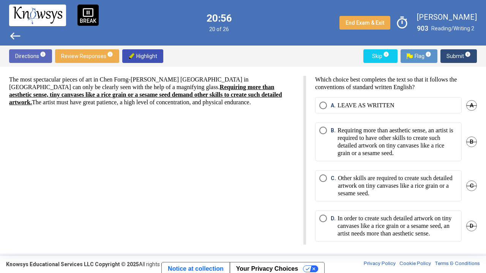
click at [360, 188] on p "Other skills are required to create such detailed artwork on tiny canvases like…" at bounding box center [398, 186] width 120 height 23
click at [455, 60] on span "Submit info" at bounding box center [458, 56] width 24 height 14
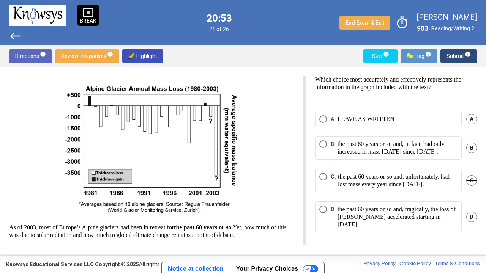
click at [286, 137] on p at bounding box center [151, 150] width 285 height 136
click at [407, 183] on p "the past 60 years or so and, unfortunately, had lost mass every year since 1980." at bounding box center [398, 180] width 120 height 15
click at [464, 53] on span "Submit info" at bounding box center [458, 56] width 24 height 14
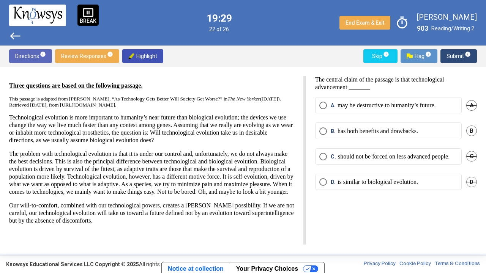
scroll to position [0, 0]
click at [351, 190] on mat-radio-button "D. is similar to biological evolution." at bounding box center [388, 182] width 147 height 16
click at [362, 186] on p "is similar to biological evolution." at bounding box center [377, 182] width 80 height 8
click at [457, 57] on span "Submit info" at bounding box center [458, 56] width 24 height 14
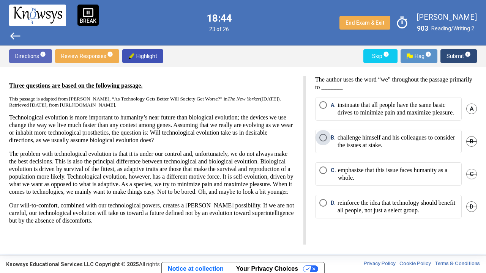
click at [381, 143] on p "challenge himself and his colleagues to consider the issues at stake." at bounding box center [397, 141] width 120 height 15
click at [462, 55] on span "Submit info" at bounding box center [458, 56] width 24 height 14
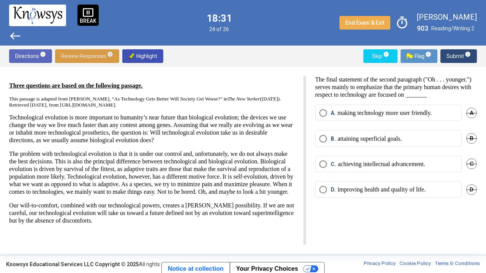
click at [103, 54] on span "Review Responses info" at bounding box center [87, 56] width 52 height 14
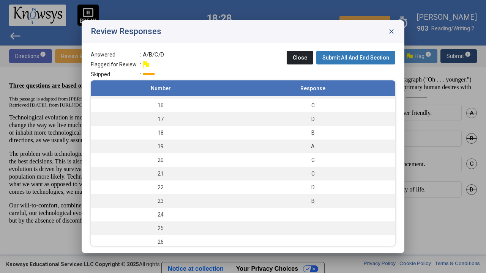
scroll to position [206, 0]
click at [391, 28] on span "close" at bounding box center [392, 32] width 8 height 8
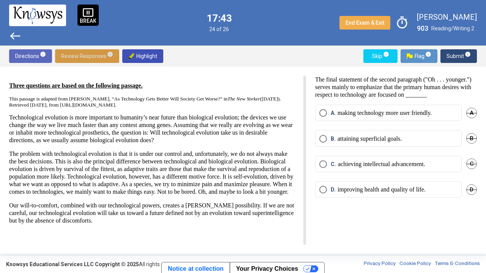
click at [374, 117] on p "making technology more user friendly." at bounding box center [384, 113] width 94 height 8
click at [457, 60] on span "Submit info" at bounding box center [458, 56] width 24 height 14
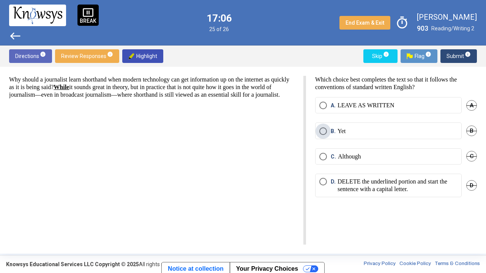
click at [346, 133] on p "Yet" at bounding box center [341, 132] width 8 height 8
click at [459, 53] on span "Submit info" at bounding box center [458, 56] width 24 height 14
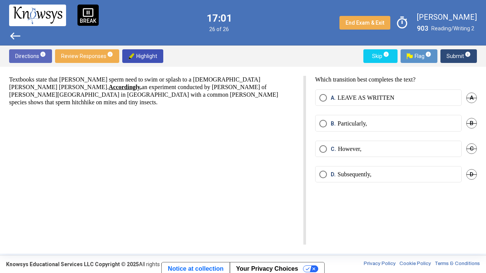
click at [382, 152] on mat-radio-button "C. However," at bounding box center [388, 149] width 147 height 16
click at [371, 127] on mat-radio-button "B. Particularly," at bounding box center [388, 123] width 147 height 16
click at [354, 120] on p "Particularly," at bounding box center [352, 124] width 30 height 8
click at [453, 61] on span "Submit info" at bounding box center [458, 56] width 24 height 14
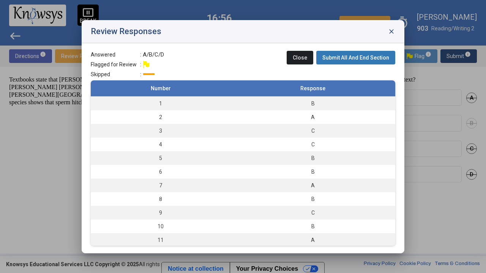
click at [358, 59] on span "Submit All And End Section" at bounding box center [355, 58] width 67 height 6
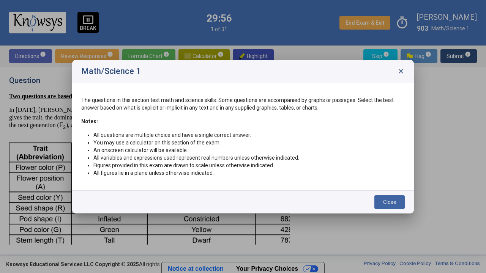
click at [391, 204] on span "Close" at bounding box center [389, 202] width 13 height 6
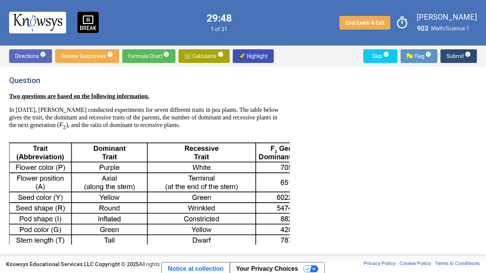
click at [271, 95] on p "Two questions are based on the following information." at bounding box center [144, 97] width 271 height 8
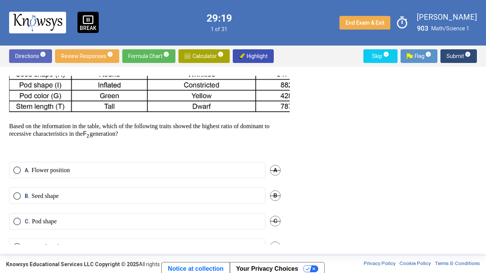
scroll to position [153, 0]
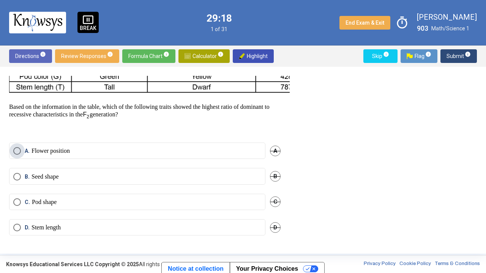
click at [221, 150] on label "A. Flower position" at bounding box center [137, 151] width 248 height 8
click at [461, 54] on span "Submit info" at bounding box center [458, 56] width 24 height 14
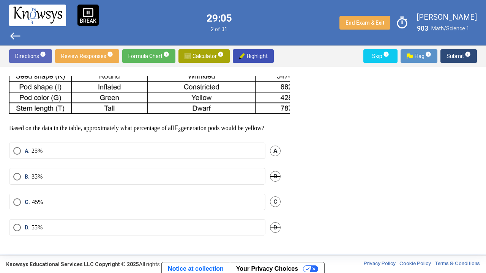
scroll to position [140, 0]
click at [101, 199] on mat-radio-button "C. 45%" at bounding box center [137, 202] width 256 height 16
click at [57, 199] on mat-radio-button "C. 45%" at bounding box center [137, 202] width 256 height 16
click at [108, 202] on label "C. 45%" at bounding box center [137, 203] width 248 height 8
click at [273, 80] on img at bounding box center [189, 62] width 361 height 114
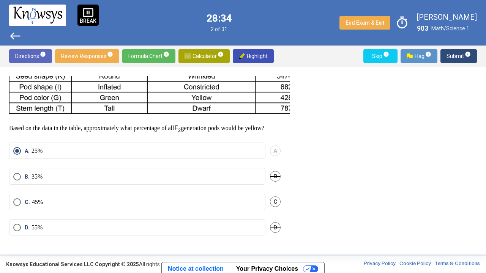
click at [63, 205] on label "C. 45%" at bounding box center [137, 203] width 248 height 8
click at [457, 55] on span "Submit info" at bounding box center [458, 56] width 24 height 14
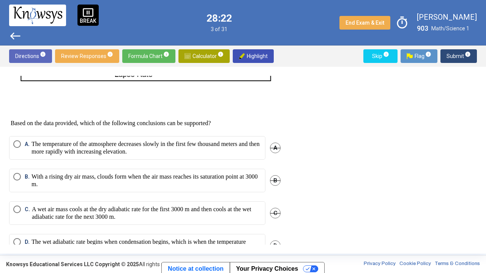
scroll to position [358, 0]
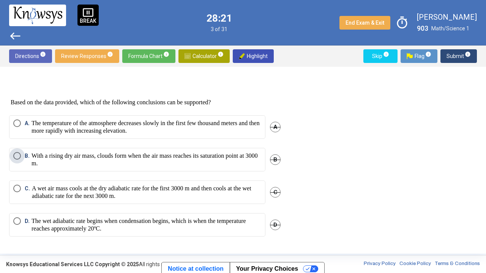
click at [154, 160] on p "With a rising dry air mass, clouds form when the air mass reaches its saturatio…" at bounding box center [147, 159] width 230 height 15
click at [195, 88] on p at bounding box center [144, 89] width 271 height 8
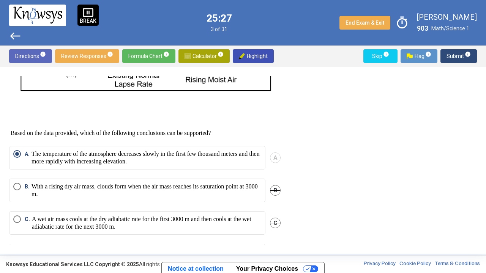
scroll to position [328, 0]
click at [448, 55] on span "Submit info" at bounding box center [458, 56] width 24 height 14
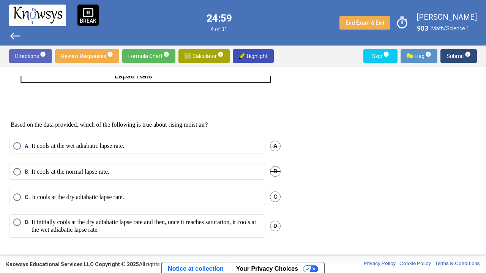
scroll to position [337, 0]
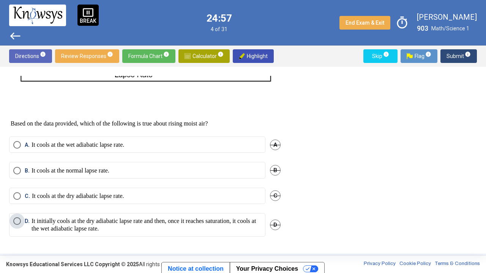
click at [183, 212] on p "It initially cools at the dry adiabatic lapse rate and then, once it reaches sa…" at bounding box center [147, 225] width 230 height 15
click at [458, 57] on span "Submit info" at bounding box center [458, 56] width 24 height 14
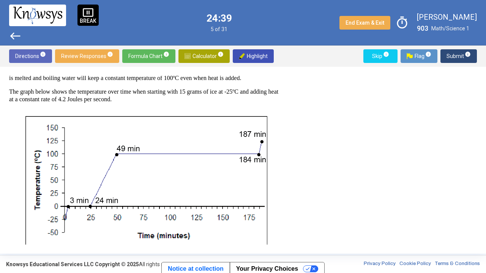
scroll to position [57, 0]
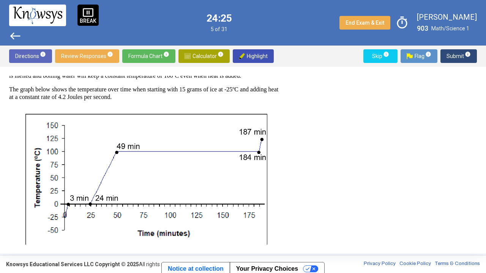
click at [87, 21] on p "BREAK" at bounding box center [88, 20] width 17 height 5
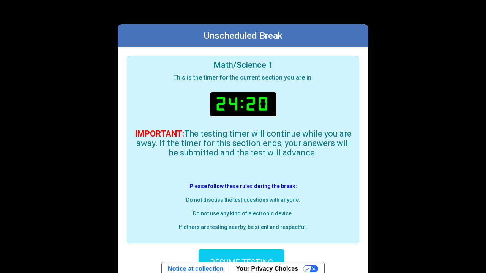
click at [242, 212] on button "RESUME TESTING" at bounding box center [242, 263] width 86 height 27
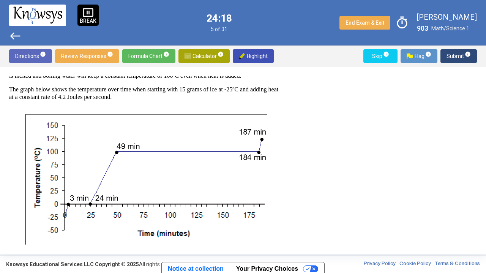
click at [218, 114] on div "Two questions are based on the following information. Adding heat to water caus…" at bounding box center [144, 161] width 271 height 251
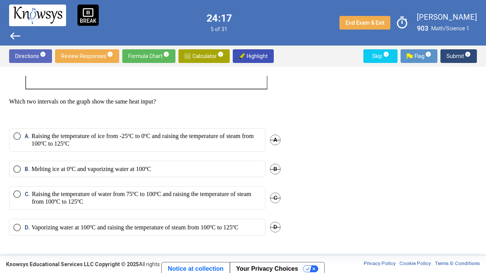
scroll to position [237, 0]
click at [160, 191] on p "Raising the temperature of water from 75ºC to 100ºC and raising the temperature…" at bounding box center [146, 198] width 229 height 15
click at [463, 56] on span "Submit info" at bounding box center [458, 56] width 24 height 14
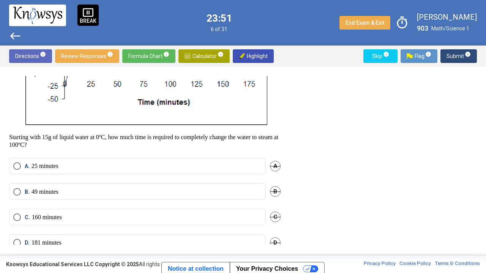
scroll to position [210, 0]
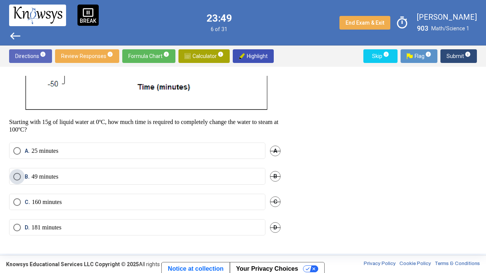
click at [158, 175] on label "B. 49 minutes" at bounding box center [137, 177] width 248 height 8
click at [460, 56] on span "Submit info" at bounding box center [458, 56] width 24 height 14
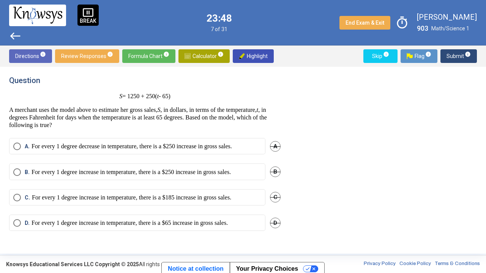
scroll to position [0, 0]
click at [244, 88] on div "Question S = 1250 + 250( t - 65) A merchant uses the model above to estimate he…" at bounding box center [144, 102] width 271 height 53
click at [205, 53] on span "Calculator info" at bounding box center [204, 56] width 39 height 14
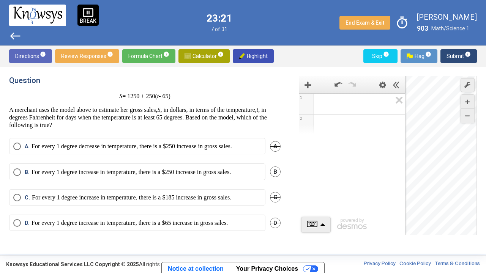
scroll to position [5, 0]
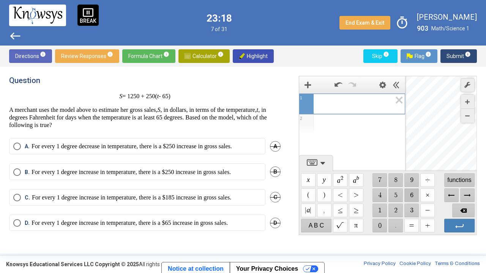
click at [410, 193] on span "$$ 6" at bounding box center [411, 196] width 14 height 14
click at [396, 194] on span "$$ 5" at bounding box center [396, 196] width 14 height 14
click at [462, 211] on span "Backspace" at bounding box center [463, 211] width 22 height 14
click at [392, 193] on span "$$ 5" at bounding box center [396, 196] width 14 height 14
click at [459, 208] on span "Backspace" at bounding box center [463, 211] width 22 height 14
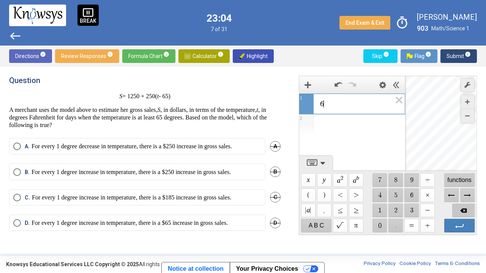
click at [459, 208] on span "Backspace" at bounding box center [463, 211] width 22 height 14
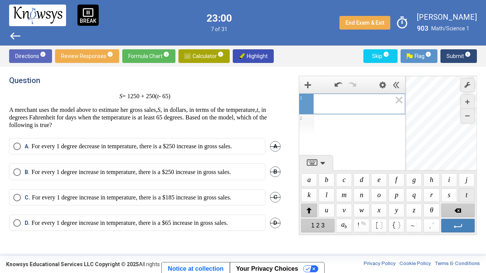
click at [470, 192] on span "$$ t" at bounding box center [467, 196] width 16 height 14
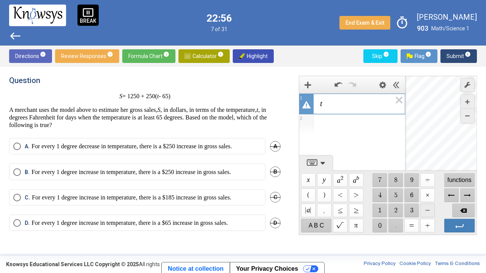
click at [425, 212] on span "$$ −" at bounding box center [427, 211] width 14 height 14
click at [411, 194] on span "$$ 6" at bounding box center [411, 196] width 14 height 14
click at [393, 194] on span "$$ 5" at bounding box center [396, 196] width 14 height 14
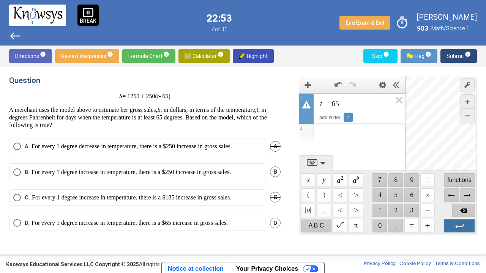
click at [463, 212] on span "Enter" at bounding box center [459, 226] width 30 height 14
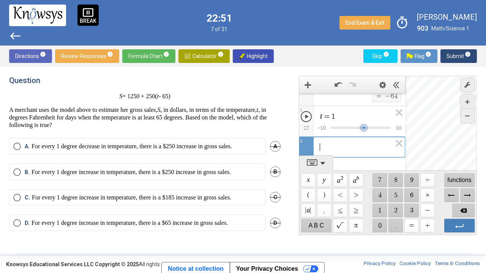
click at [308, 115] on span "t − 6 5 $$ = $$ − 6 4 1 t = 1 $$ − 1 0 $$ 1 0 2 ​ 3" at bounding box center [352, 115] width 106 height 86
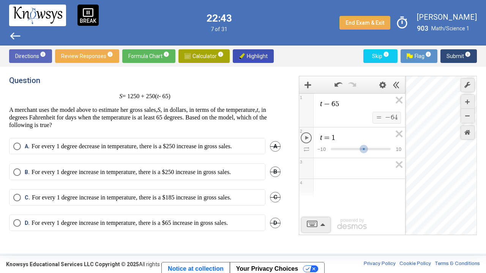
drag, startPoint x: 443, startPoint y: 161, endPoint x: 460, endPoint y: 164, distance: 17.6
click at [460, 164] on div "Desmos Graphing Calculator" at bounding box center [441, 155] width 72 height 159
click at [202, 56] on span "Calculator info" at bounding box center [204, 56] width 39 height 14
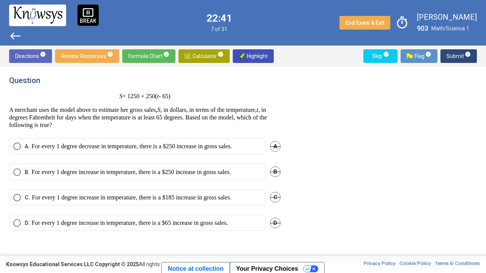
click at [199, 53] on span "Calculator info" at bounding box center [204, 56] width 39 height 14
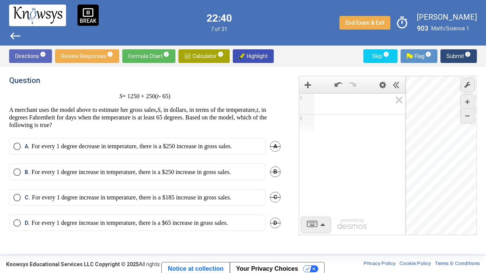
click at [198, 53] on span "Calculator info" at bounding box center [204, 56] width 39 height 14
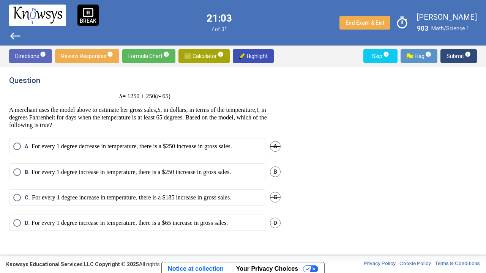
click at [161, 174] on p "For every 1 degree increase in temperature, there is a $250 increase in gross s…" at bounding box center [131, 173] width 199 height 8
click at [449, 55] on span "Submit info" at bounding box center [458, 56] width 24 height 14
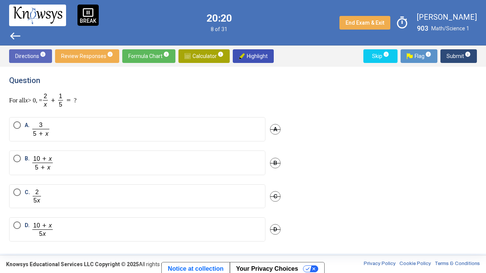
click at [21, 127] on span "A." at bounding box center [36, 129] width 30 height 16
click at [39, 164] on img "Select an option" at bounding box center [43, 163] width 22 height 16
click at [454, 54] on span "Submit info" at bounding box center [458, 56] width 24 height 14
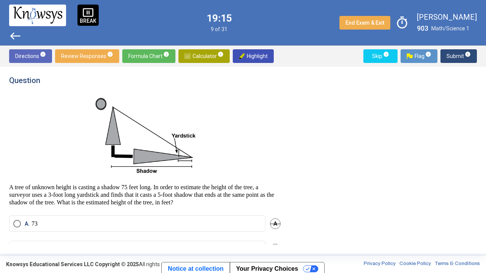
scroll to position [72, 0]
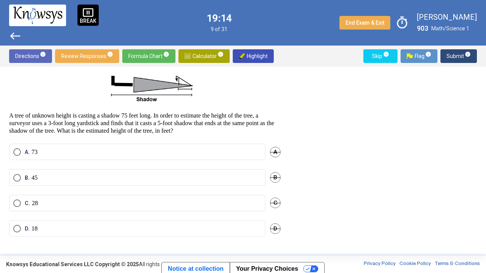
click at [233, 200] on label "C. 28" at bounding box center [137, 204] width 248 height 8
click at [454, 51] on span "Submit info" at bounding box center [458, 56] width 24 height 14
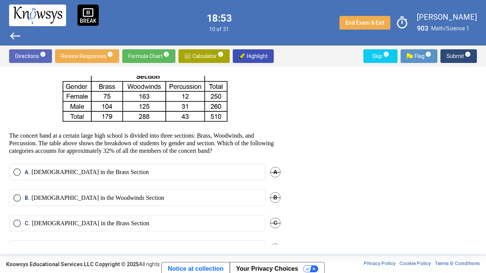
scroll to position [24, 0]
click at [113, 195] on p "Females in the Woodwinds Section" at bounding box center [98, 198] width 132 height 8
click at [173, 203] on mat-radio-button "B. Females in the Woodwinds Section" at bounding box center [137, 197] width 256 height 16
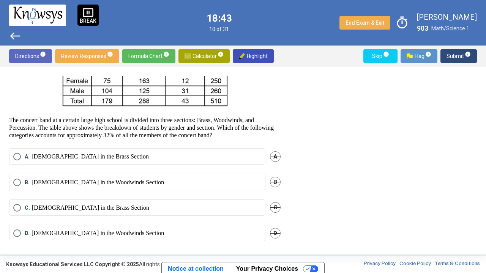
click at [163, 194] on div "B. Females in the Woodwinds Section B" at bounding box center [144, 186] width 271 height 25
click at [154, 179] on label "B. Females in the Woodwinds Section" at bounding box center [137, 183] width 248 height 8
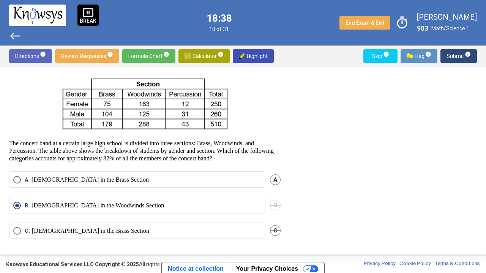
scroll to position [16, 0]
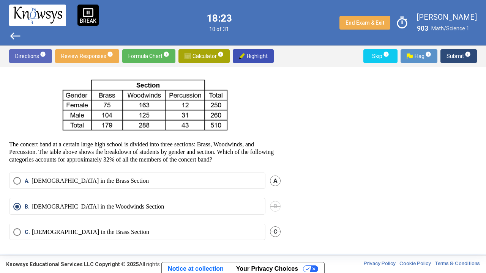
click at [449, 58] on span "Submit info" at bounding box center [458, 56] width 24 height 14
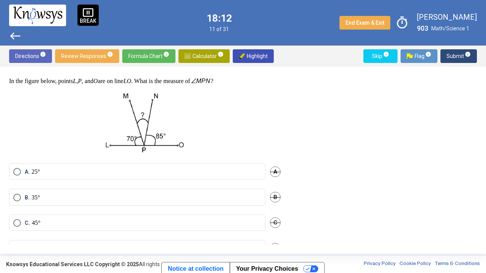
click at [275, 118] on p at bounding box center [144, 122] width 271 height 63
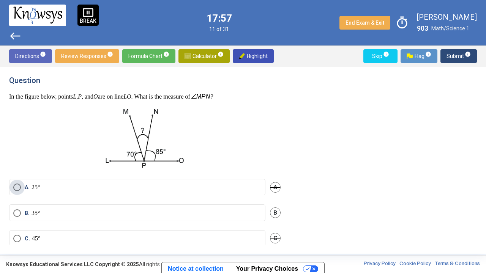
click at [141, 186] on label "A. 25°" at bounding box center [137, 188] width 248 height 8
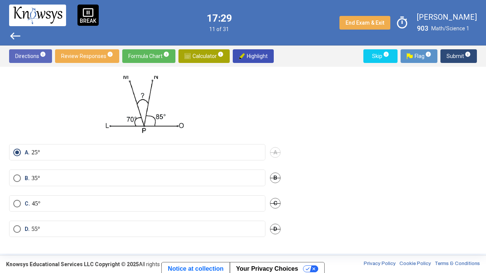
scroll to position [35, 0]
click at [453, 58] on span "Submit info" at bounding box center [458, 56] width 24 height 14
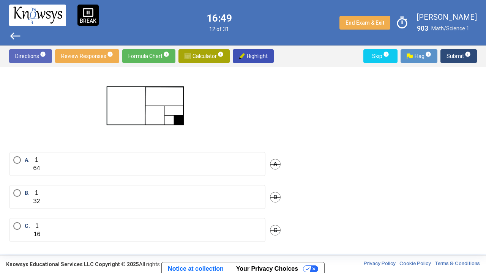
scroll to position [85, 0]
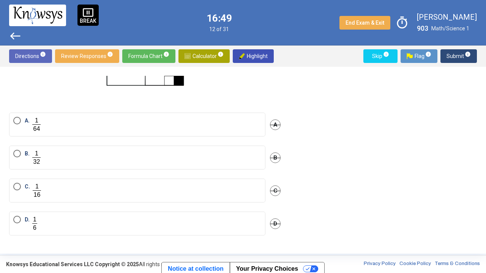
click at [179, 212] on label "D." at bounding box center [137, 224] width 248 height 16
click at [457, 59] on span "Submit info" at bounding box center [458, 56] width 24 height 14
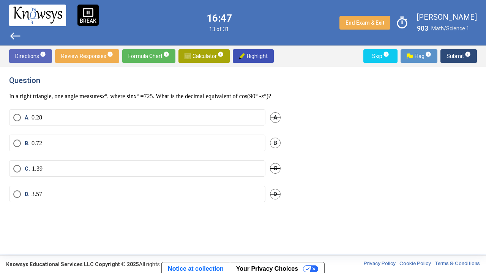
scroll to position [0, 0]
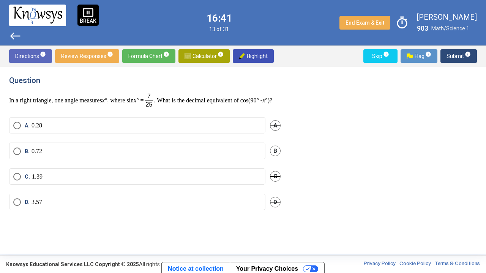
click at [156, 167] on div "B. 0.72 B" at bounding box center [144, 155] width 271 height 25
click at [154, 155] on label "B. 0.72" at bounding box center [137, 152] width 248 height 8
click at [456, 60] on span "Submit info" at bounding box center [458, 56] width 24 height 14
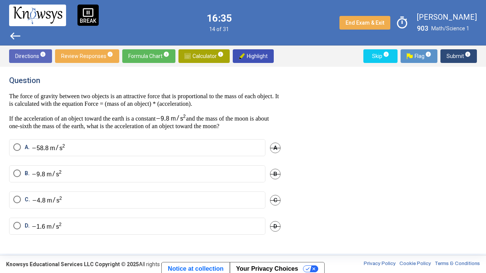
click at [188, 177] on label "B." at bounding box center [137, 174] width 248 height 9
click at [456, 61] on span "Submit info" at bounding box center [458, 56] width 24 height 14
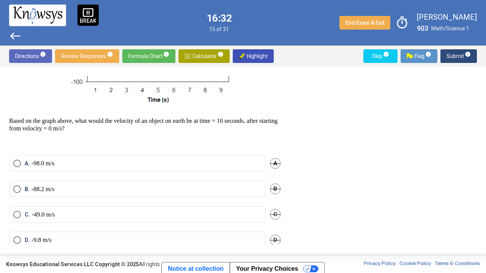
scroll to position [159, 0]
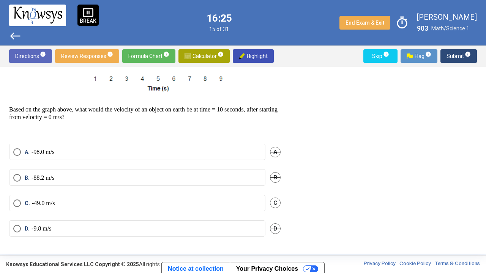
click at [111, 199] on mat-radio-button "C. -49.0 m/s" at bounding box center [137, 203] width 256 height 16
click at [108, 203] on label "C. -49.0 m/s" at bounding box center [137, 204] width 248 height 8
click at [457, 56] on span "Submit info" at bounding box center [458, 56] width 24 height 14
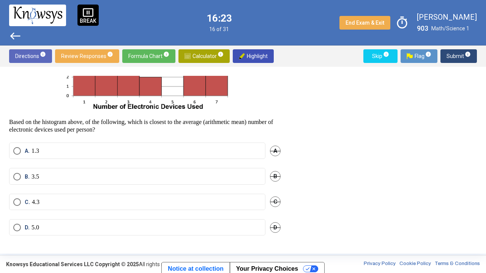
scroll to position [96, 0]
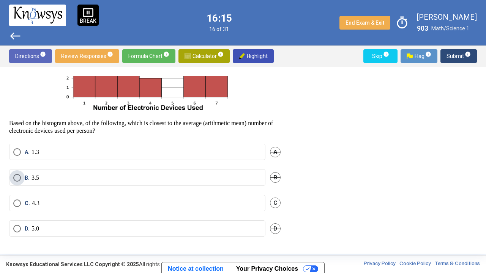
click at [180, 178] on label "B. 3.5" at bounding box center [137, 178] width 248 height 8
click at [453, 57] on span "Submit info" at bounding box center [458, 56] width 24 height 14
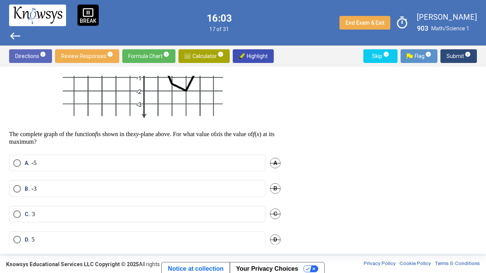
scroll to position [143, 0]
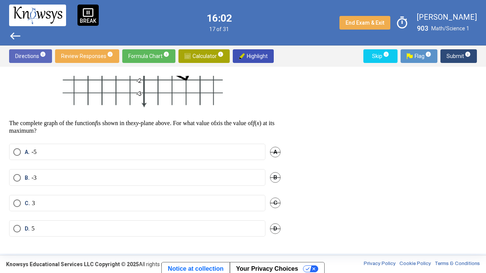
click at [205, 178] on label "B. -3" at bounding box center [137, 178] width 248 height 8
click at [463, 55] on span "Submit info" at bounding box center [458, 56] width 24 height 14
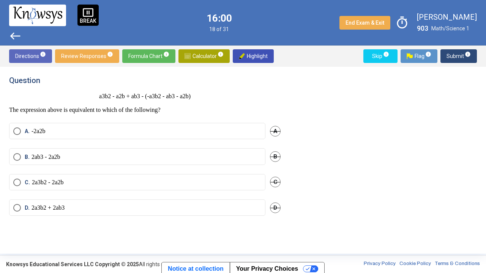
scroll to position [0, 0]
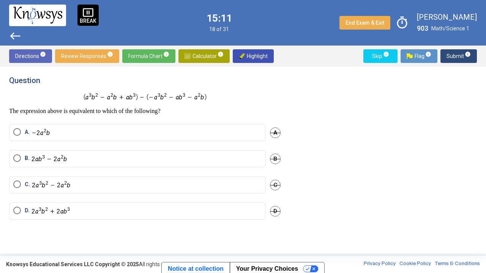
click at [165, 104] on div "The expression above is equivalent to which of the following?" at bounding box center [144, 104] width 271 height 22
click at [118, 185] on label "C." at bounding box center [137, 185] width 248 height 9
click at [461, 60] on span "Submit info" at bounding box center [458, 56] width 24 height 14
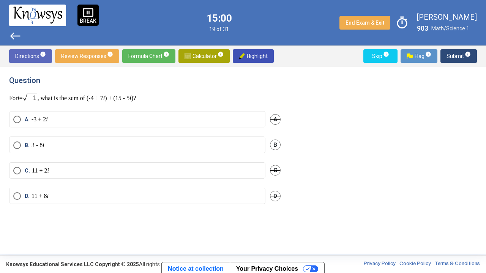
click at [221, 145] on label "B. 3 - 8 i" at bounding box center [137, 146] width 248 height 8
click at [296, 90] on div "Question For i = , what is the sum of (-4 + 7 i ) + (15 - 5 i )? A. -3 + 2 i A …" at bounding box center [243, 160] width 468 height 169
click at [463, 58] on span "Submit info" at bounding box center [458, 56] width 24 height 14
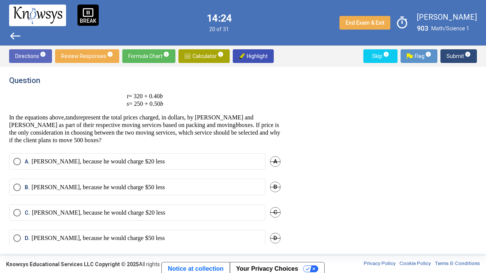
click at [213, 89] on div "Question t = 320 + 0.40 b s = 250 + 0.50 b In the equations above, t and s repr…" at bounding box center [144, 110] width 271 height 68
click at [178, 186] on label "B. Terrance, because he would charge $50 less" at bounding box center [137, 188] width 248 height 8
click at [451, 54] on span "Submit info" at bounding box center [458, 56] width 24 height 14
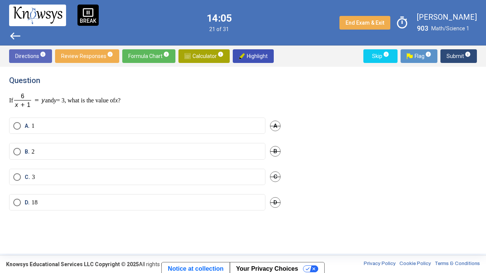
click at [202, 148] on label "B. 2" at bounding box center [137, 152] width 248 height 8
click at [462, 58] on span "Submit info" at bounding box center [458, 56] width 24 height 14
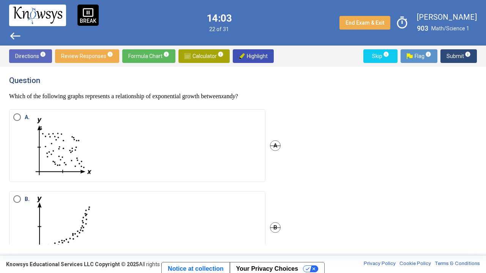
click at [246, 140] on label "A." at bounding box center [137, 146] width 248 height 65
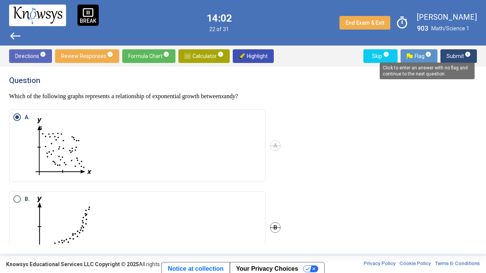
click at [467, 55] on span "info" at bounding box center [468, 54] width 6 height 6
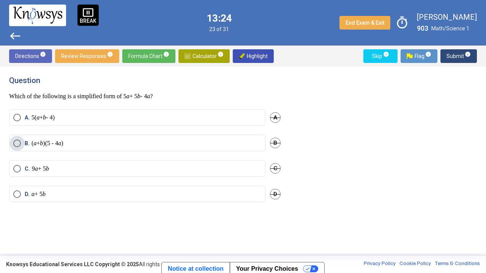
click at [232, 142] on label "B. ( a + b )(5 - 4 a )" at bounding box center [137, 144] width 248 height 8
click at [461, 59] on span "Submit info" at bounding box center [458, 56] width 24 height 14
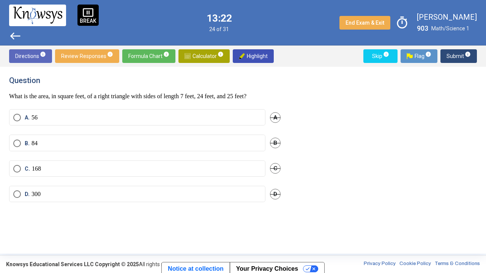
click at [213, 166] on label "C. 168" at bounding box center [137, 169] width 248 height 8
click at [460, 58] on span "Submit info" at bounding box center [458, 56] width 24 height 14
click at [223, 146] on label "B. 18" at bounding box center [137, 144] width 248 height 8
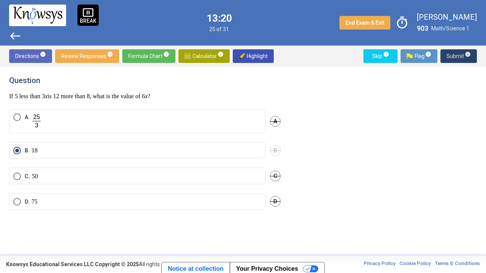
click at [460, 57] on span "Submit info" at bounding box center [458, 56] width 24 height 14
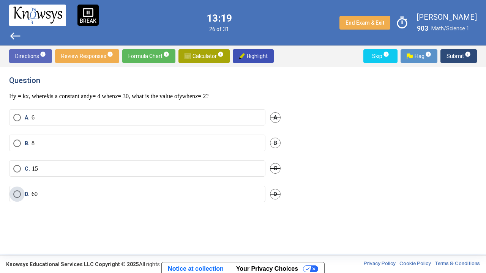
click at [242, 196] on label "D. 60" at bounding box center [137, 195] width 248 height 8
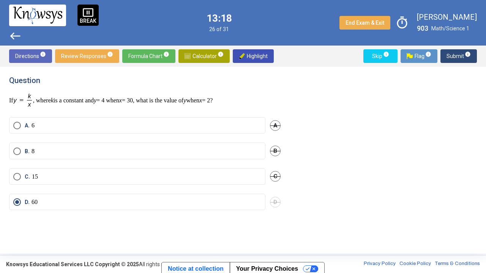
click at [458, 56] on span "Submit info" at bounding box center [458, 56] width 24 height 14
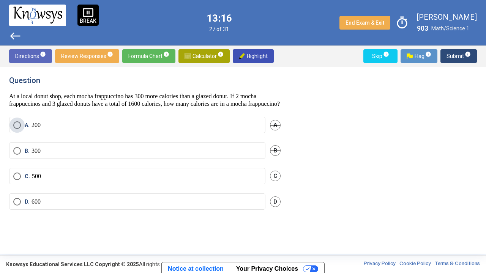
click at [172, 129] on label "A. 200" at bounding box center [137, 125] width 248 height 8
click at [464, 61] on span "Submit info" at bounding box center [458, 56] width 24 height 14
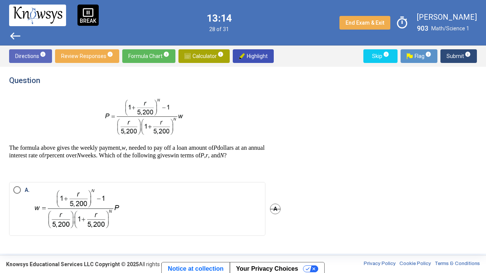
click at [227, 209] on label "A." at bounding box center [137, 209] width 248 height 46
click at [457, 58] on span "Submit info" at bounding box center [458, 56] width 24 height 14
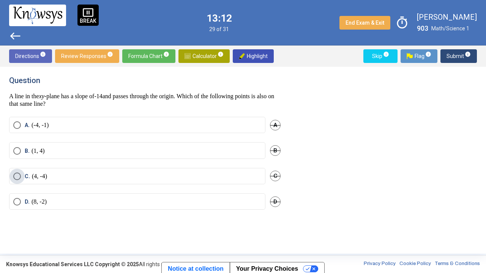
click at [181, 178] on mat-radio-button "C. (4, -4)" at bounding box center [137, 176] width 256 height 16
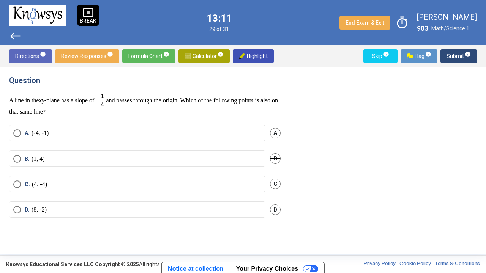
click at [469, 57] on span "info" at bounding box center [468, 54] width 6 height 6
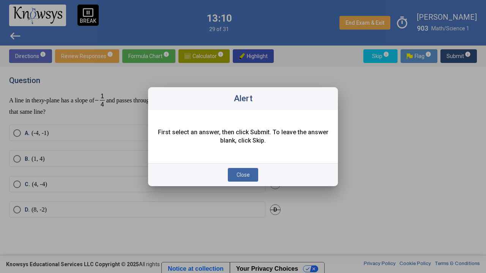
click at [244, 172] on span "Close" at bounding box center [243, 175] width 13 height 6
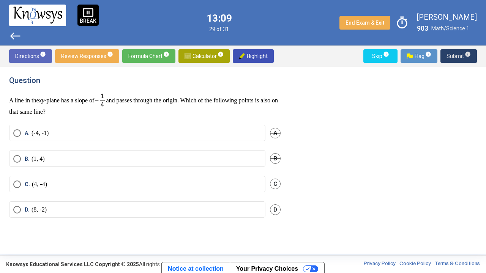
click at [215, 160] on label "B. (1, 4)" at bounding box center [137, 159] width 248 height 8
click at [458, 55] on span "Submit info" at bounding box center [458, 56] width 24 height 14
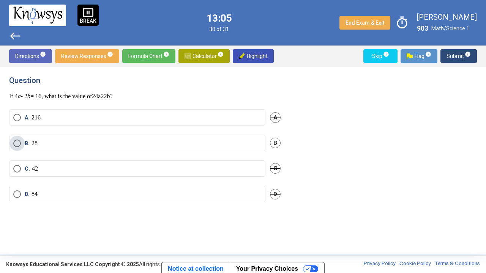
click at [219, 147] on label "B. 2 8" at bounding box center [137, 144] width 248 height 8
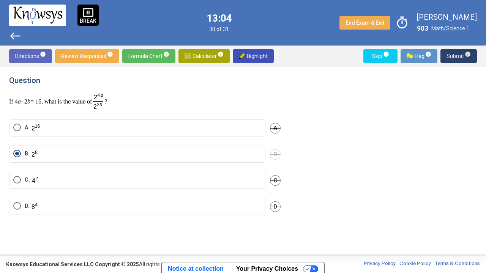
click at [448, 61] on span "Submit info" at bounding box center [458, 56] width 24 height 14
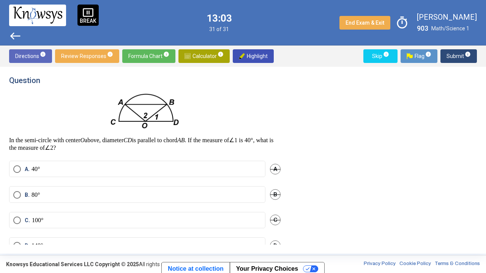
click at [253, 197] on label "B. 80°" at bounding box center [137, 195] width 248 height 8
click at [453, 57] on span "Submit info" at bounding box center [458, 56] width 24 height 14
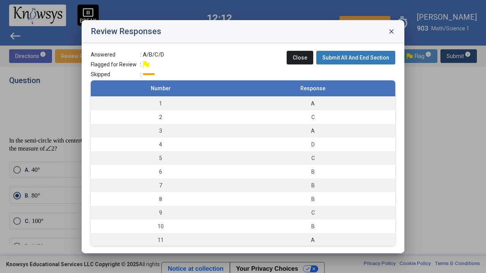
click at [360, 55] on span "Submit All And End Section" at bounding box center [355, 58] width 67 height 6
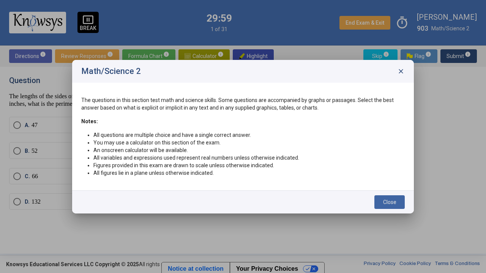
click at [396, 203] on span "Close" at bounding box center [389, 202] width 13 height 6
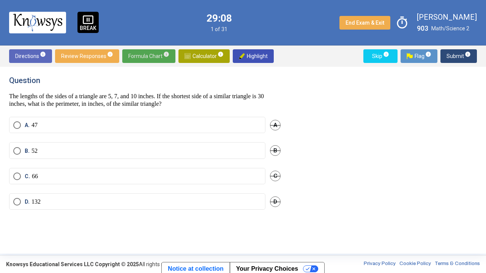
click at [153, 56] on span "Formula Chart info" at bounding box center [148, 56] width 41 height 14
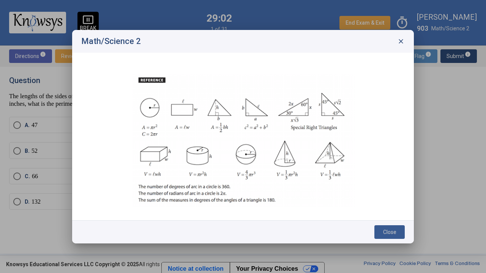
click at [390, 212] on span "Close" at bounding box center [389, 232] width 13 height 6
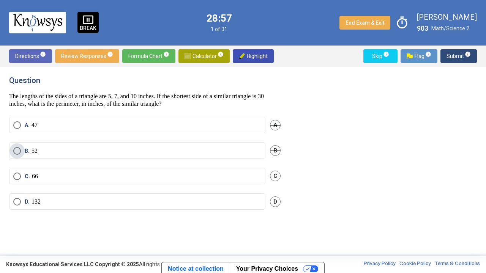
click at [133, 148] on label "B. 52" at bounding box center [137, 151] width 248 height 8
click at [461, 61] on span "Submit info" at bounding box center [458, 56] width 24 height 14
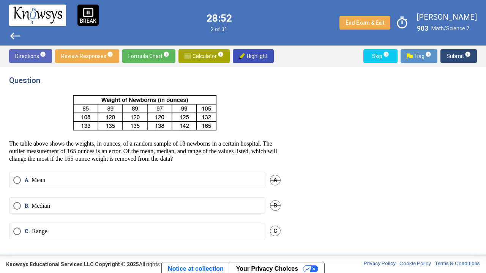
click at [257, 141] on p "The table above shows the weights, in ounces, of a random sample of 18 newborns…" at bounding box center [144, 151] width 271 height 23
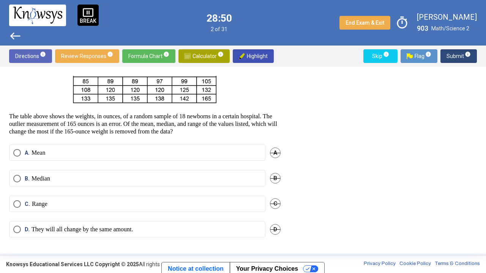
scroll to position [28, 0]
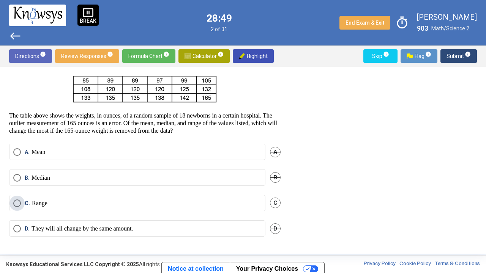
click at [208, 200] on label "C. Range" at bounding box center [137, 204] width 248 height 8
click at [469, 54] on span "info" at bounding box center [468, 54] width 6 height 6
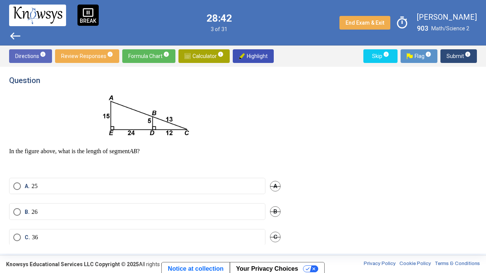
scroll to position [19, 0]
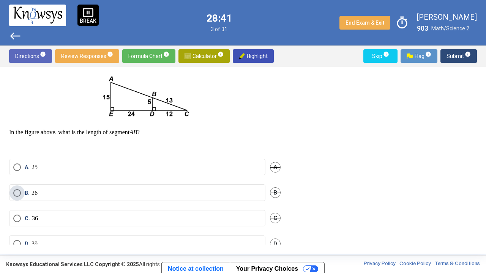
click at [175, 190] on label "B. 26" at bounding box center [137, 193] width 248 height 8
click at [457, 57] on span "Submit info" at bounding box center [458, 56] width 24 height 14
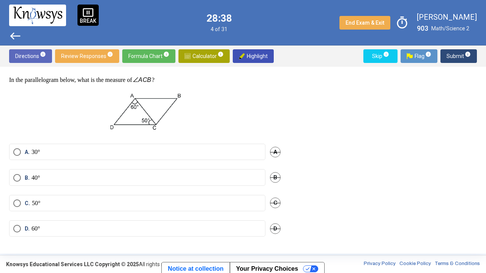
scroll to position [16, 0]
click at [147, 175] on label "B. 40°" at bounding box center [137, 179] width 248 height 8
click at [453, 57] on span "Submit info" at bounding box center [458, 56] width 24 height 14
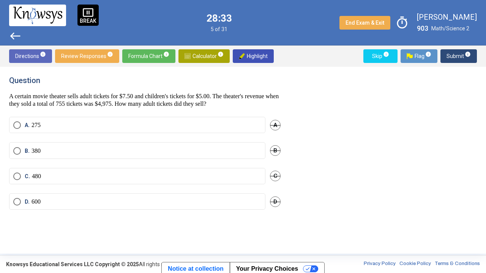
scroll to position [0, 0]
click at [167, 150] on label "B. 380" at bounding box center [137, 151] width 248 height 8
click at [458, 56] on span "Submit info" at bounding box center [458, 56] width 24 height 14
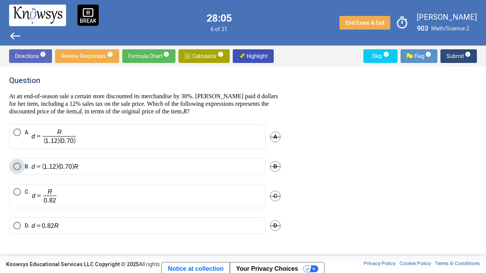
click at [190, 167] on label "B." at bounding box center [137, 167] width 248 height 8
click at [460, 59] on span "Submit info" at bounding box center [458, 56] width 24 height 14
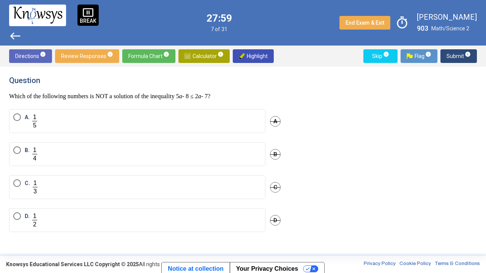
click at [249, 157] on label "B." at bounding box center [137, 155] width 248 height 16
click at [453, 56] on span "Submit info" at bounding box center [458, 56] width 24 height 14
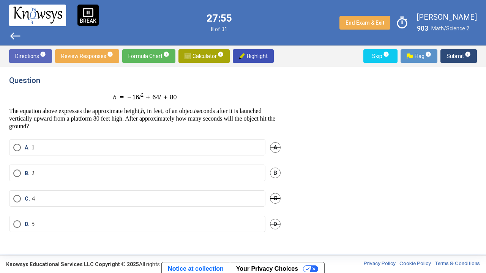
click at [169, 148] on label "A. 1" at bounding box center [137, 148] width 248 height 8
click at [456, 57] on span "Submit info" at bounding box center [458, 56] width 24 height 14
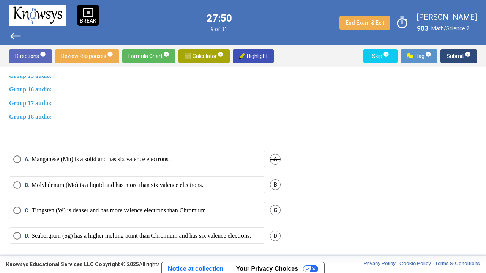
scroll to position [581, 0]
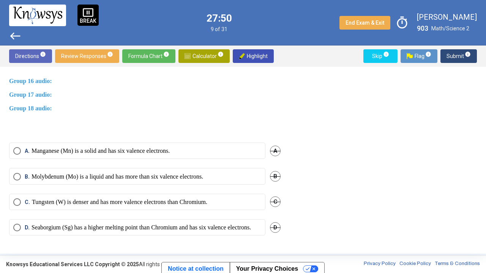
click at [206, 147] on label "A. Manganese (Mn) is a solid and has six valence electrons." at bounding box center [137, 151] width 248 height 8
click at [460, 56] on span "Submit info" at bounding box center [458, 56] width 24 height 14
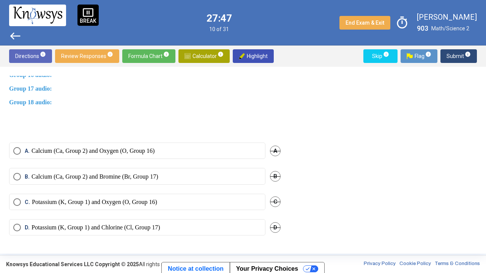
scroll to position [582, 0]
click at [219, 178] on label "B. Calcium (Ca, Group 2) and Bromine (Br, Group 17)" at bounding box center [137, 177] width 248 height 8
click at [449, 55] on span "Submit info" at bounding box center [458, 56] width 24 height 14
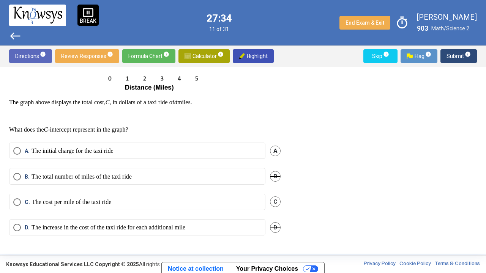
scroll to position [151, 0]
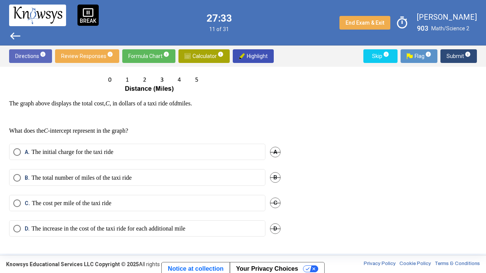
click at [186, 201] on label "C. The cost per mile of the taxi ride" at bounding box center [137, 204] width 248 height 8
click at [457, 58] on span "Submit info" at bounding box center [458, 56] width 24 height 14
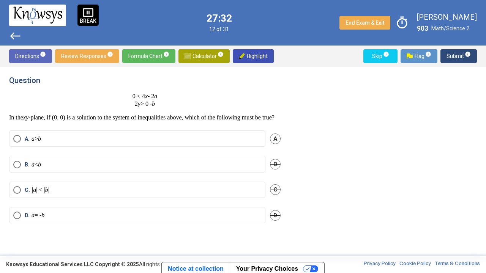
scroll to position [0, 0]
click at [240, 143] on label "A. a > b" at bounding box center [137, 139] width 248 height 8
click at [456, 52] on span "Submit info" at bounding box center [458, 56] width 24 height 14
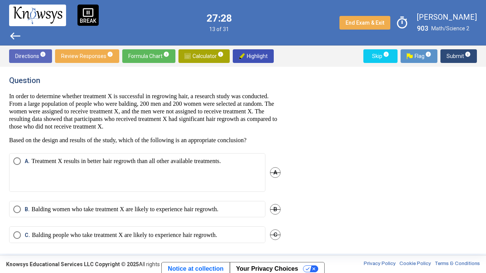
click at [273, 129] on p "In order to determine whether treatment X is successful in regrowing hair, a re…" at bounding box center [144, 112] width 271 height 38
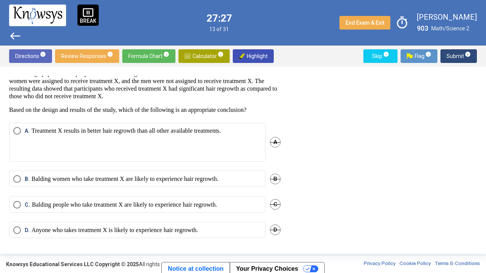
scroll to position [32, 0]
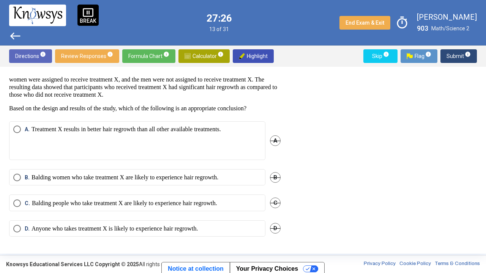
click at [194, 203] on p "Balding people who take treatment X are likely to experience hair regrowth." at bounding box center [124, 204] width 185 height 8
click at [449, 54] on span "Submit info" at bounding box center [458, 56] width 24 height 14
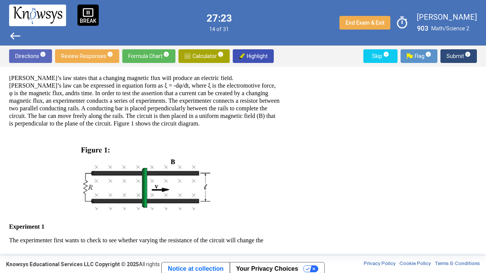
click at [234, 146] on p at bounding box center [144, 176] width 271 height 84
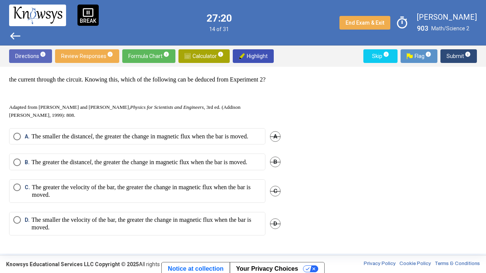
scroll to position [431, 0]
click at [224, 140] on p "The smaller the distance l , the greater the change in magnetic flux when the b…" at bounding box center [140, 137] width 217 height 8
click at [448, 52] on span "Submit info" at bounding box center [458, 56] width 24 height 14
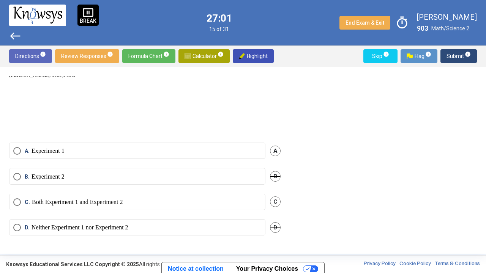
scroll to position [464, 0]
click at [146, 176] on label "B. Experiment 2" at bounding box center [137, 177] width 248 height 8
click at [464, 57] on span "Submit info" at bounding box center [458, 56] width 24 height 14
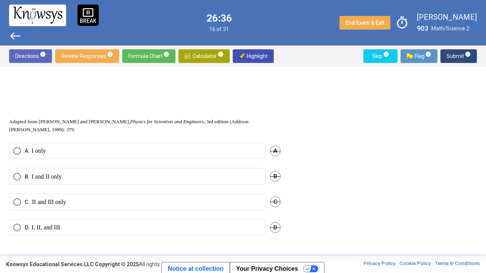
scroll to position [457, 0]
click at [159, 153] on label "A. I only" at bounding box center [137, 151] width 248 height 8
click at [450, 55] on span "Submit info" at bounding box center [458, 56] width 24 height 14
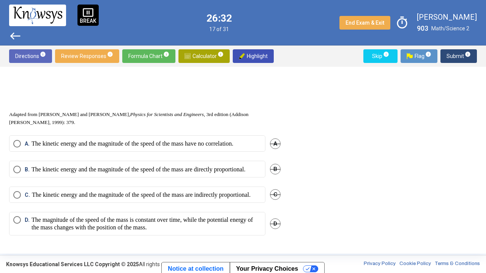
click at [177, 191] on p "The kinetic energy and the magnitude of the speed of the mass are indirectly pr…" at bounding box center [141, 195] width 219 height 8
click at [462, 51] on span "Submit info" at bounding box center [458, 56] width 24 height 14
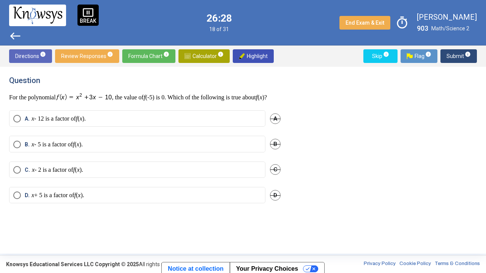
click at [139, 127] on mat-radio-button "A. x - 12 is a factor of f ( x )." at bounding box center [137, 118] width 256 height 16
click at [132, 123] on label "A. x - 12 is a factor of f ( x )." at bounding box center [137, 119] width 248 height 8
click at [457, 54] on span "Submit info" at bounding box center [458, 56] width 24 height 14
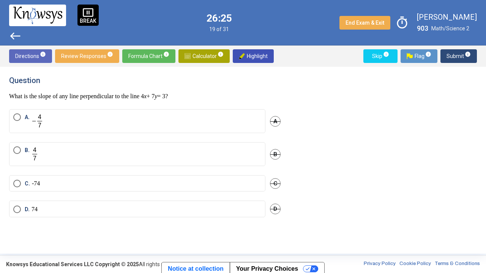
click at [136, 177] on mat-radio-button "C. - 7 4" at bounding box center [137, 183] width 256 height 16
click at [216, 185] on label "C. - 7 4" at bounding box center [137, 184] width 248 height 8
click at [452, 59] on span "Submit info" at bounding box center [458, 56] width 24 height 14
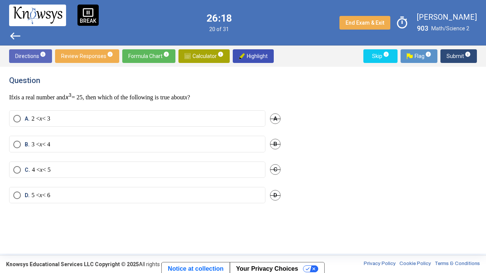
click at [140, 116] on label "A. 2 < x < 3" at bounding box center [137, 119] width 248 height 8
click at [205, 114] on mat-radio-button "A. 2 < x < 3" at bounding box center [137, 118] width 256 height 16
click at [133, 116] on label "A. 2 < x < 3" at bounding box center [137, 119] width 248 height 8
click at [164, 144] on label "B. 3 < x < 4" at bounding box center [137, 145] width 248 height 8
click at [167, 143] on label "B. 3 < x < 4" at bounding box center [137, 145] width 248 height 8
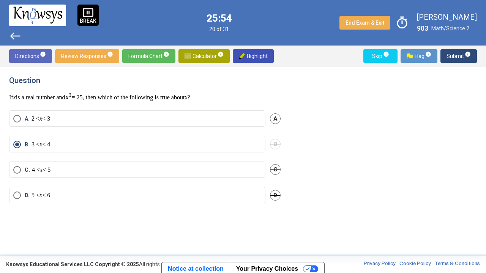
click at [300, 161] on div "Question If x is a real number and = 25, then which of the following is true ab…" at bounding box center [243, 160] width 468 height 169
click at [172, 143] on label "B. 3 < x < 4" at bounding box center [137, 145] width 248 height 8
click at [154, 192] on label "D. 5 < x < 6" at bounding box center [137, 196] width 248 height 8
click at [462, 54] on span "Submit info" at bounding box center [458, 56] width 24 height 14
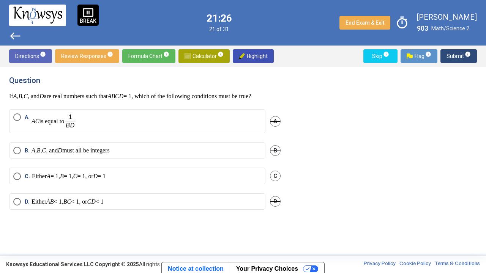
click at [114, 133] on mat-radio-button "A. AC is equal to" at bounding box center [137, 121] width 256 height 24
click at [103, 129] on label "A. AC is equal to" at bounding box center [137, 122] width 248 height 16
click at [202, 155] on label "B. A , B , C , and D must all be integers" at bounding box center [137, 151] width 248 height 8
click at [452, 57] on span "Submit info" at bounding box center [458, 56] width 24 height 14
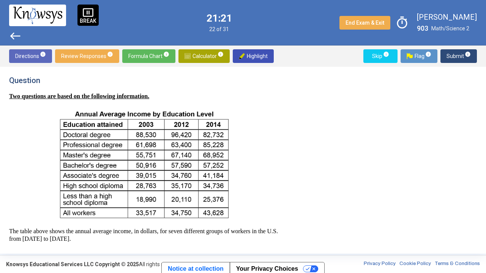
click at [248, 92] on div "Question Two questions are based on the following information. The table above …" at bounding box center [144, 170] width 271 height 188
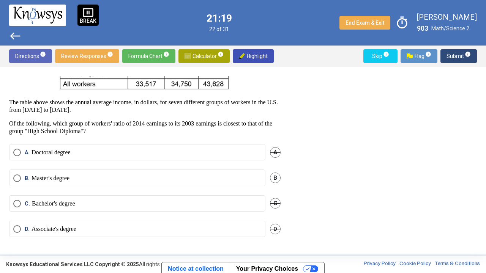
scroll to position [129, 0]
click at [159, 177] on label "B. Master's degree" at bounding box center [137, 178] width 248 height 8
click at [455, 55] on span "Submit info" at bounding box center [458, 56] width 24 height 14
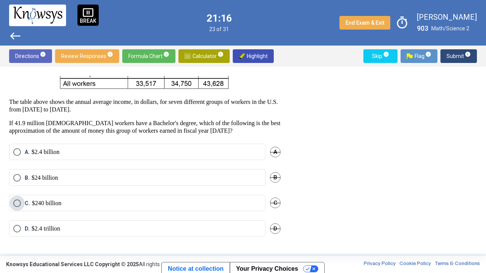
click at [222, 204] on label "C. $240 billion" at bounding box center [137, 204] width 248 height 8
click at [457, 57] on span "Submit info" at bounding box center [458, 56] width 24 height 14
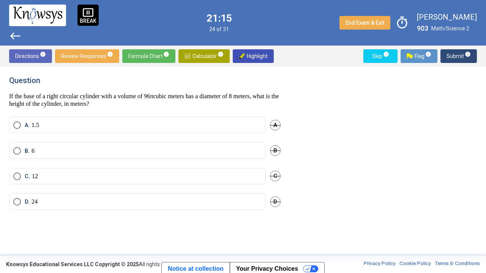
scroll to position [0, 0]
click at [210, 126] on label "A. 1.5" at bounding box center [137, 126] width 248 height 8
click at [455, 55] on span "Submit info" at bounding box center [458, 56] width 24 height 14
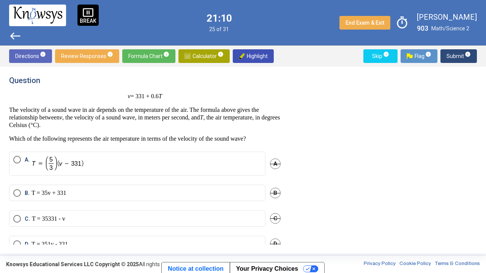
click at [252, 159] on label "A." at bounding box center [137, 164] width 248 height 16
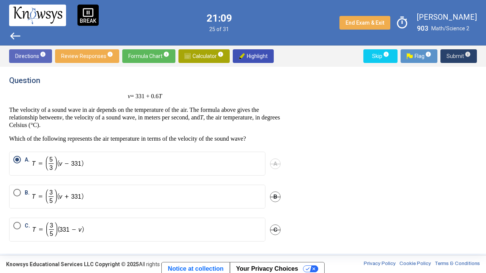
click at [457, 57] on span "Submit info" at bounding box center [458, 56] width 24 height 14
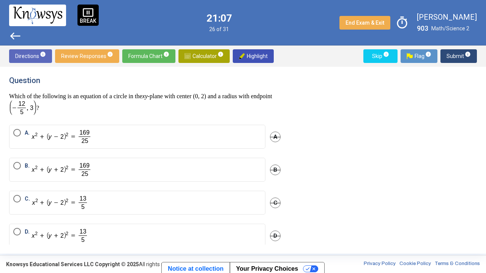
click at [246, 136] on label "A." at bounding box center [137, 137] width 248 height 16
click at [460, 54] on span "Submit info" at bounding box center [458, 56] width 24 height 14
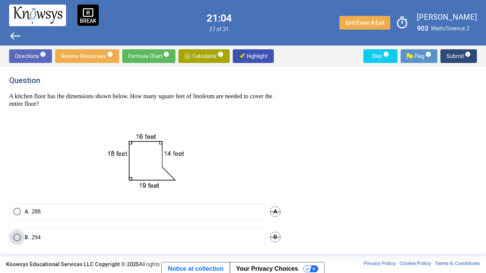
click at [223, 212] on label "B. 294" at bounding box center [137, 238] width 248 height 8
click at [460, 58] on span "Submit info" at bounding box center [458, 56] width 24 height 14
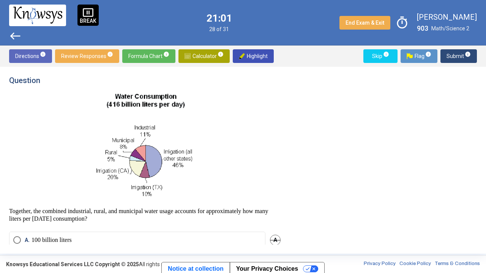
click at [222, 156] on p at bounding box center [144, 147] width 271 height 109
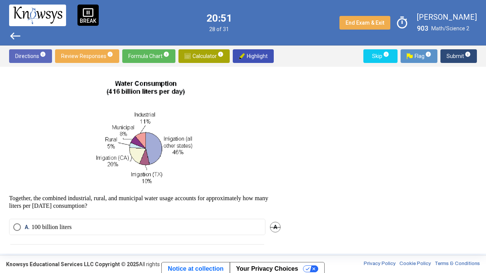
scroll to position [12, 0]
click at [174, 212] on label "A. 100 billion liters" at bounding box center [137, 228] width 248 height 8
click at [458, 57] on span "Submit info" at bounding box center [458, 56] width 24 height 14
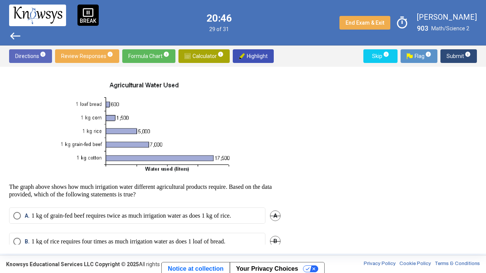
click at [225, 117] on img at bounding box center [145, 128] width 172 height 97
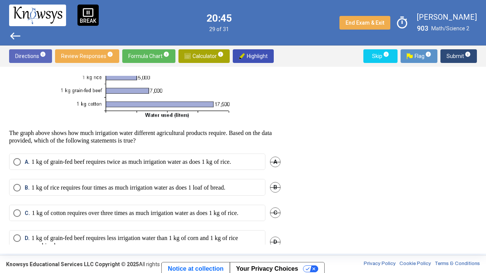
scroll to position [83, 0]
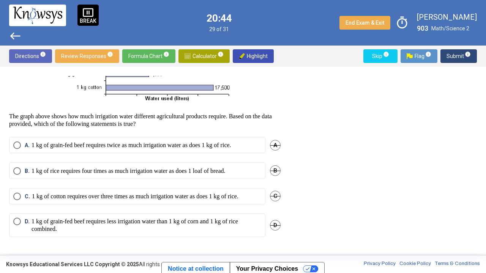
click at [196, 196] on p "1 kg of cotton requires over three times as much irrigation water as does 1 kg …" at bounding box center [135, 197] width 207 height 8
click at [464, 57] on span "Submit info" at bounding box center [458, 56] width 24 height 14
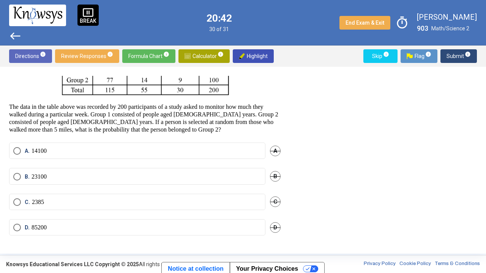
click at [196, 147] on label "A. 14 100" at bounding box center [137, 151] width 248 height 8
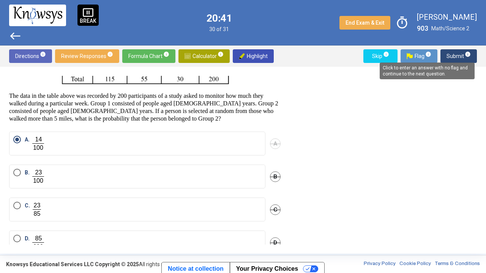
click at [467, 55] on span "info" at bounding box center [468, 54] width 6 height 6
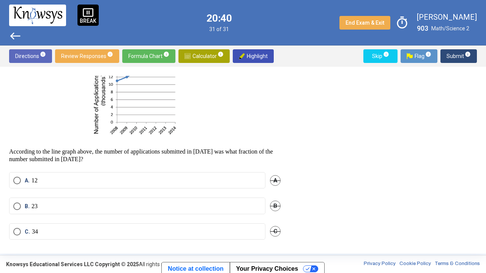
click at [235, 207] on label "B. 2 3" at bounding box center [137, 207] width 248 height 8
click at [458, 53] on span "Submit info" at bounding box center [458, 56] width 24 height 14
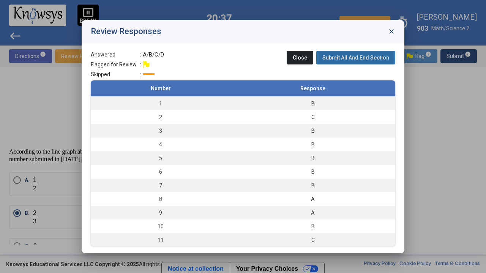
click at [351, 58] on span "Submit All And End Section" at bounding box center [355, 58] width 67 height 6
